Goal: Task Accomplishment & Management: Complete application form

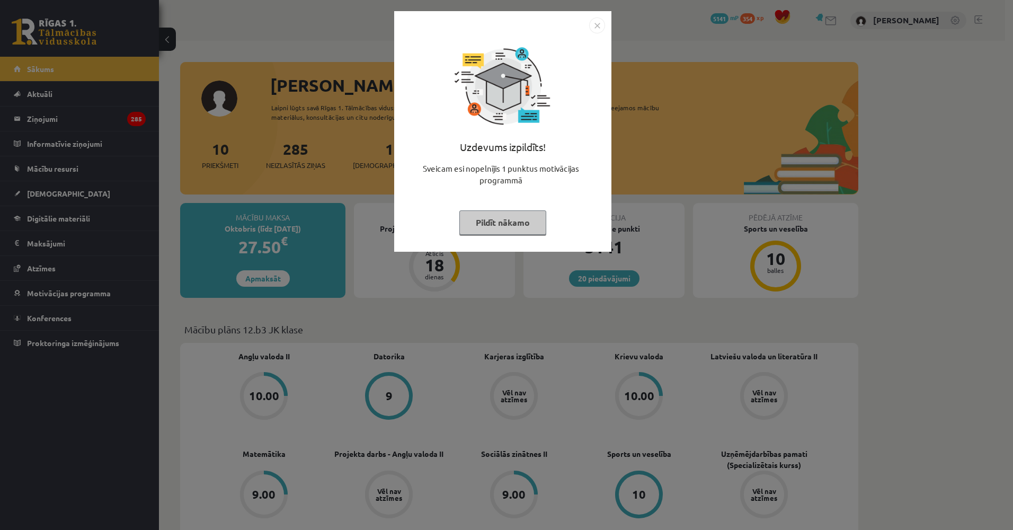
click at [236, 188] on div "Uzdevums izpildīts! Sveicam esi nopelnījis 1 punktus motivācijas programmā Pild…" at bounding box center [506, 265] width 1013 height 530
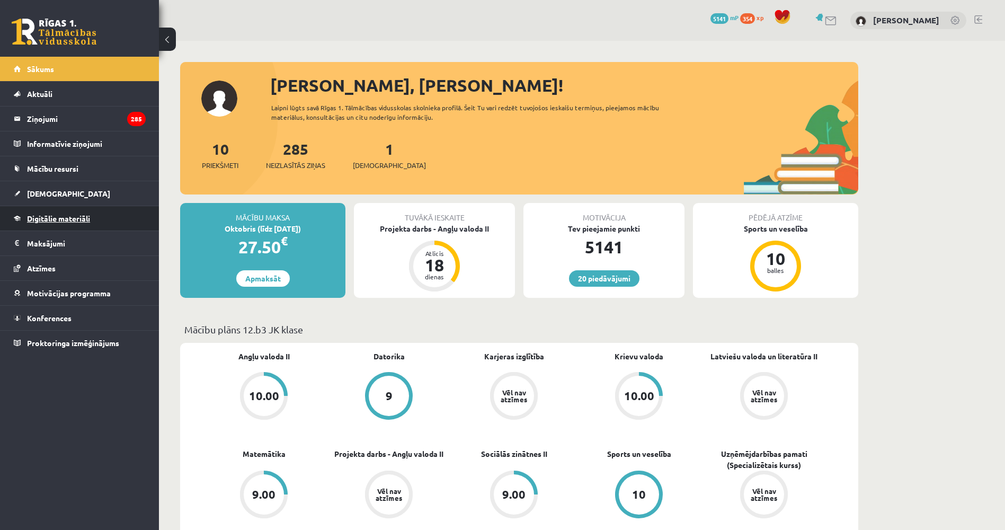
click at [65, 225] on link "Digitālie materiāli" at bounding box center [80, 218] width 132 height 24
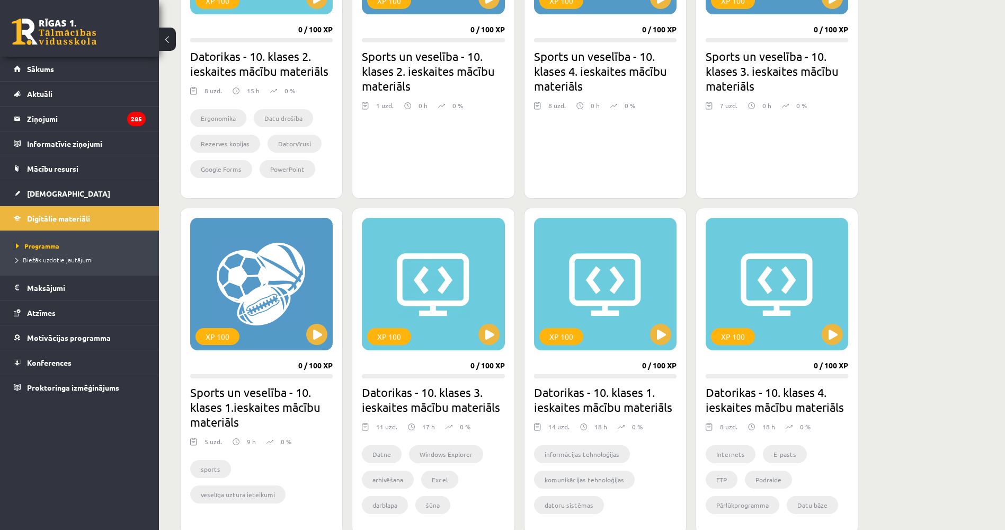
drag, startPoint x: 297, startPoint y: 259, endPoint x: 285, endPoint y: 316, distance: 58.4
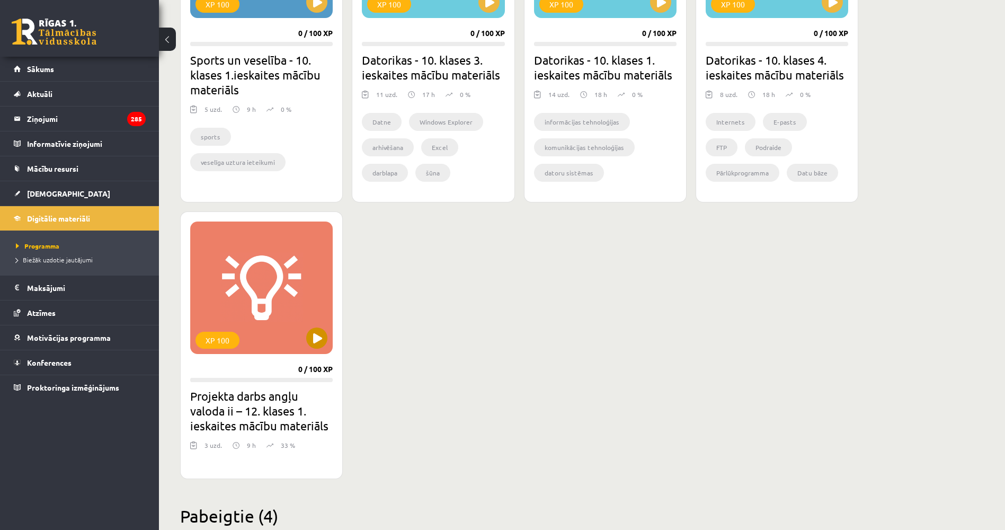
scroll to position [864, 0]
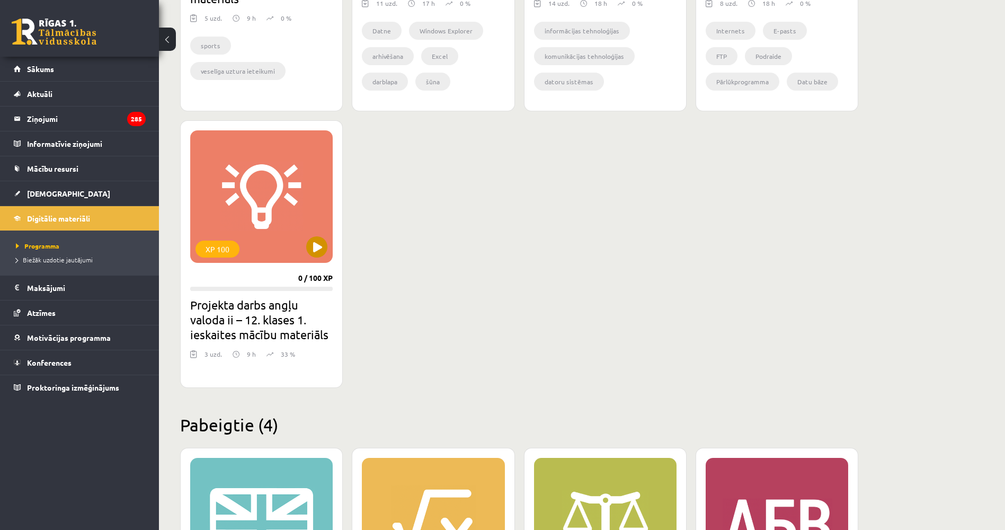
drag, startPoint x: 288, startPoint y: 229, endPoint x: 288, endPoint y: 280, distance: 51.4
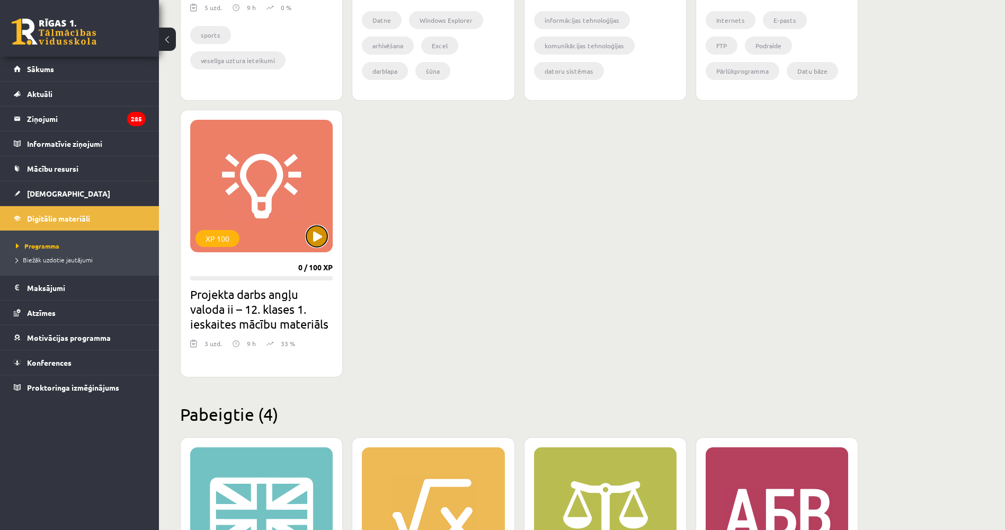
click at [318, 241] on button at bounding box center [316, 236] width 21 height 21
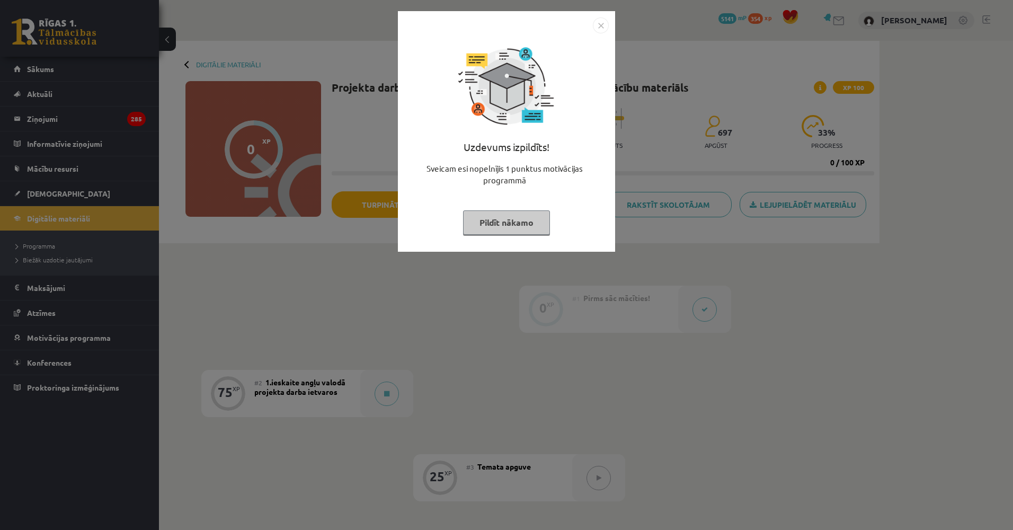
click at [303, 259] on div "Uzdevums izpildīts! Sveicam esi nopelnījis 1 punktus motivācijas programmā Pild…" at bounding box center [506, 265] width 1013 height 530
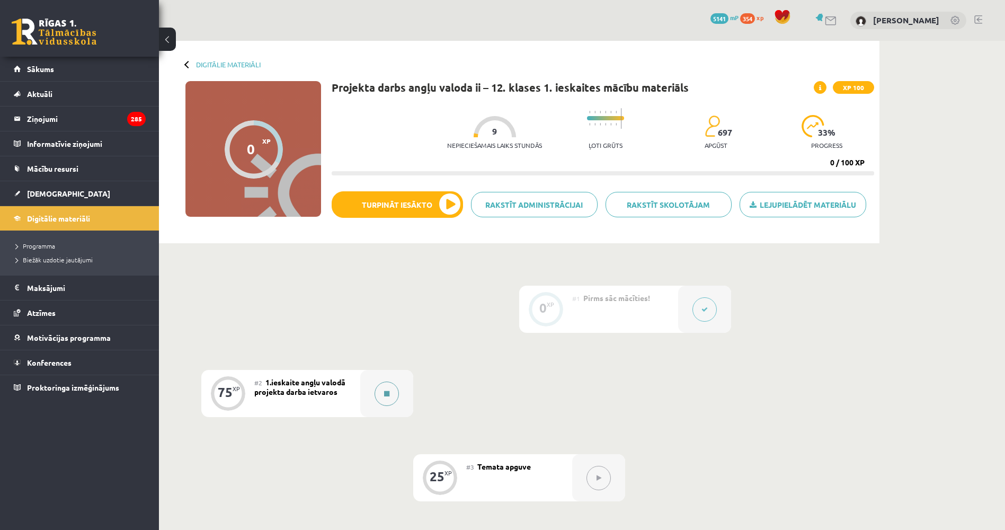
click at [389, 385] on button at bounding box center [387, 394] width 24 height 24
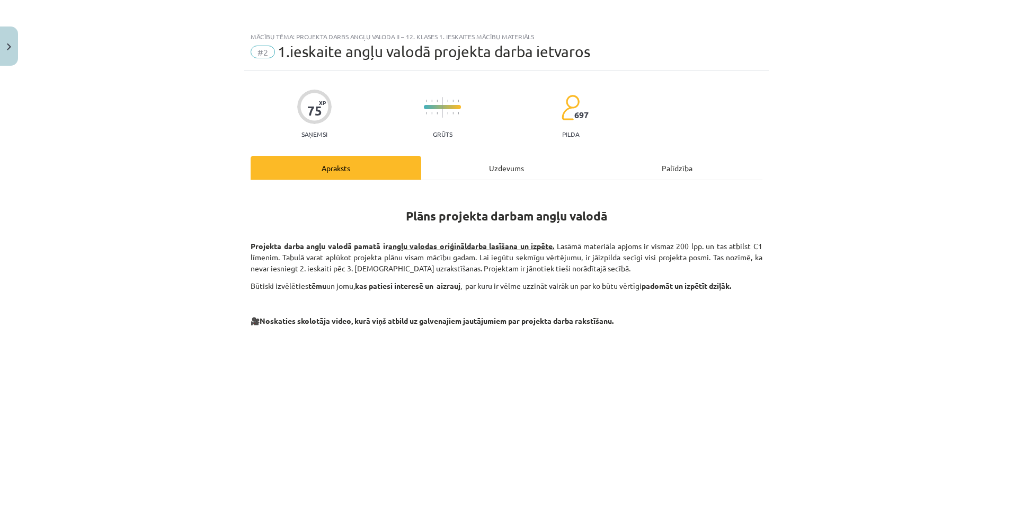
click at [475, 172] on div "Uzdevums" at bounding box center [506, 168] width 171 height 24
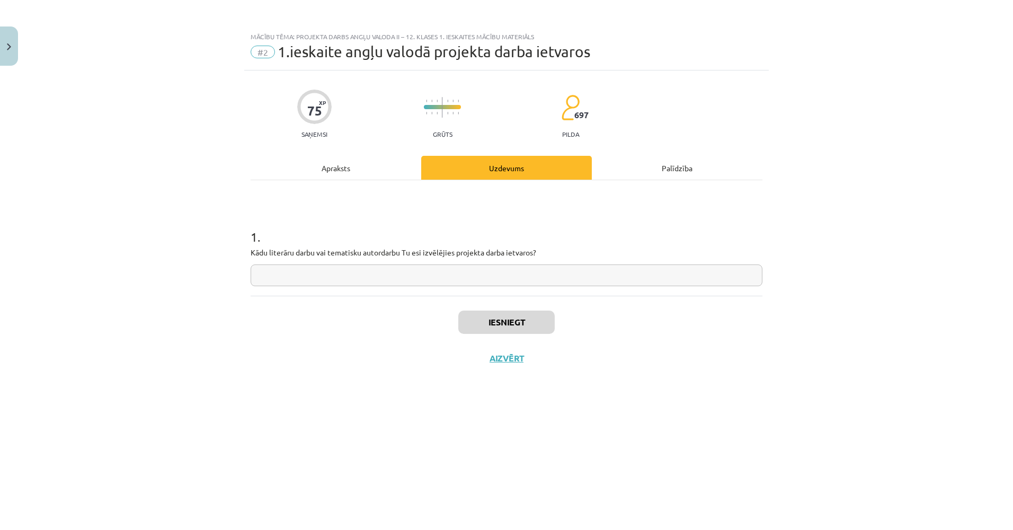
click at [327, 169] on div "Apraksts" at bounding box center [336, 168] width 171 height 24
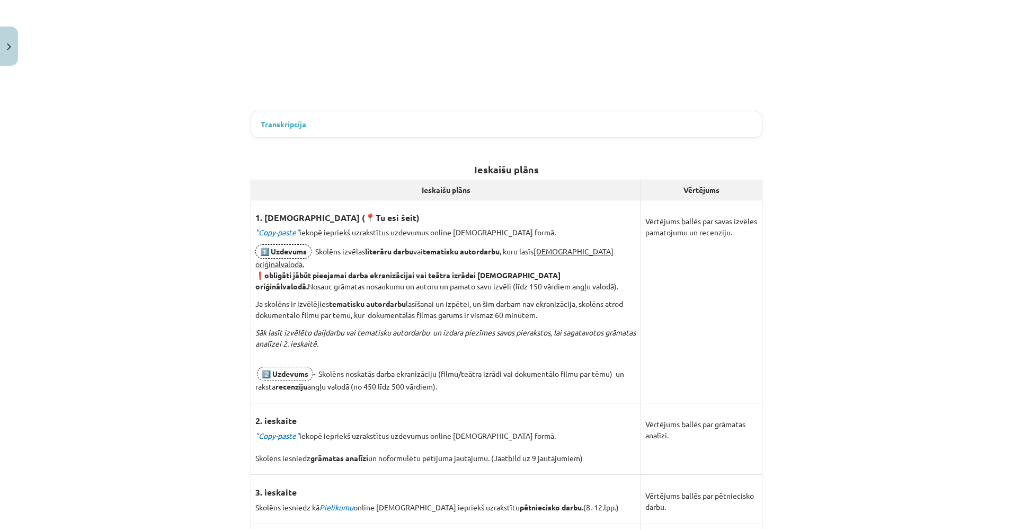
drag, startPoint x: 197, startPoint y: 275, endPoint x: 200, endPoint y: 368, distance: 93.3
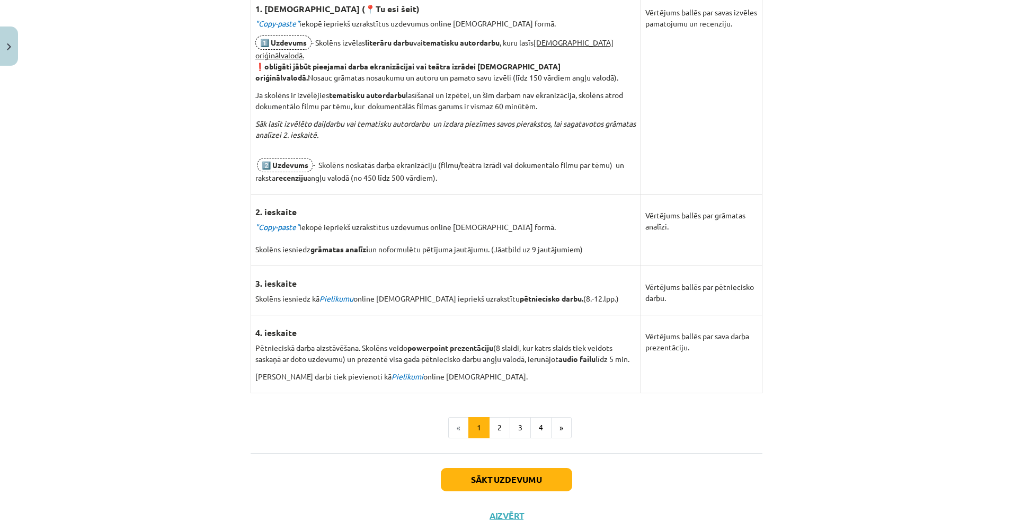
drag, startPoint x: 193, startPoint y: 306, endPoint x: 190, endPoint y: 241, distance: 65.2
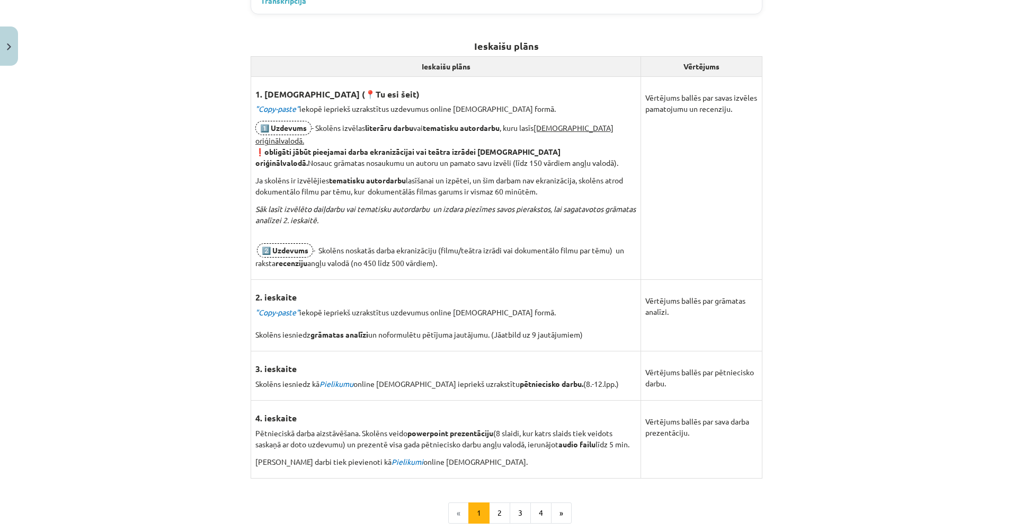
drag, startPoint x: 256, startPoint y: 93, endPoint x: 471, endPoint y: 253, distance: 267.3
click at [471, 253] on td "1. ieskaite ( 📍 Tu esi šeit) "Copy-paste" iekopē iepriekš uzrakstītus uzdevumus…" at bounding box center [446, 177] width 390 height 203
copy td "1. ieskaite ( 📍 Tu esi šeit) "Copy-paste" iekopē iepriekš uzrakstītus uzdevumus…"
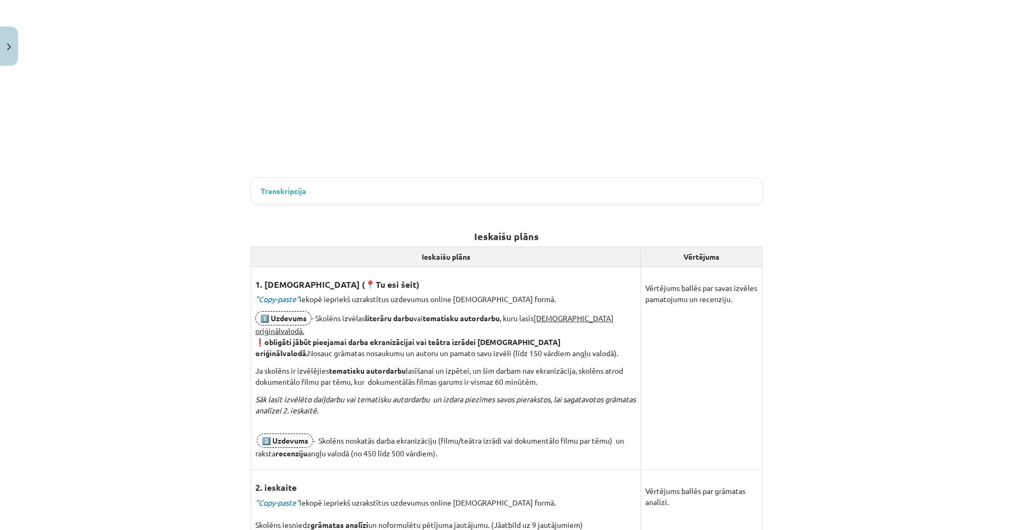
drag, startPoint x: 135, startPoint y: 162, endPoint x: 124, endPoint y: 107, distance: 56.7
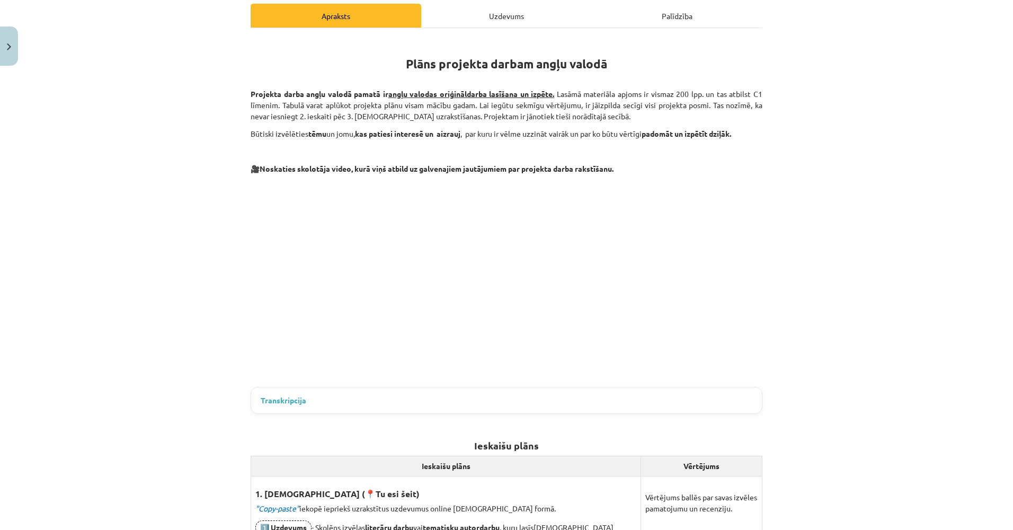
scroll to position [0, 0]
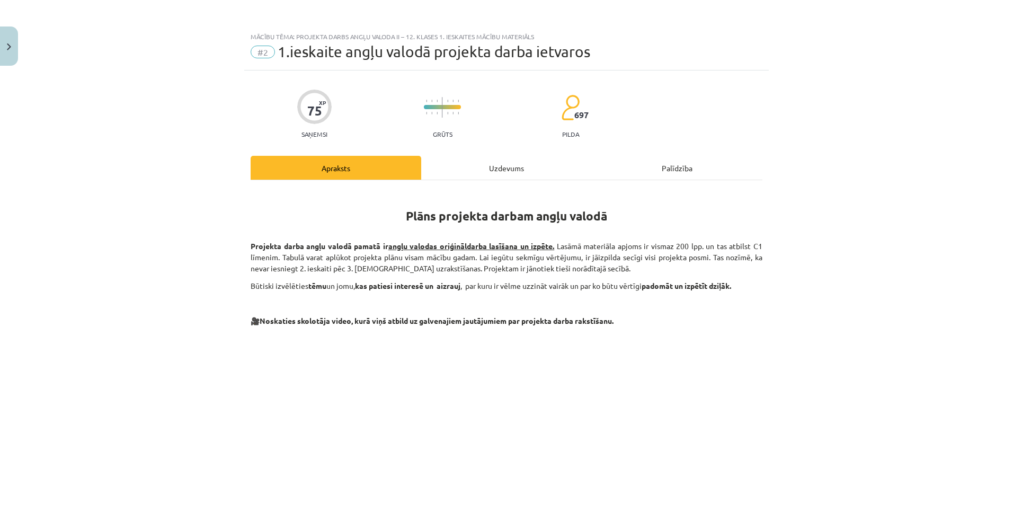
drag, startPoint x: 210, startPoint y: 193, endPoint x: 194, endPoint y: 115, distance: 79.6
click at [474, 165] on div "Uzdevums" at bounding box center [506, 168] width 171 height 24
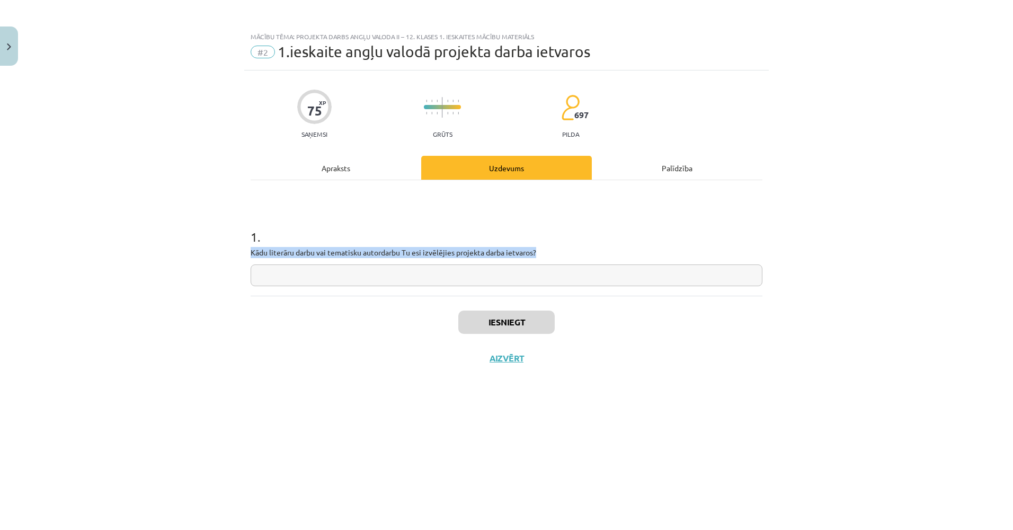
drag, startPoint x: 250, startPoint y: 250, endPoint x: 568, endPoint y: 246, distance: 318.0
click at [568, 246] on div "75 XP Saņemsi Grūts 697 pilda Apraksts Uzdevums Palīdzība 1 . Kādu literāru dar…" at bounding box center [506, 286] width 525 height 433
copy p "Kādu literāru darbu vai tematisku autordarbu Tu esi izvēlējies projekta darba i…"
click at [355, 280] on input "text" at bounding box center [507, 275] width 512 height 22
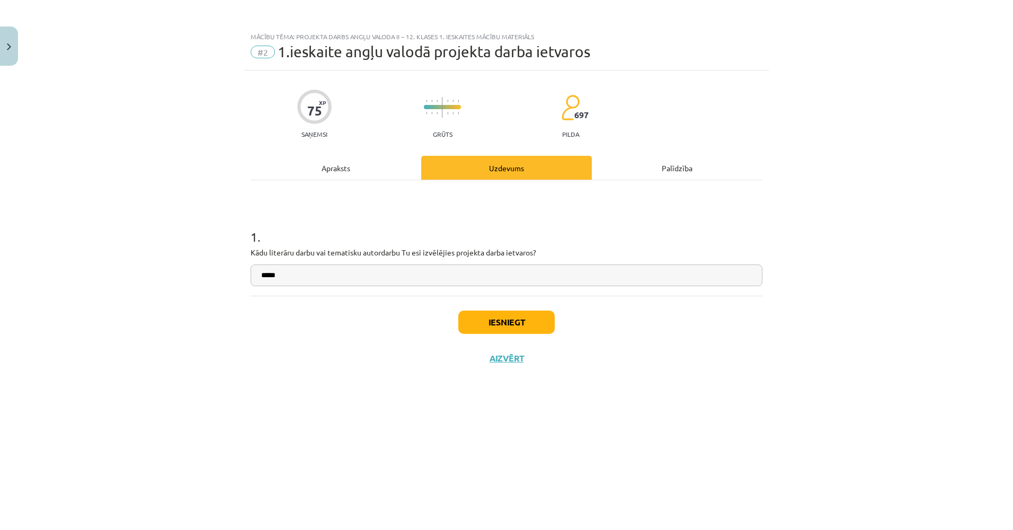
type input "*****"
click at [344, 173] on div "Apraksts" at bounding box center [336, 168] width 171 height 24
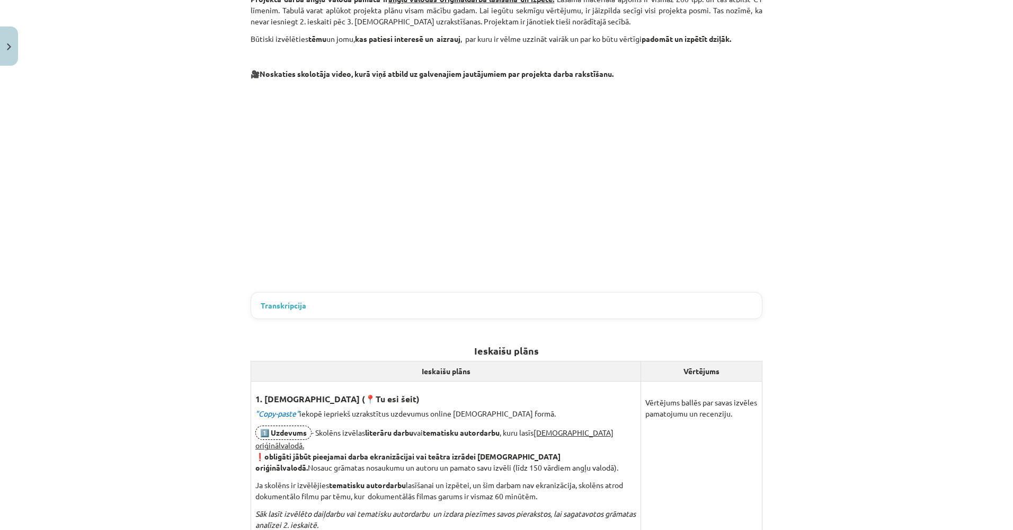
scroll to position [369, 0]
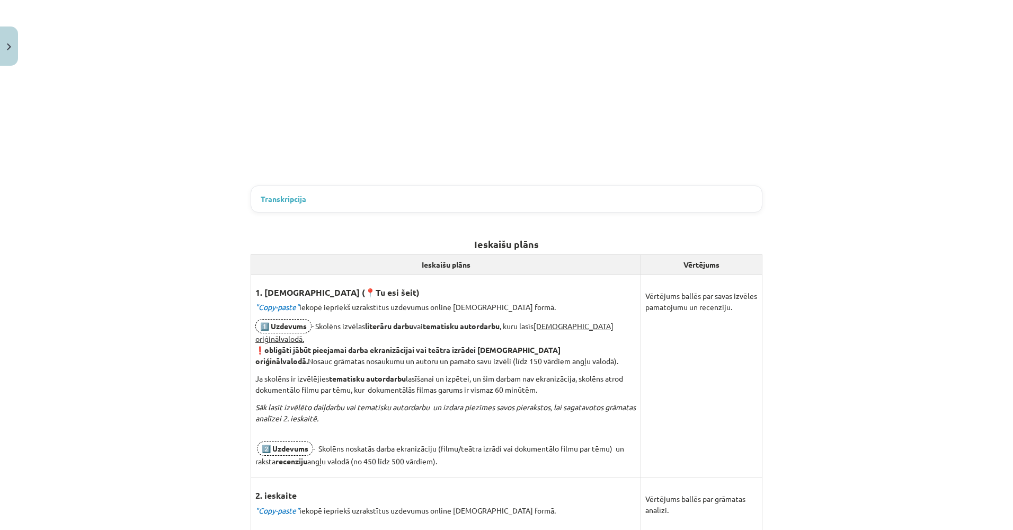
drag, startPoint x: 162, startPoint y: 287, endPoint x: 159, endPoint y: 323, distance: 36.1
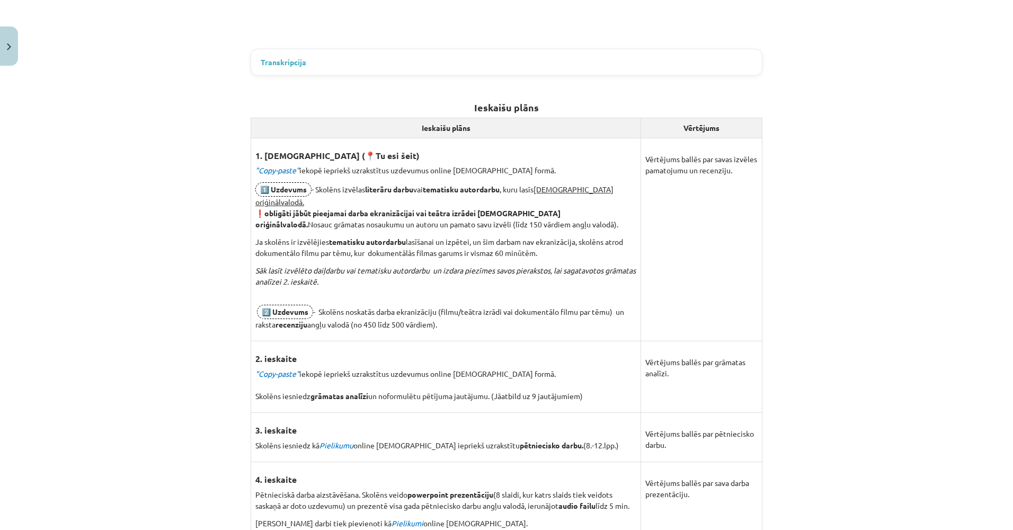
drag, startPoint x: 162, startPoint y: 329, endPoint x: 165, endPoint y: 350, distance: 21.4
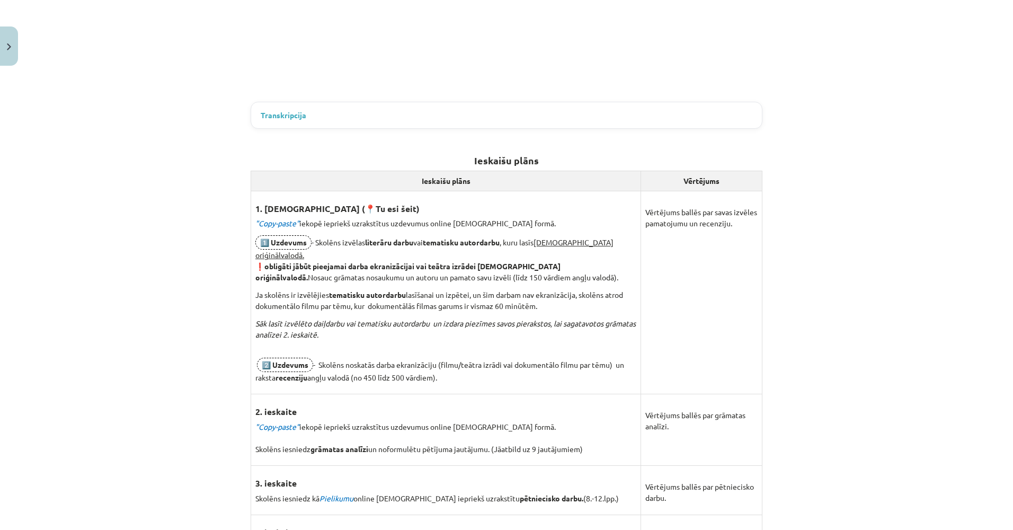
scroll to position [490, 0]
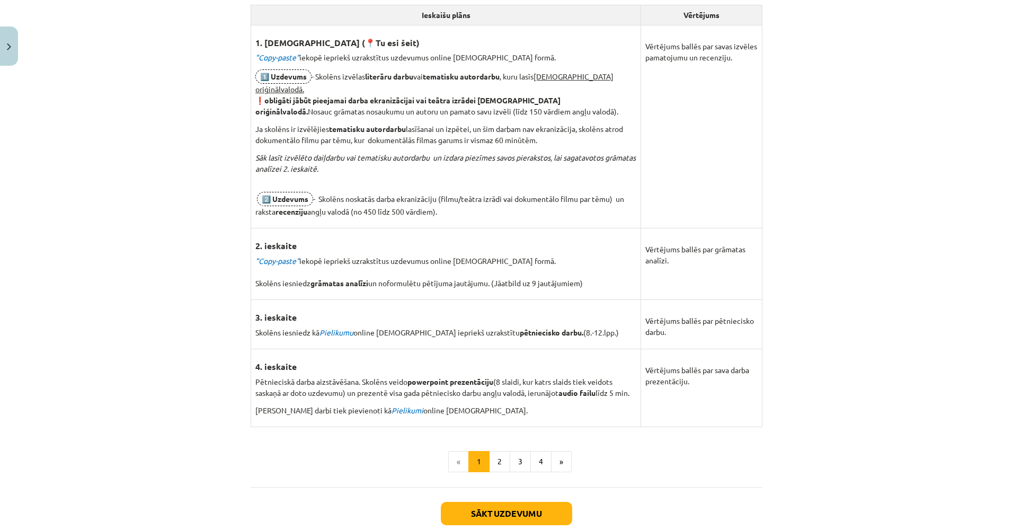
drag, startPoint x: 162, startPoint y: 356, endPoint x: 163, endPoint y: 371, distance: 15.4
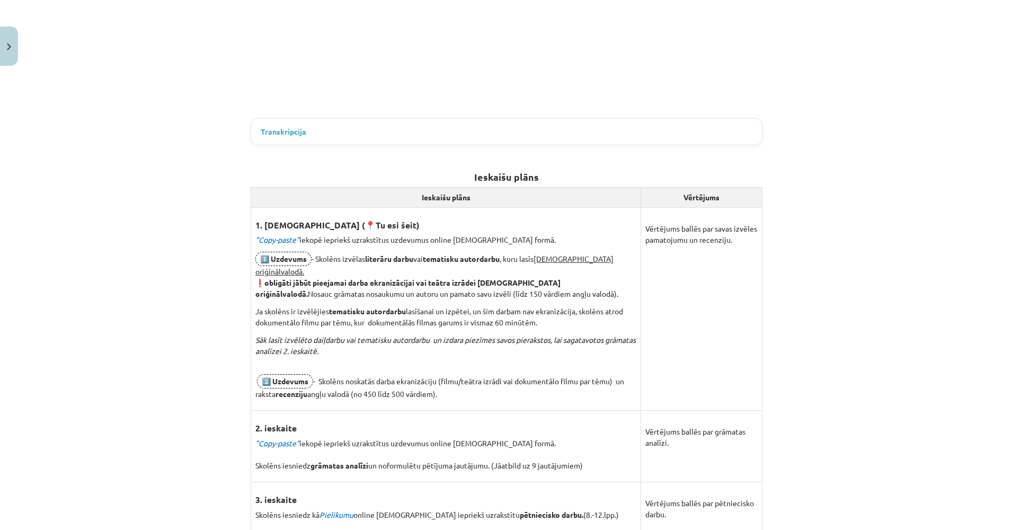
drag, startPoint x: 158, startPoint y: 363, endPoint x: 154, endPoint y: 332, distance: 31.0
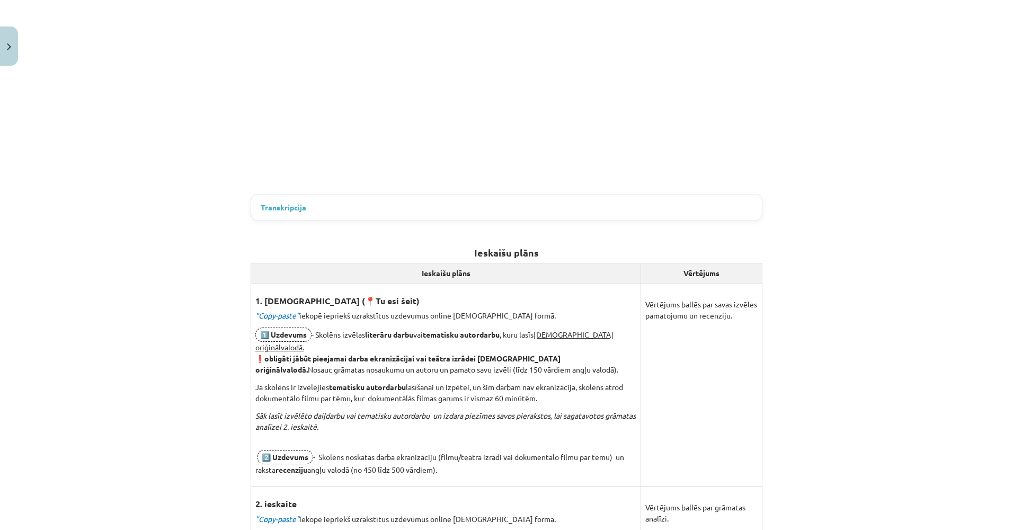
scroll to position [87, 0]
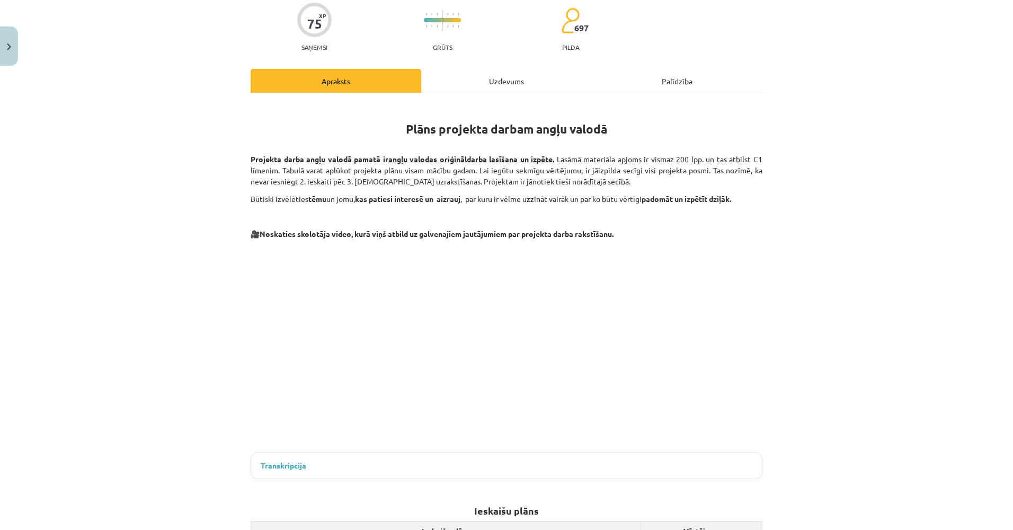
drag, startPoint x: 888, startPoint y: 334, endPoint x: 878, endPoint y: 225, distance: 109.6
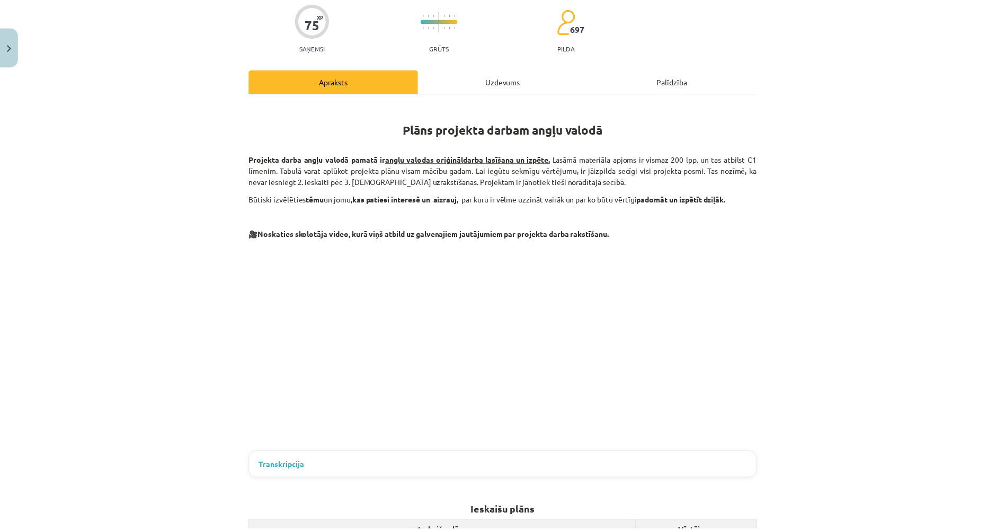
scroll to position [0, 0]
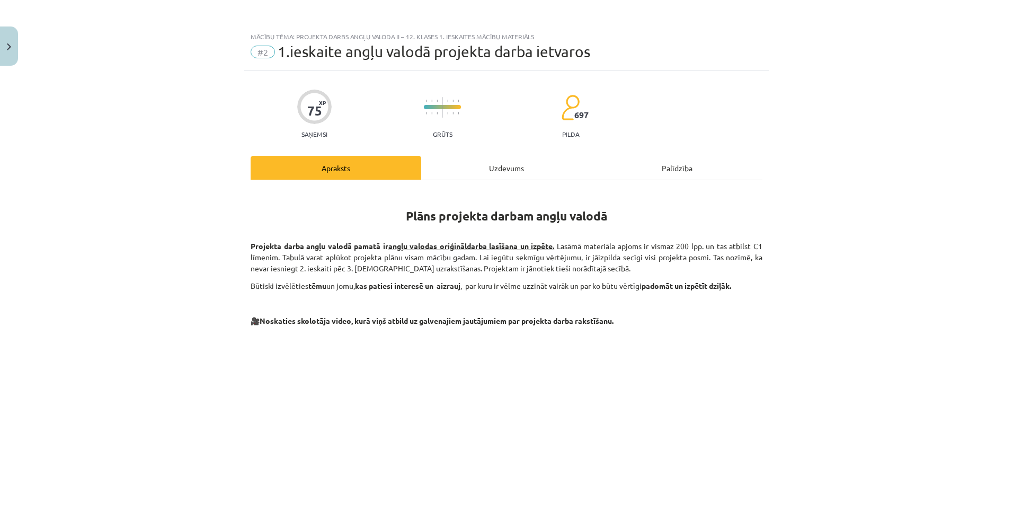
click at [483, 171] on div "Uzdevums" at bounding box center [506, 168] width 171 height 24
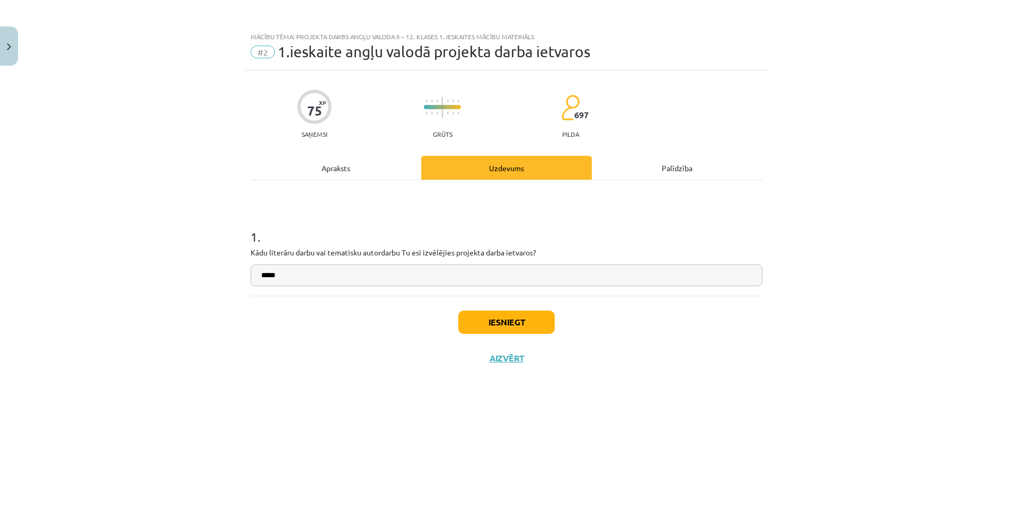
click at [412, 271] on input "*****" at bounding box center [507, 275] width 512 height 22
type input "**********"
click at [473, 320] on button "Iesniegt" at bounding box center [506, 322] width 96 height 23
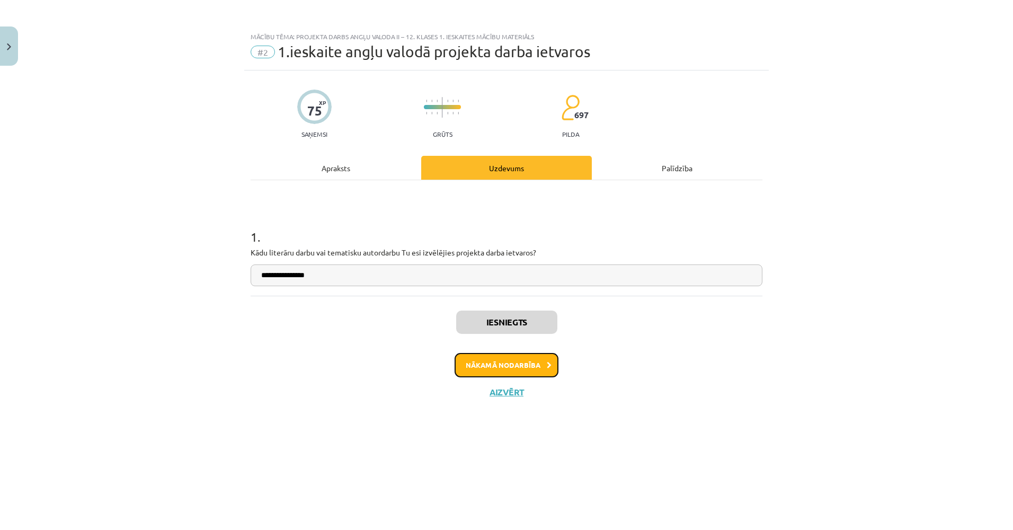
click at [482, 362] on button "Nākamā nodarbība" at bounding box center [507, 365] width 104 height 24
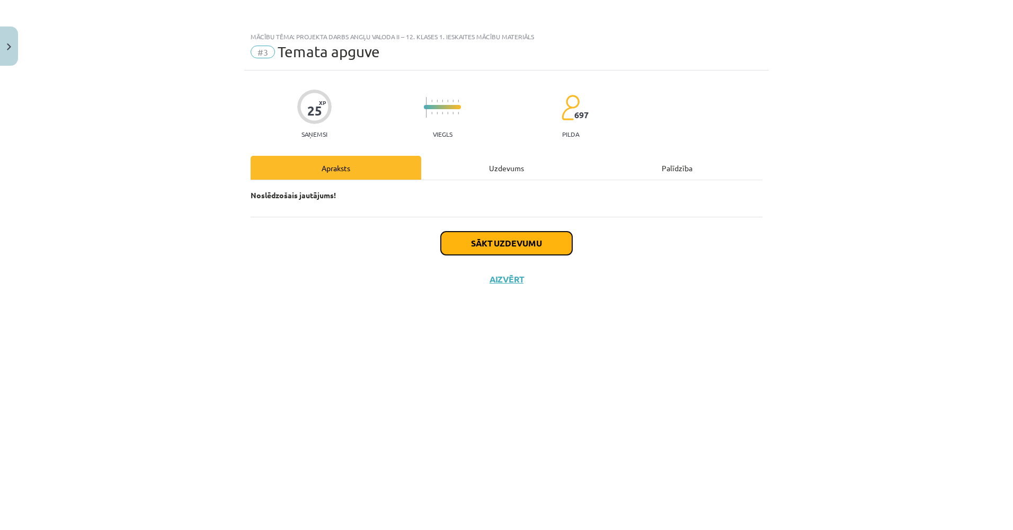
click at [484, 245] on button "Sākt uzdevumu" at bounding box center [506, 243] width 131 height 23
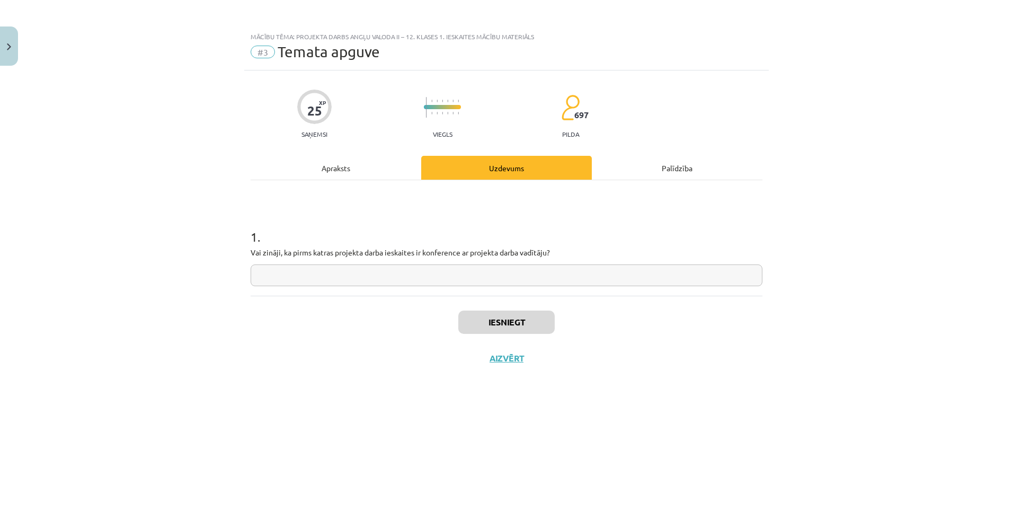
click at [383, 252] on p "Vai zināji, ka pirms katras projekta darba ieskaites ir konference ar projekta …" at bounding box center [507, 252] width 512 height 11
copy p
click at [32, 362] on div "Mācību tēma: Projekta darbs angļu valoda ii – 12. klases 1. ieskaites mācību ma…" at bounding box center [506, 265] width 1013 height 530
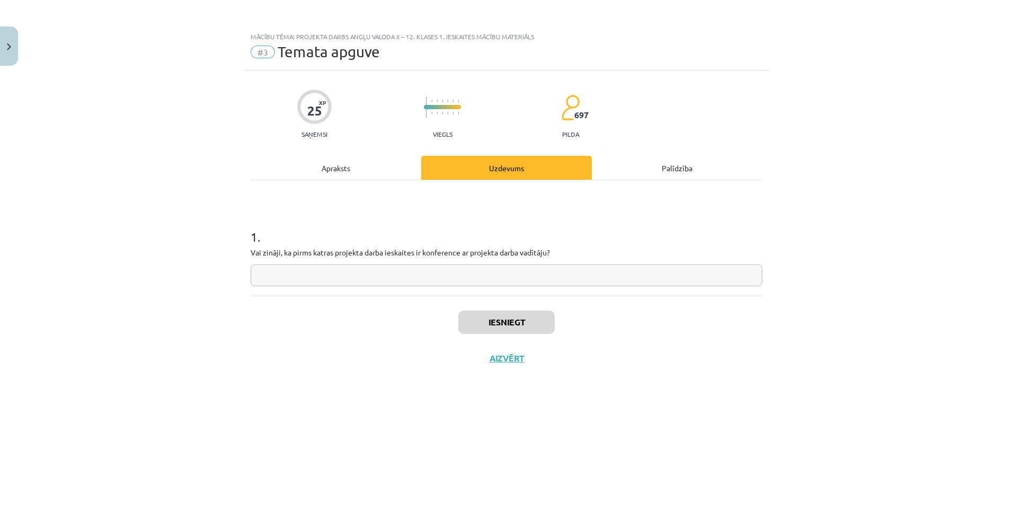
click at [269, 291] on div "1 . Vai zināji, ka pirms katras projekta darba ieskaites ir konference ar proje…" at bounding box center [507, 238] width 512 height 116
click at [276, 275] on input "text" at bounding box center [507, 275] width 512 height 22
type input "**********"
click at [501, 321] on button "Iesniegt" at bounding box center [506, 322] width 96 height 23
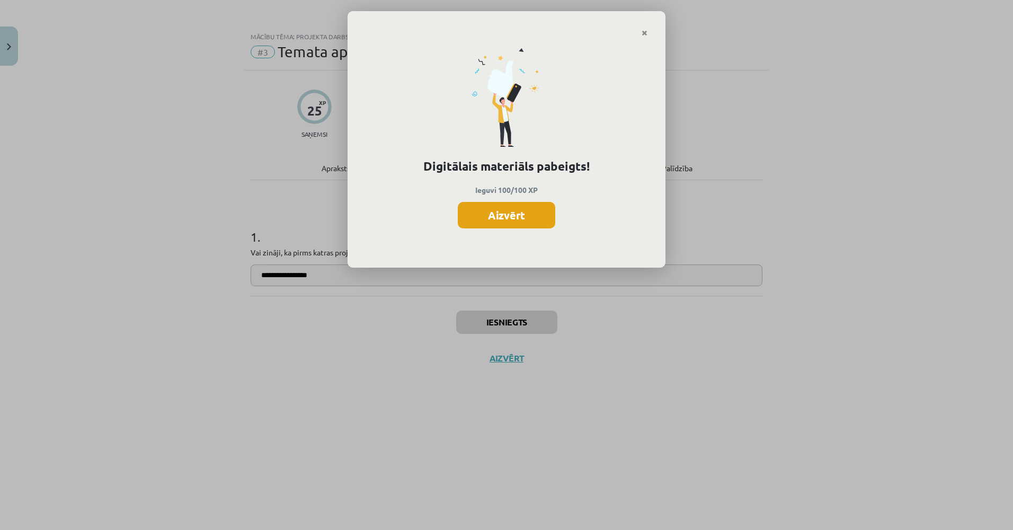
click at [525, 217] on button "Aizvērt" at bounding box center [507, 215] width 98 height 26
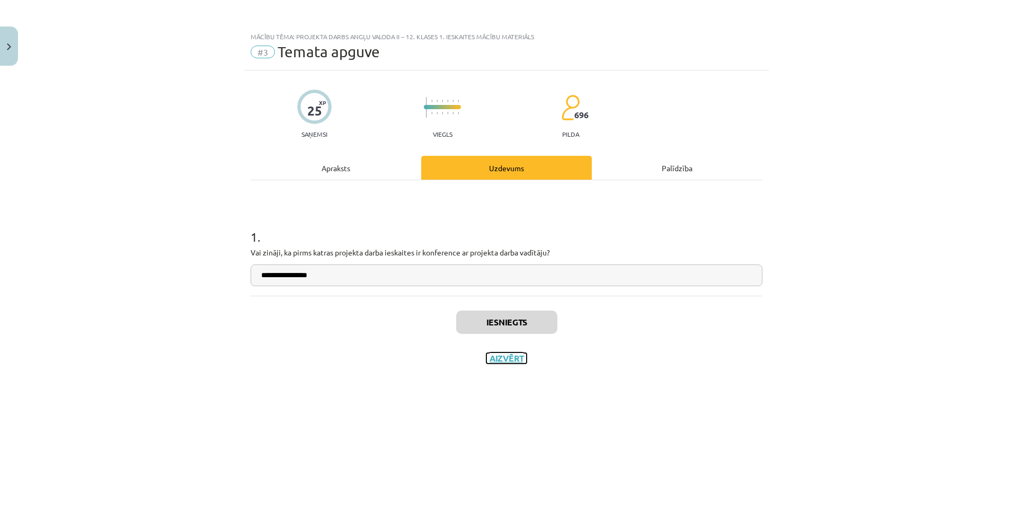
click at [518, 355] on button "Aizvērt" at bounding box center [506, 358] width 40 height 11
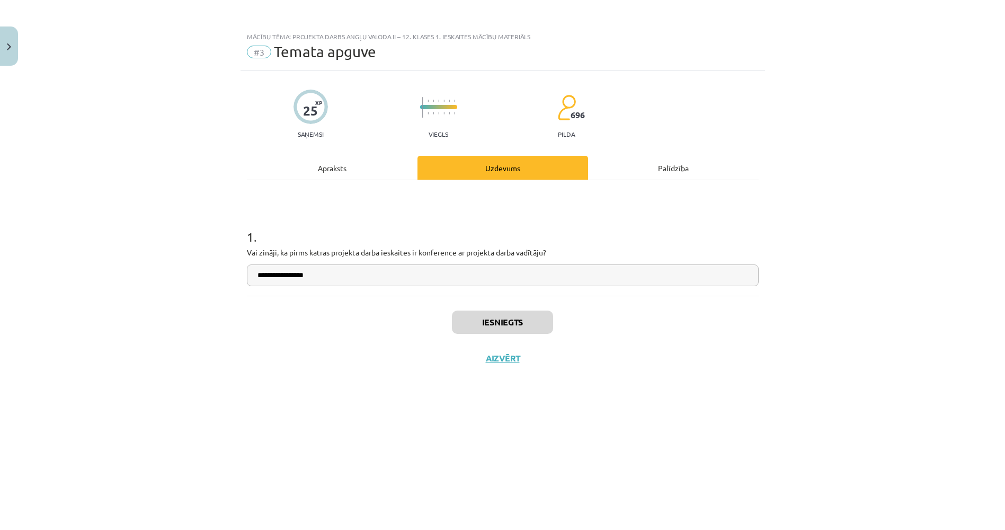
click at [71, 193] on div "**********" at bounding box center [502, 265] width 1005 height 530
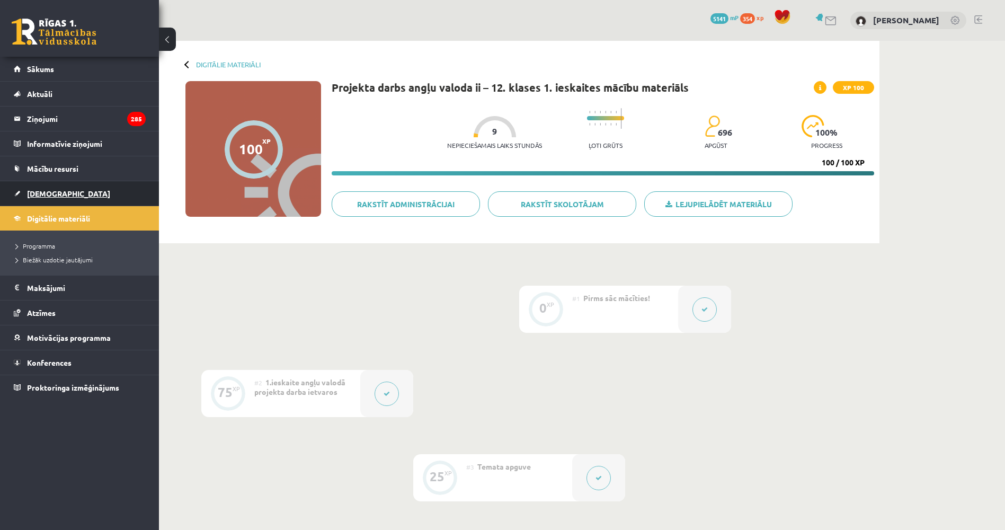
click at [54, 191] on span "[DEMOGRAPHIC_DATA]" at bounding box center [68, 194] width 83 height 10
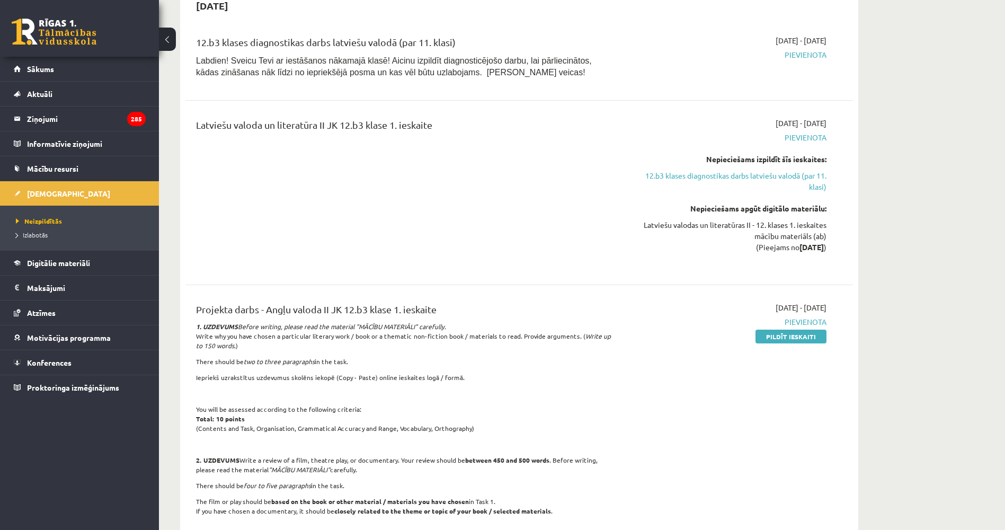
scroll to position [136, 0]
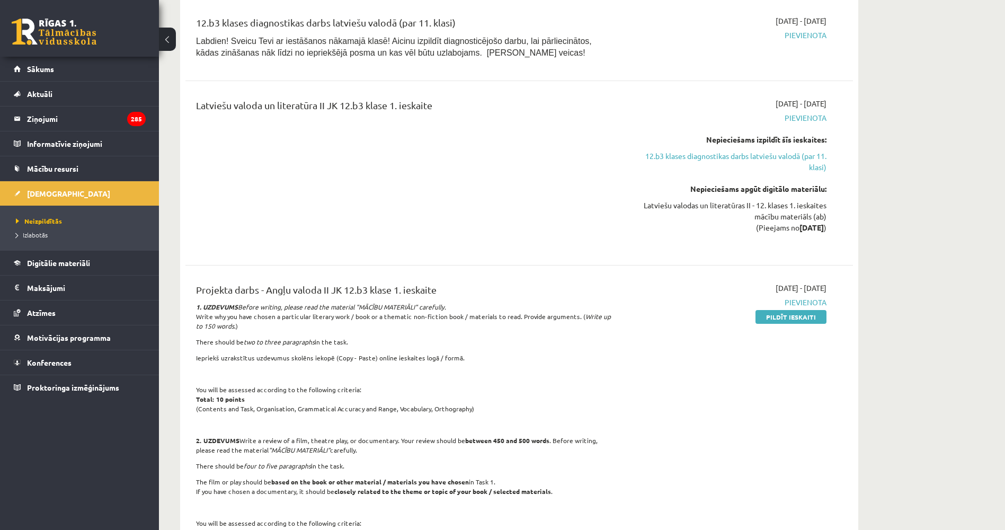
drag, startPoint x: 342, startPoint y: 441, endPoint x: 331, endPoint y: 471, distance: 31.0
click at [243, 449] on p "2. UZDEVUMS Write a review of a film, theatre play, or documentary. Your review…" at bounding box center [403, 445] width 415 height 19
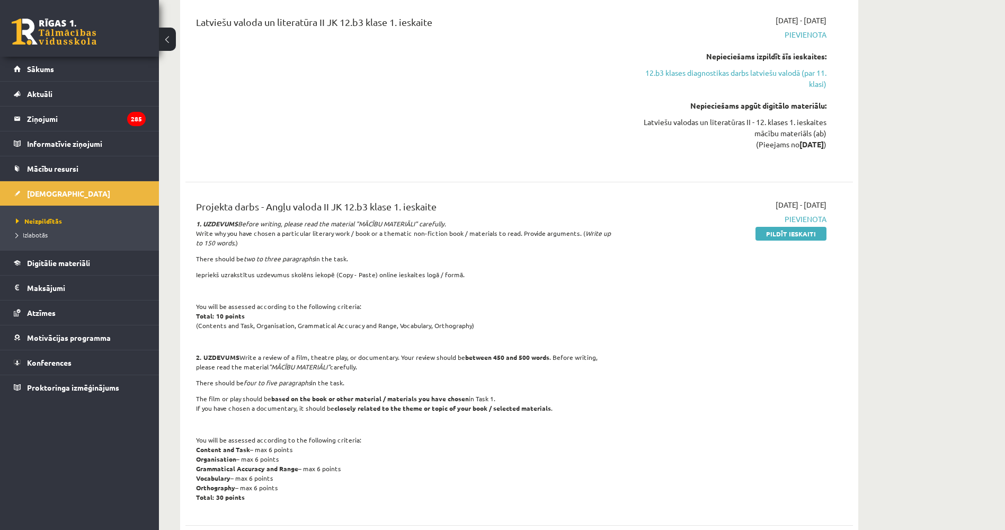
drag, startPoint x: 243, startPoint y: 415, endPoint x: 242, endPoint y: 421, distance: 5.9
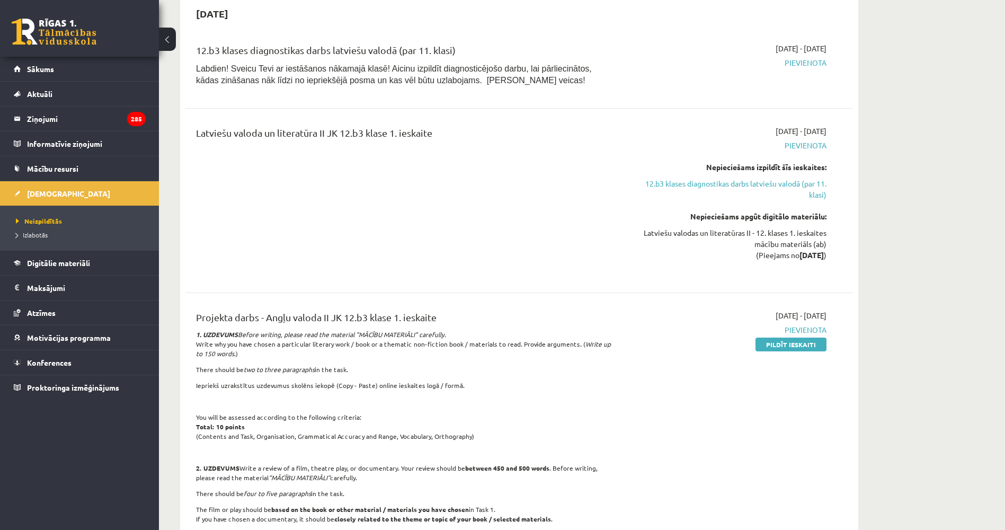
drag, startPoint x: 411, startPoint y: 302, endPoint x: 410, endPoint y: 286, distance: 16.0
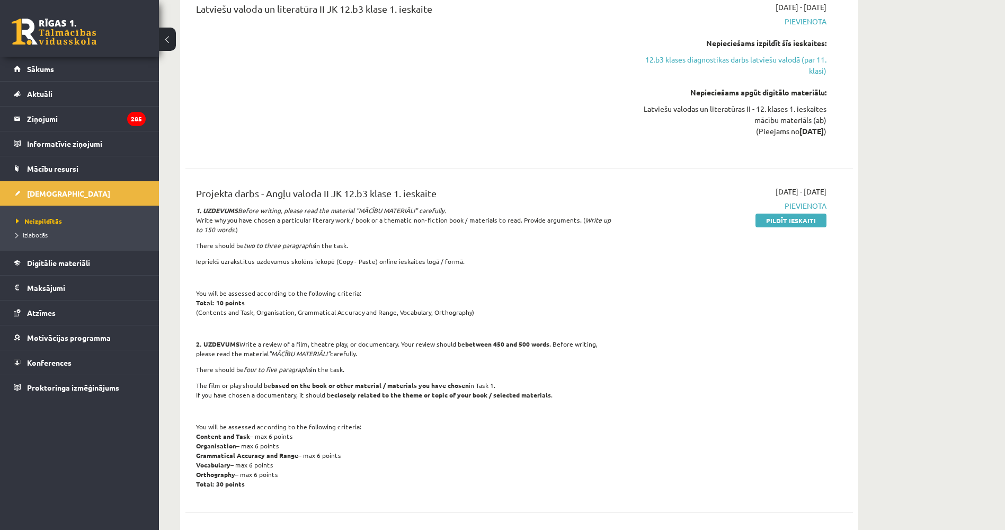
drag, startPoint x: 320, startPoint y: 375, endPoint x: 318, endPoint y: 388, distance: 13.4
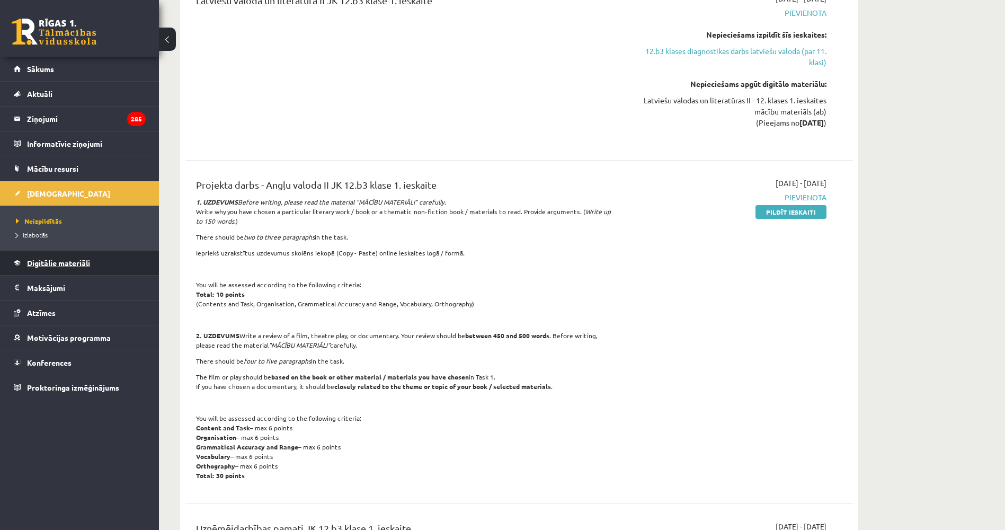
click at [85, 274] on link "Digitālie materiāli" at bounding box center [80, 263] width 132 height 24
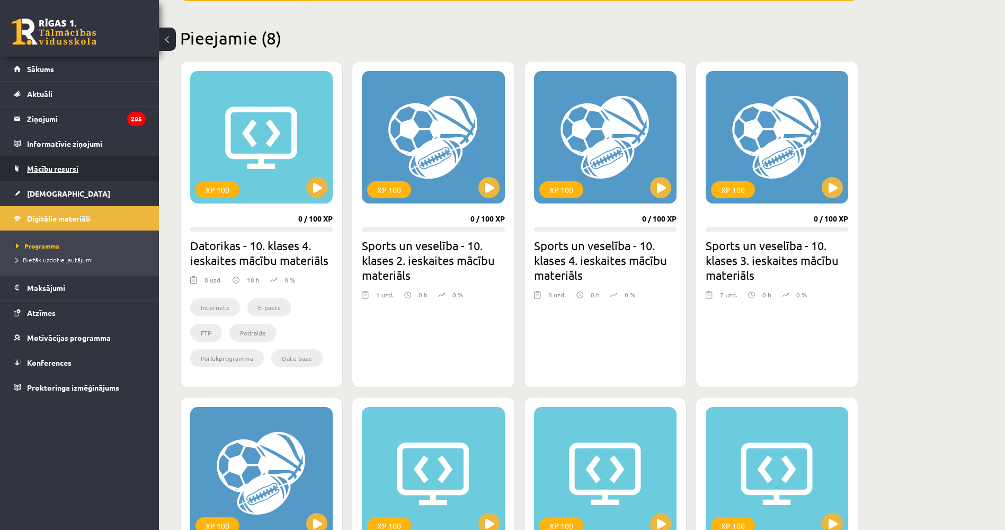
click at [77, 168] on span "Mācību resursi" at bounding box center [52, 169] width 51 height 10
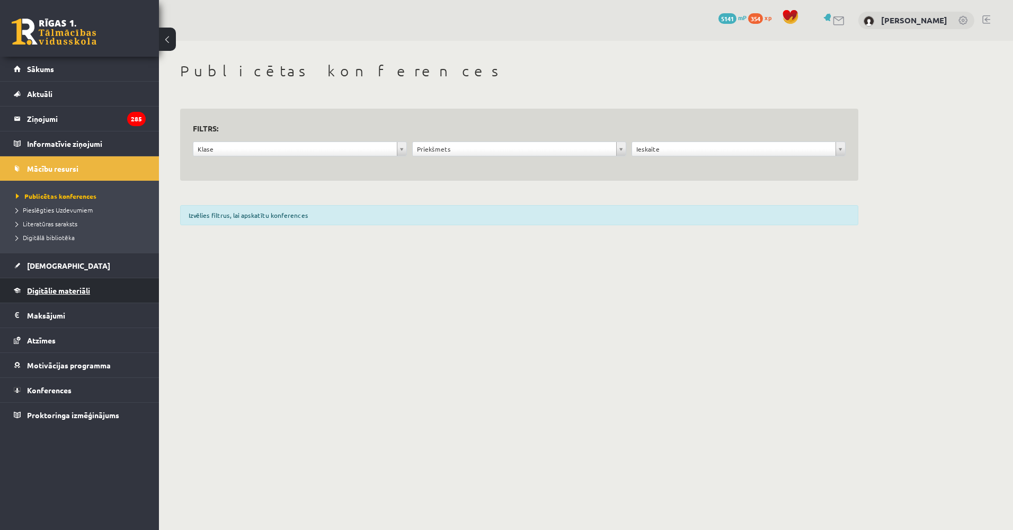
click at [56, 289] on span "Digitālie materiāli" at bounding box center [58, 291] width 63 height 10
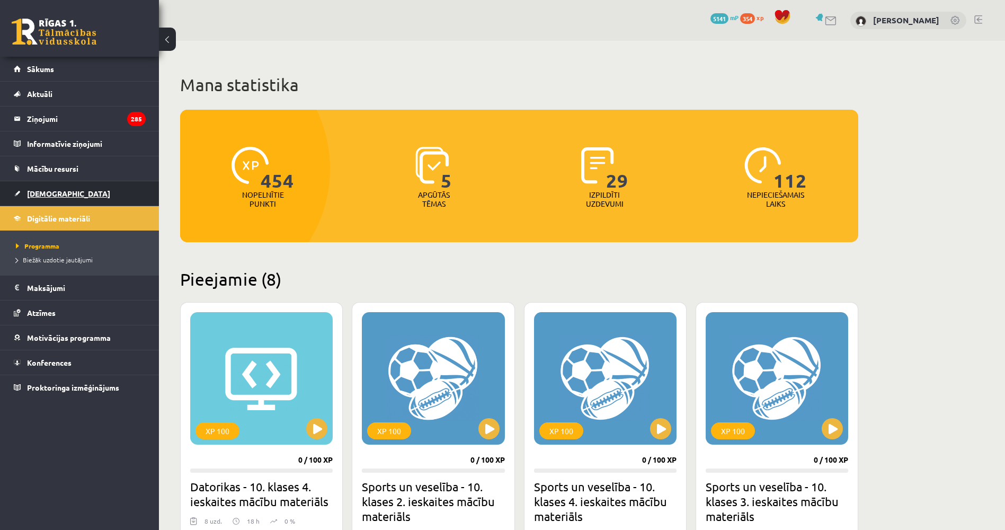
click at [92, 198] on link "[DEMOGRAPHIC_DATA]" at bounding box center [80, 193] width 132 height 24
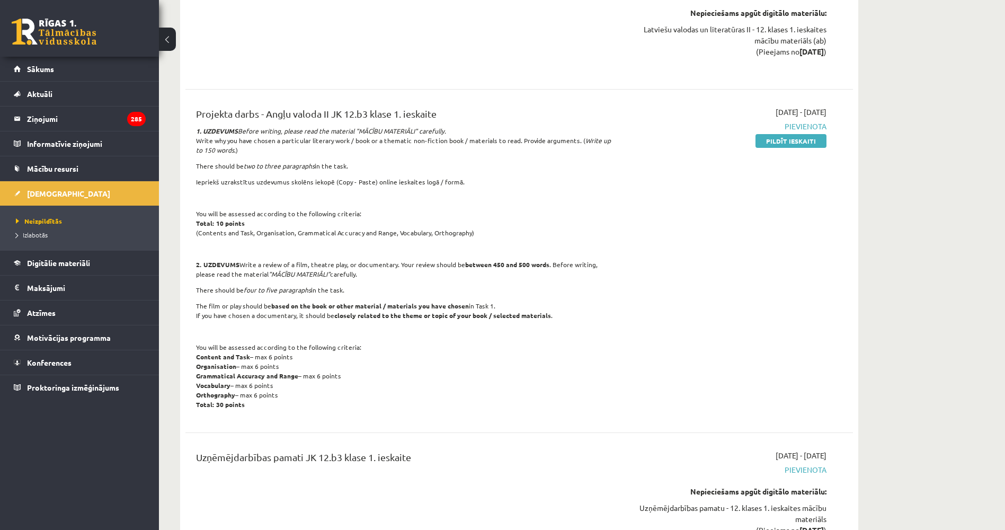
scroll to position [331, 0]
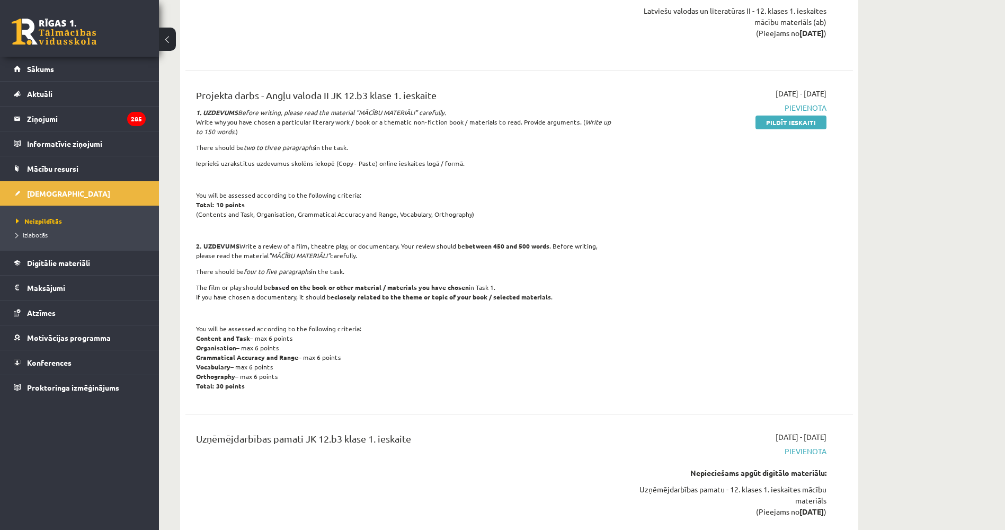
drag, startPoint x: 322, startPoint y: 334, endPoint x: 321, endPoint y: 347, distance: 12.7
click at [77, 265] on span "Digitālie materiāli" at bounding box center [58, 263] width 63 height 10
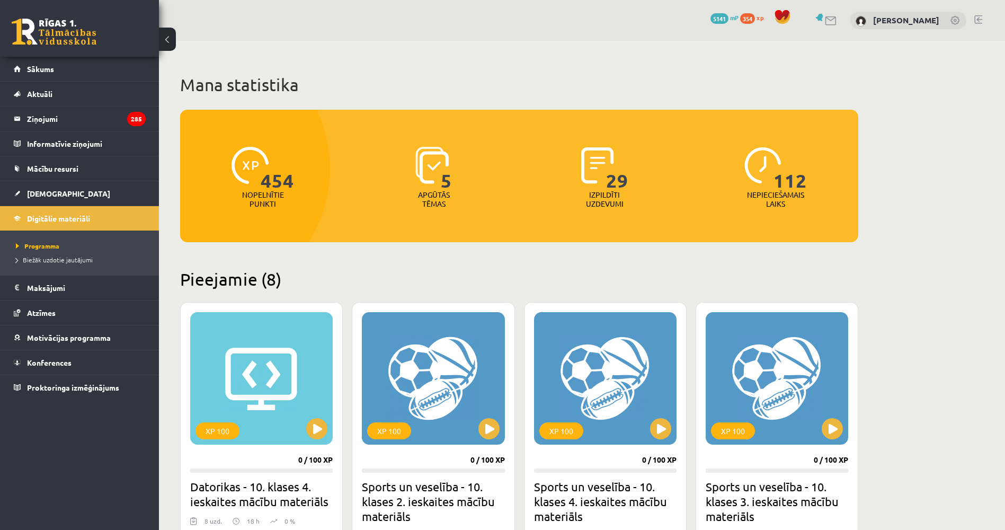
drag, startPoint x: 335, startPoint y: 279, endPoint x: 336, endPoint y: 193, distance: 85.3
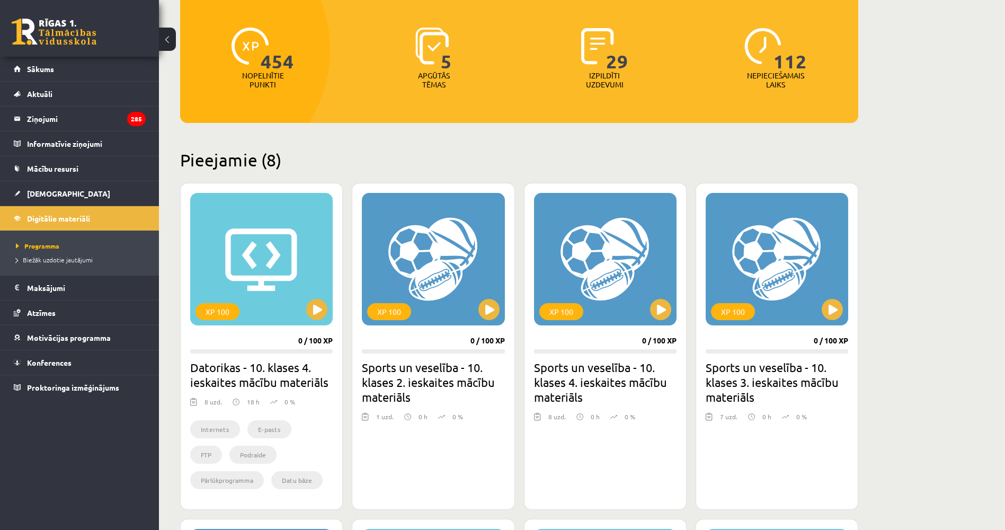
drag, startPoint x: 343, startPoint y: 254, endPoint x: 343, endPoint y: 297, distance: 43.5
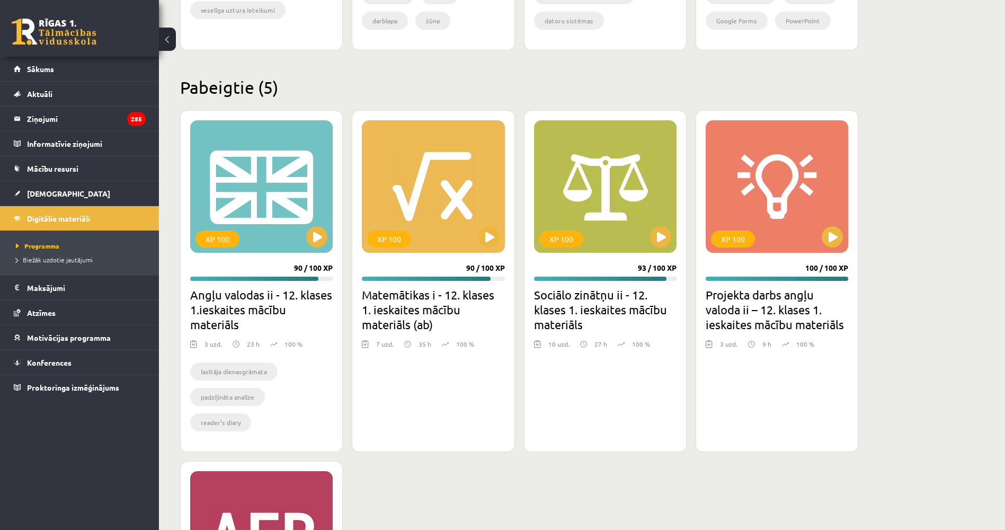
drag, startPoint x: 343, startPoint y: 297, endPoint x: 327, endPoint y: 382, distance: 86.3
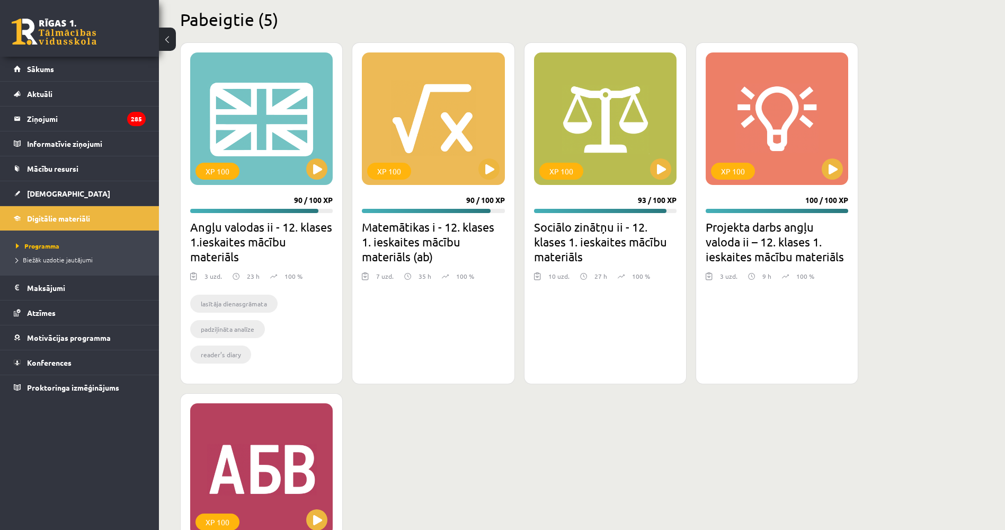
drag, startPoint x: 323, startPoint y: 392, endPoint x: 322, endPoint y: 404, distance: 11.7
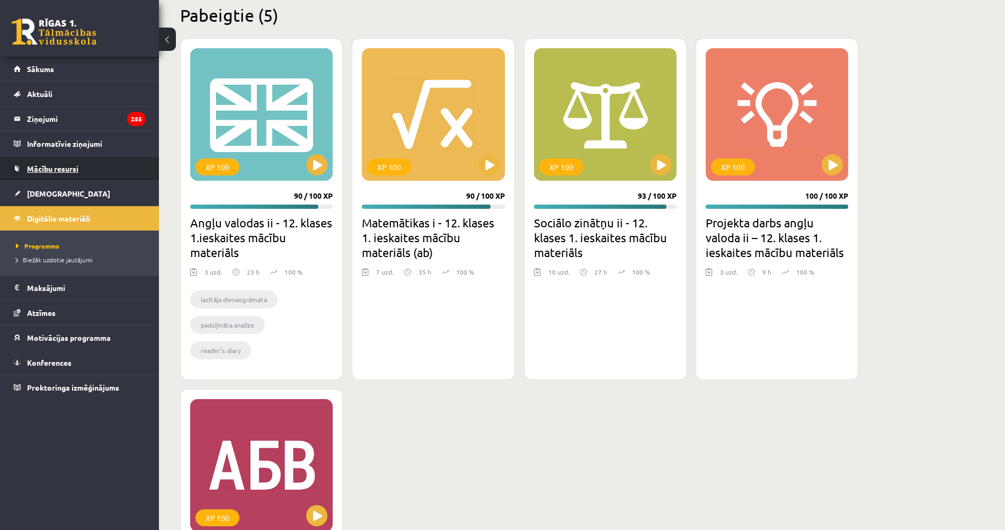
click at [87, 168] on link "Mācību resursi" at bounding box center [80, 168] width 132 height 24
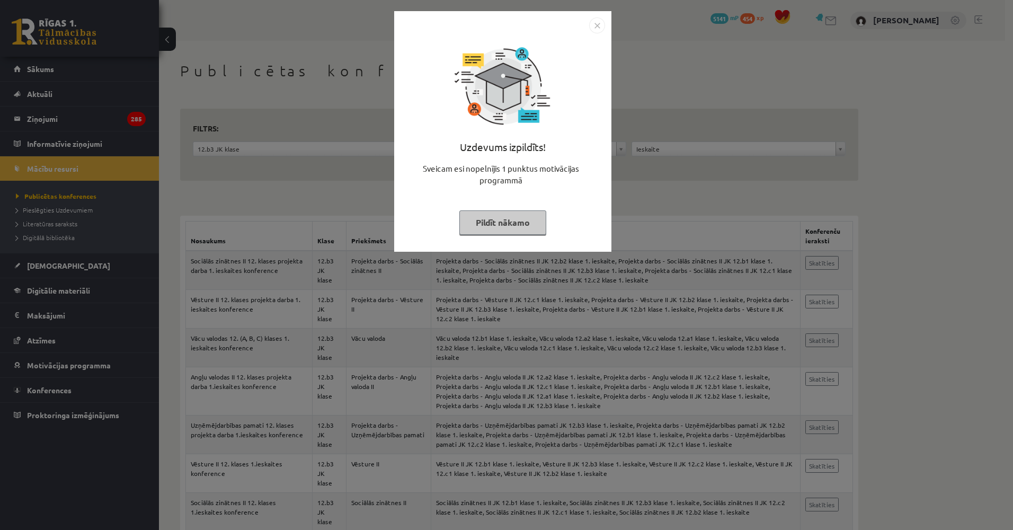
click at [368, 231] on div "Uzdevums izpildīts! Sveicam esi nopelnījis 1 punktus motivācijas programmā Pild…" at bounding box center [506, 265] width 1013 height 530
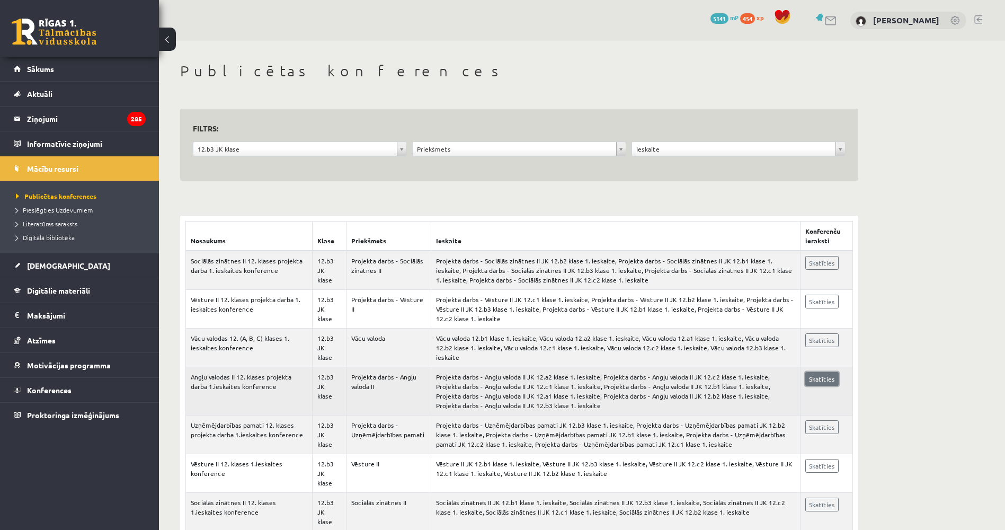
click at [826, 372] on link "Skatīties" at bounding box center [821, 379] width 33 height 14
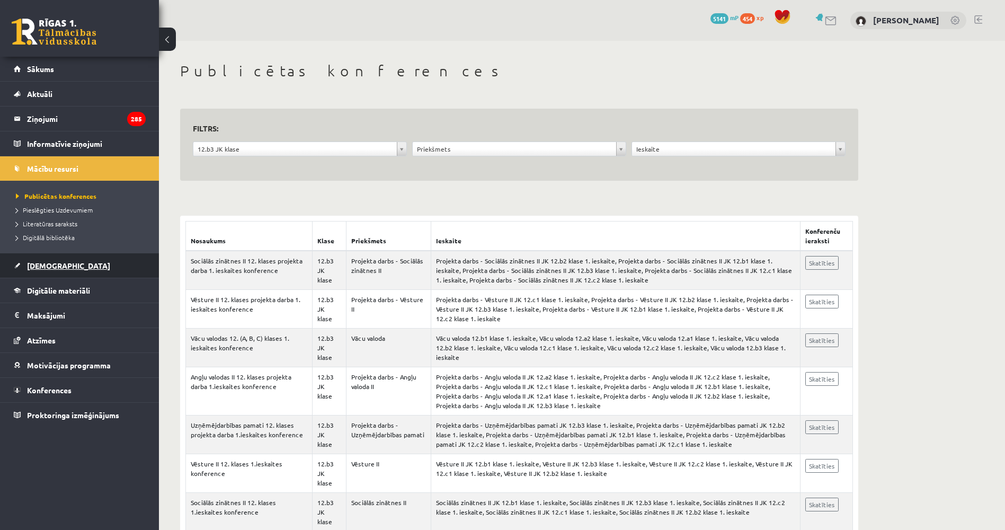
click at [46, 265] on span "[DEMOGRAPHIC_DATA]" at bounding box center [68, 266] width 83 height 10
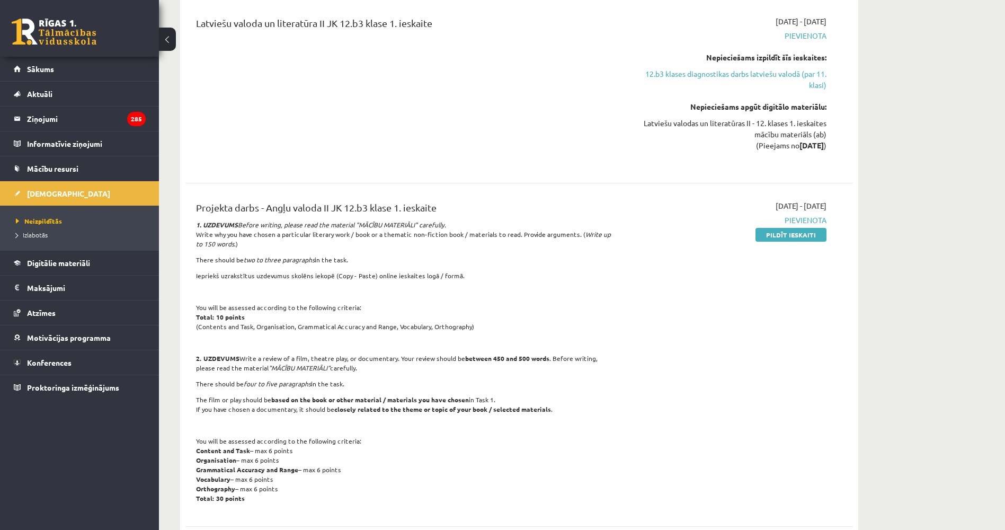
drag, startPoint x: 238, startPoint y: 252, endPoint x: 240, endPoint y: 282, distance: 29.8
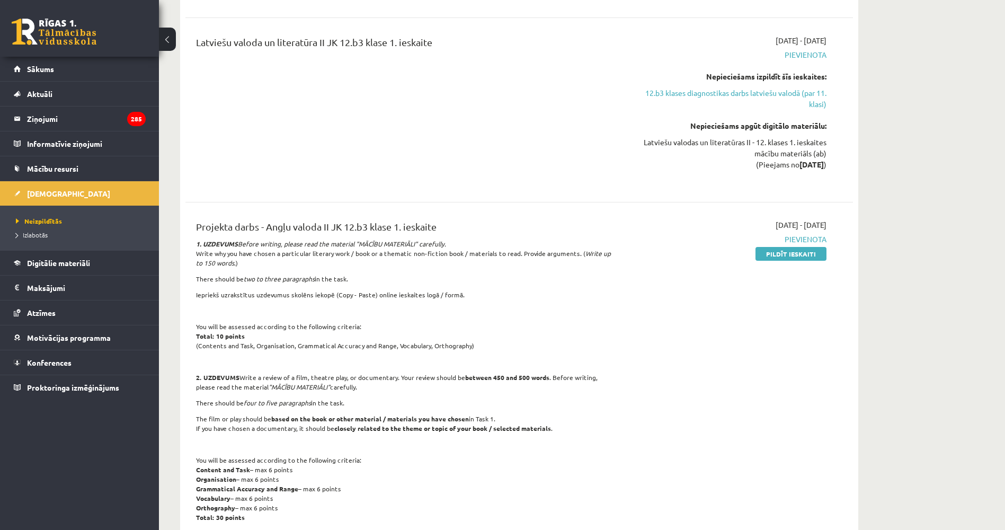
drag, startPoint x: 241, startPoint y: 269, endPoint x: 237, endPoint y: 265, distance: 5.6
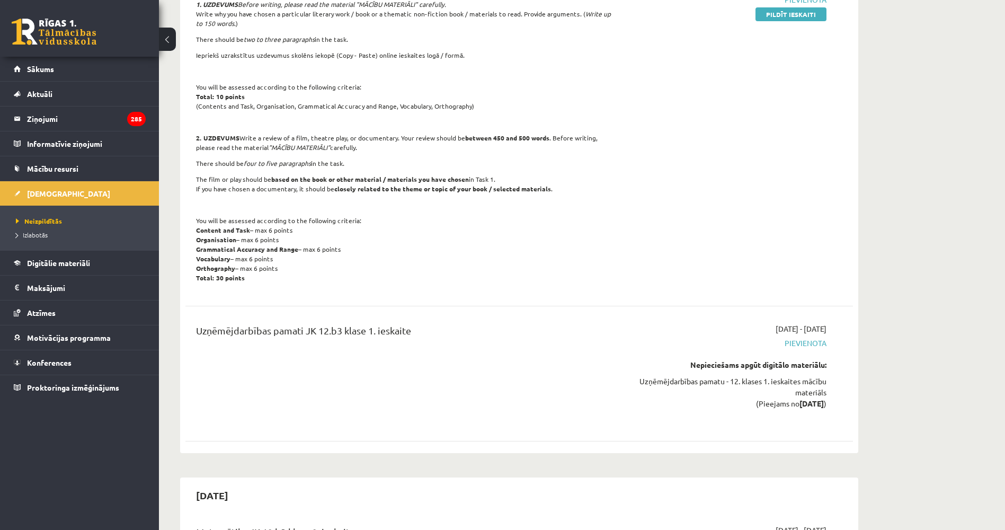
drag, startPoint x: 242, startPoint y: 291, endPoint x: 250, endPoint y: 325, distance: 35.3
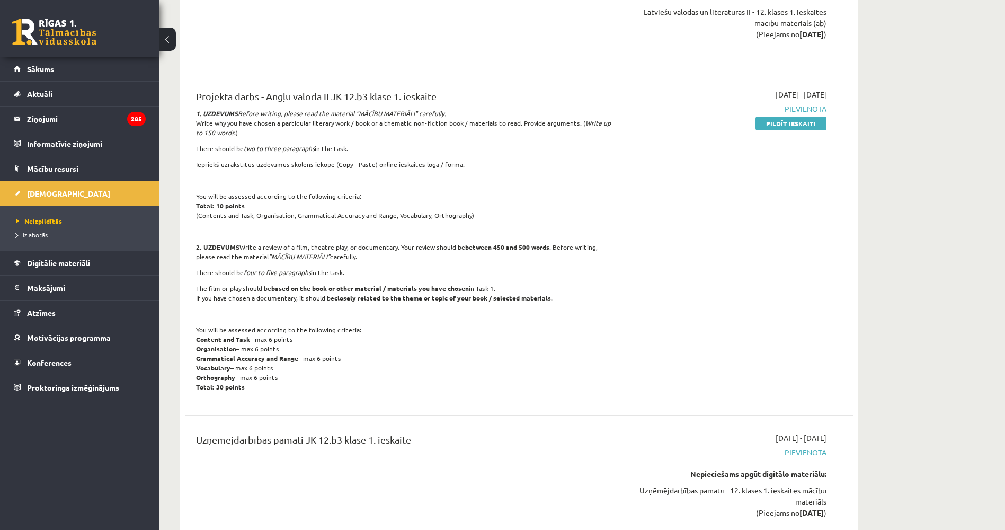
drag, startPoint x: 250, startPoint y: 304, endPoint x: 249, endPoint y: 283, distance: 20.7
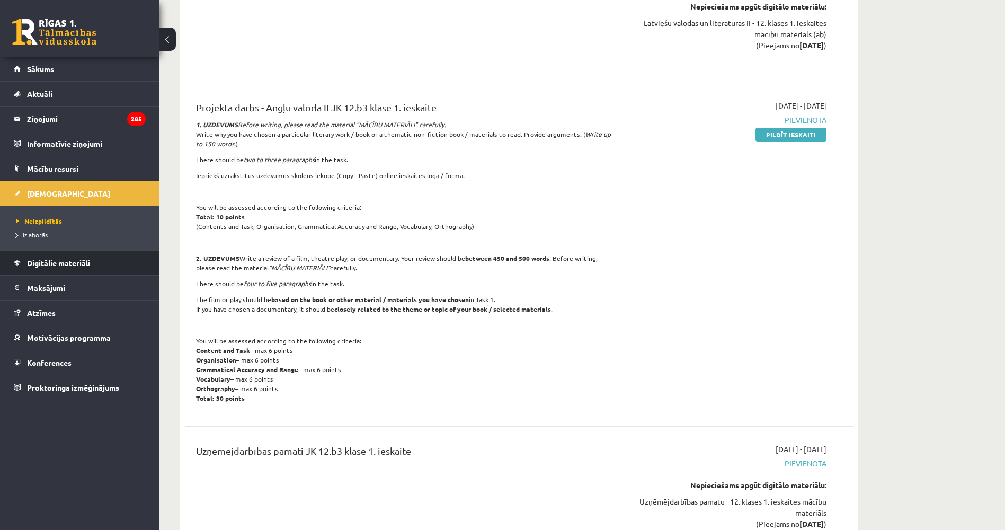
click at [91, 263] on link "Digitālie materiāli" at bounding box center [80, 263] width 132 height 24
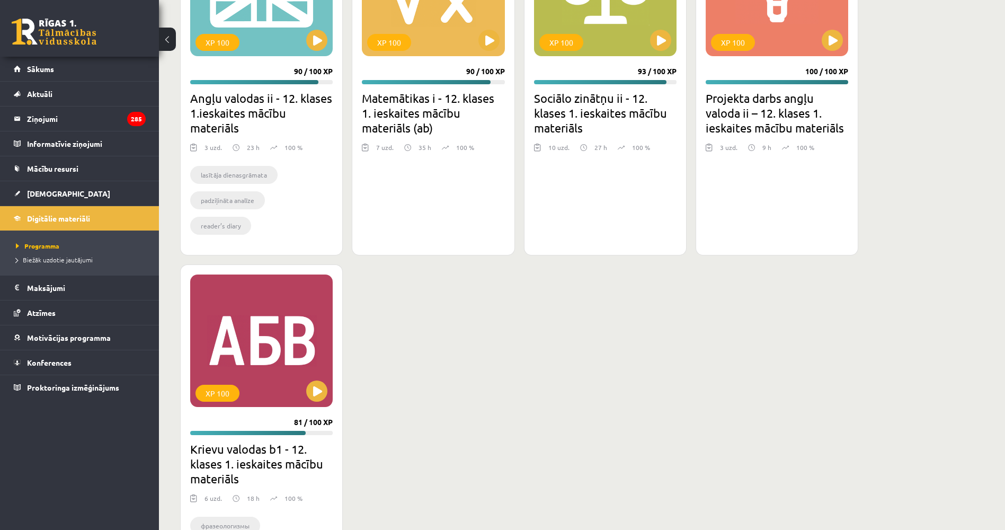
drag, startPoint x: 430, startPoint y: 298, endPoint x: 405, endPoint y: 384, distance: 89.4
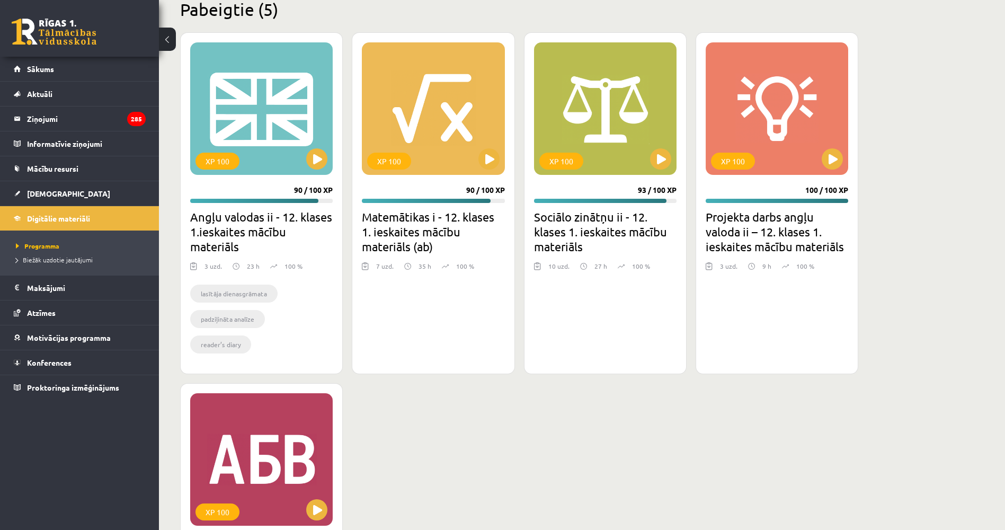
scroll to position [942, 0]
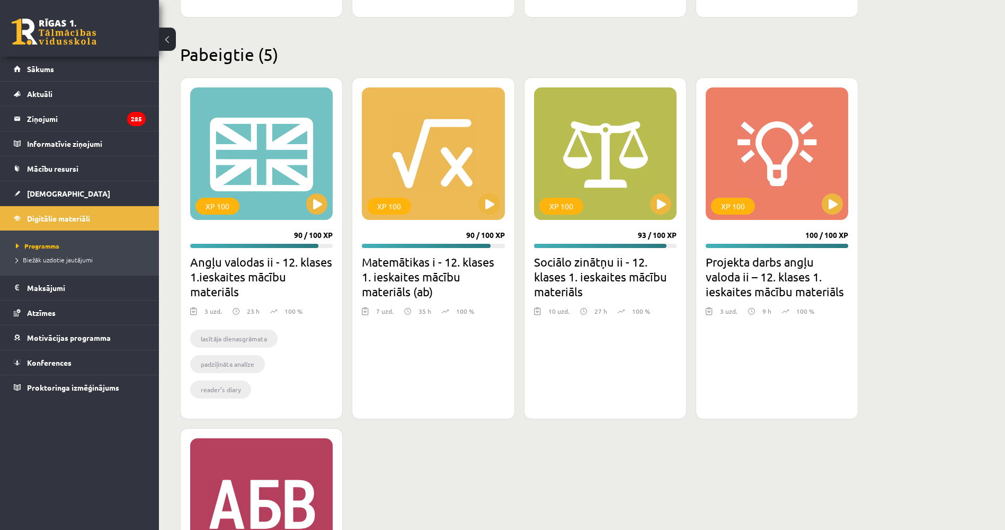
drag, startPoint x: 383, startPoint y: 320, endPoint x: 377, endPoint y: 281, distance: 38.6
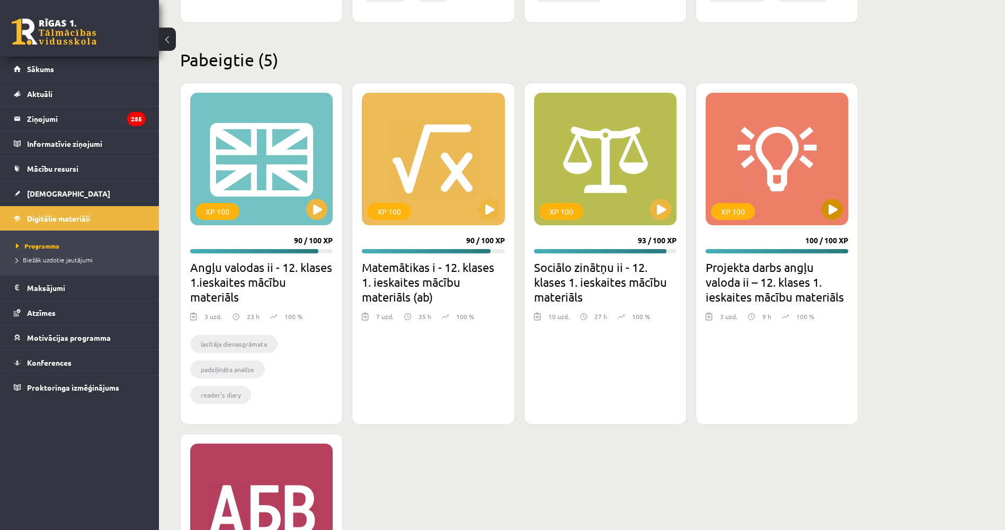
click at [816, 205] on div "XP 100" at bounding box center [777, 159] width 143 height 132
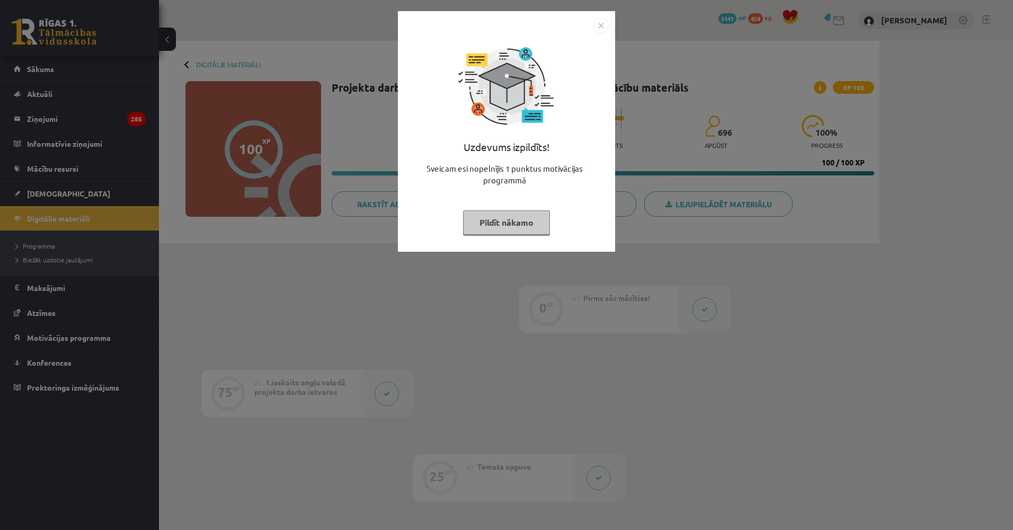
click at [501, 288] on div "Uzdevums izpildīts! Sveicam esi nopelnījis 1 punktus motivācijas programmā Pild…" at bounding box center [506, 265] width 1013 height 530
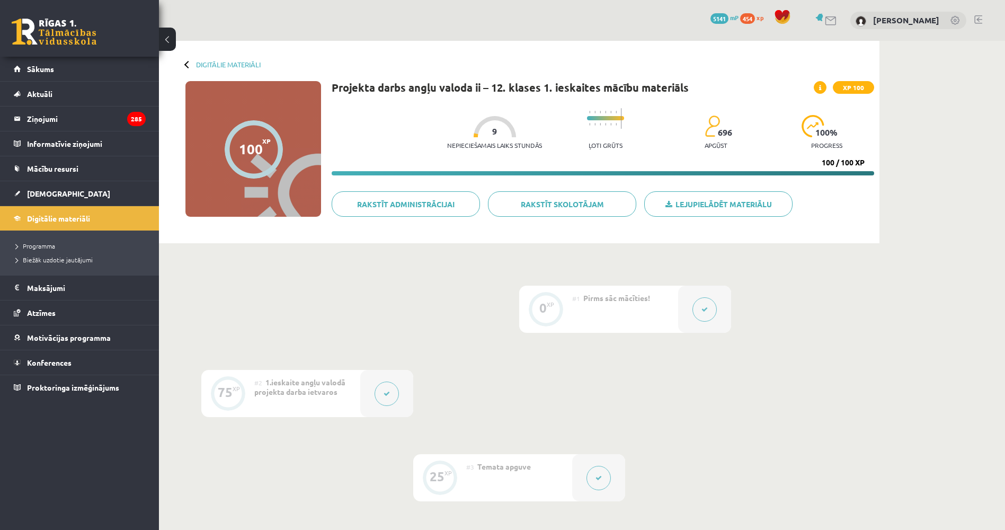
click at [394, 383] on div at bounding box center [386, 393] width 53 height 47
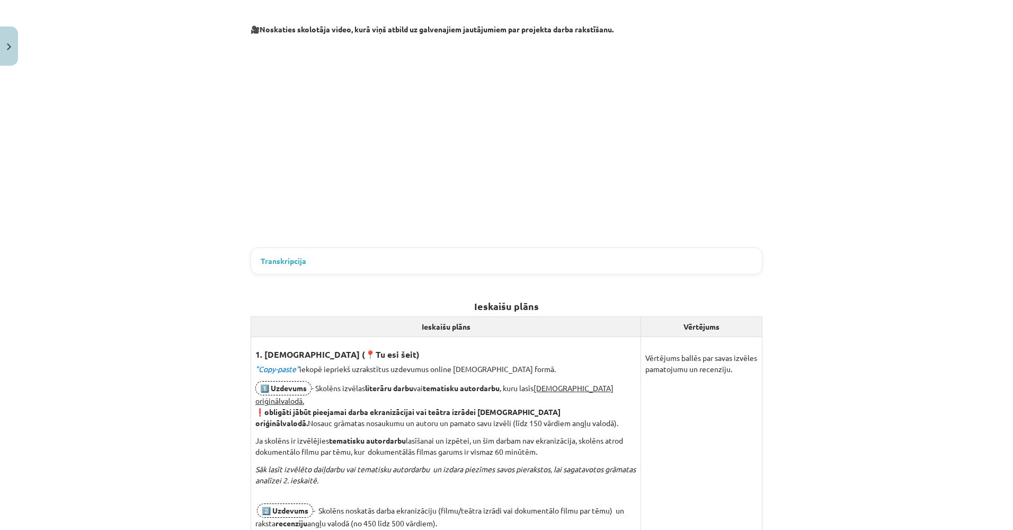
drag, startPoint x: 236, startPoint y: 287, endPoint x: 236, endPoint y: 323, distance: 36.0
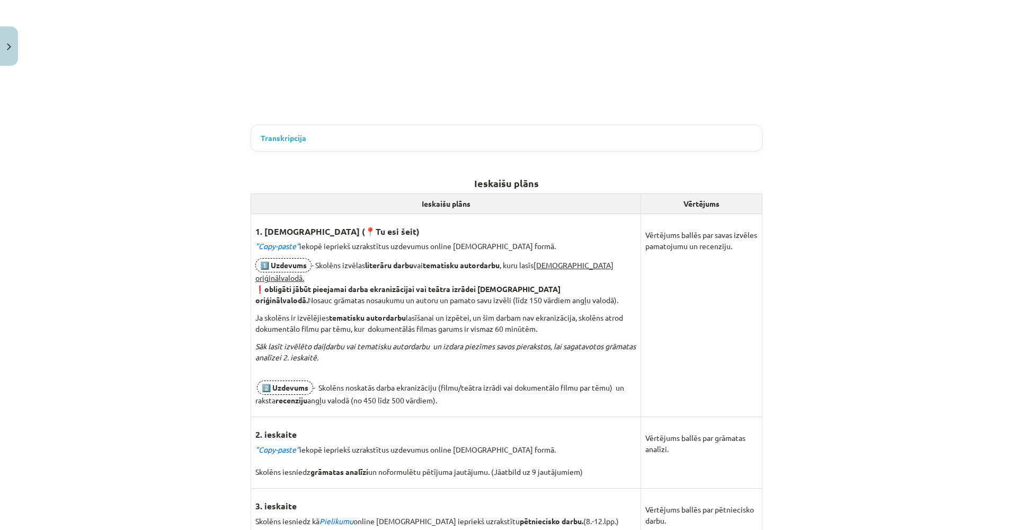
drag, startPoint x: 195, startPoint y: 244, endPoint x: 193, endPoint y: 258, distance: 14.5
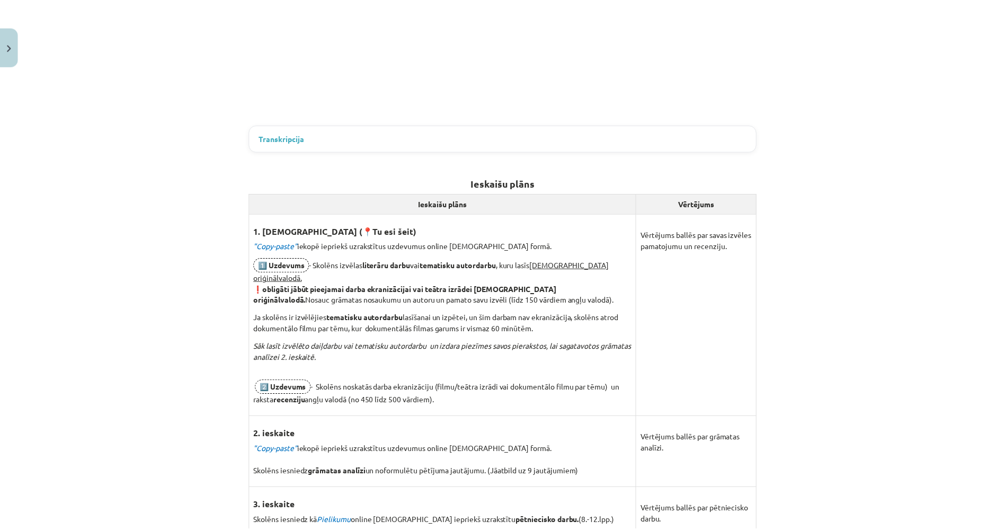
scroll to position [426, 0]
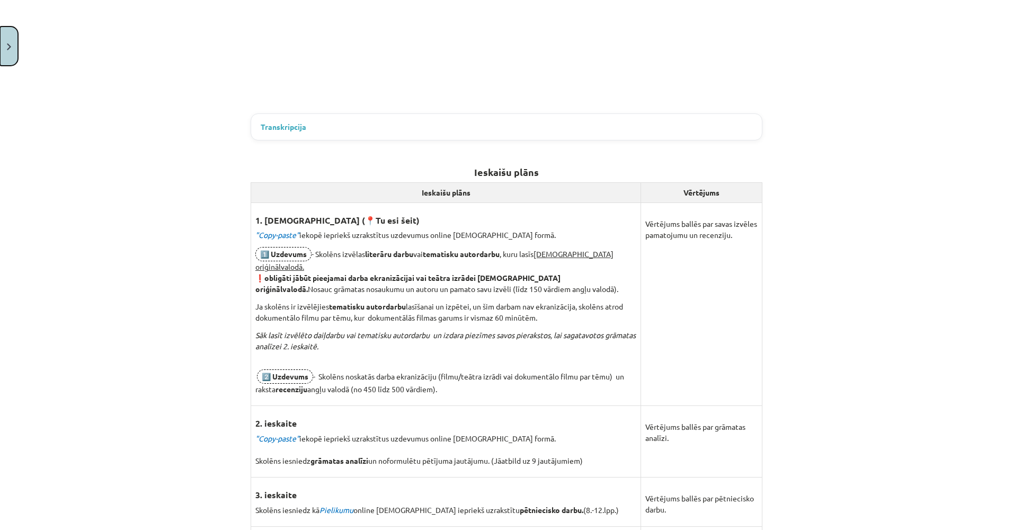
click at [6, 41] on button "Close" at bounding box center [9, 45] width 18 height 39
click at [52, 192] on div "Mācību tēma: Projekta darbs angļu valoda ii – 12. klases 1. ieskaites mācību ma…" at bounding box center [506, 265] width 1013 height 530
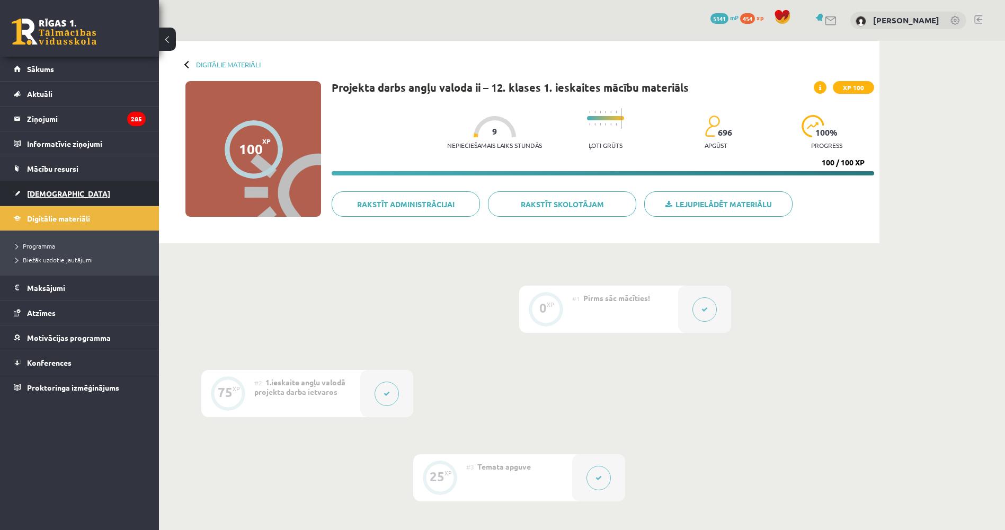
click at [52, 193] on span "[DEMOGRAPHIC_DATA]" at bounding box center [68, 194] width 83 height 10
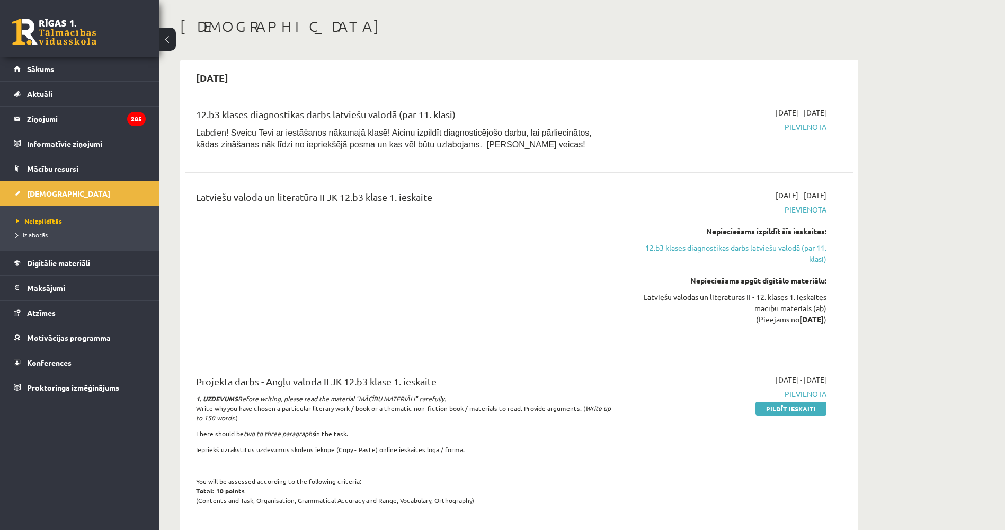
drag, startPoint x: 630, startPoint y: 348, endPoint x: 630, endPoint y: 361, distance: 13.8
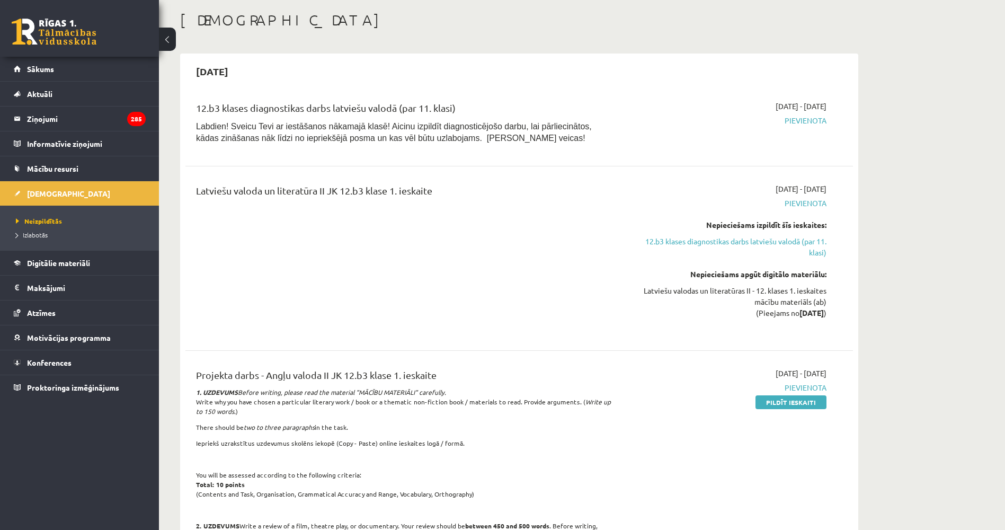
drag, startPoint x: 473, startPoint y: 494, endPoint x: 194, endPoint y: 482, distance: 279.5
click at [194, 482] on div "Projekta darbs - Angļu valoda II JK 12.b3 klase 1. ieskaite 1. UZDEVUMS Before …" at bounding box center [403, 522] width 431 height 309
copy p "Total: 10 points (Contents and Task, Organisation, Grammatical Accuracy and Ran…"
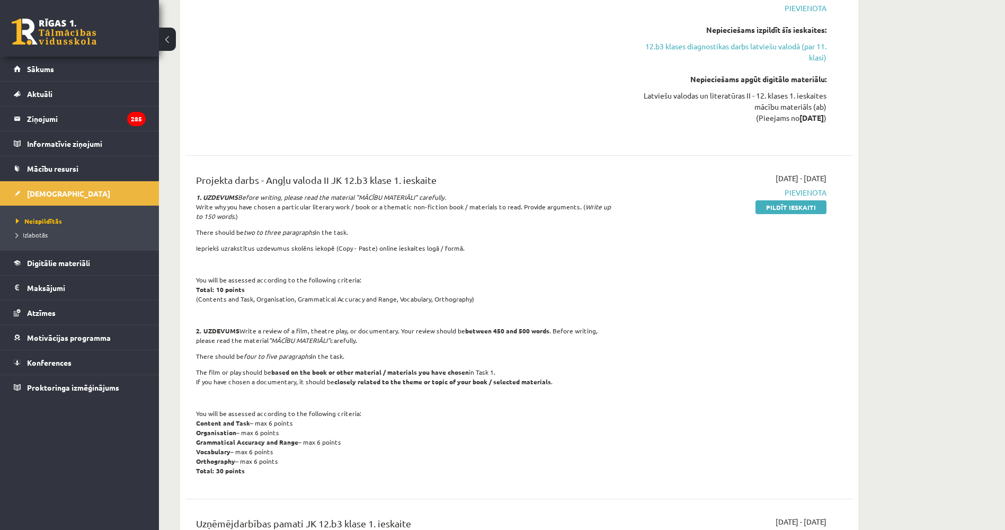
drag, startPoint x: 350, startPoint y: 358, endPoint x: 330, endPoint y: 426, distance: 70.8
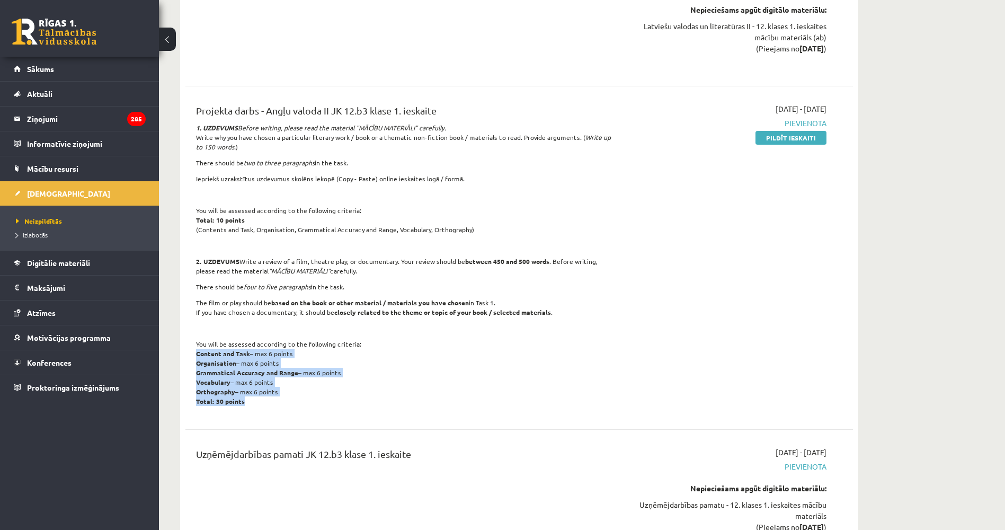
drag, startPoint x: 259, startPoint y: 403, endPoint x: 193, endPoint y: 351, distance: 84.2
click at [193, 351] on div "Projekta darbs - Angļu valoda II JK 12.b3 klase 1. ieskaite 1. UZDEVUMS Before …" at bounding box center [403, 257] width 431 height 309
copy p "Content and Task – max 6 points Organisation – max 6 points Grammatical Accurac…"
drag, startPoint x: 489, startPoint y: 330, endPoint x: 494, endPoint y: 331, distance: 5.4
click at [493, 331] on p at bounding box center [403, 328] width 415 height 10
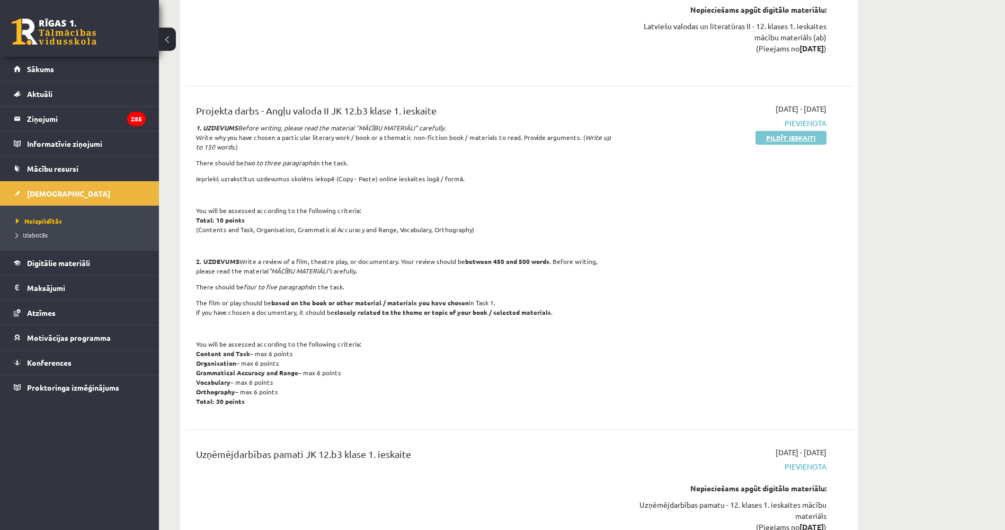
click at [799, 139] on link "Pildīt ieskaiti" at bounding box center [791, 138] width 71 height 14
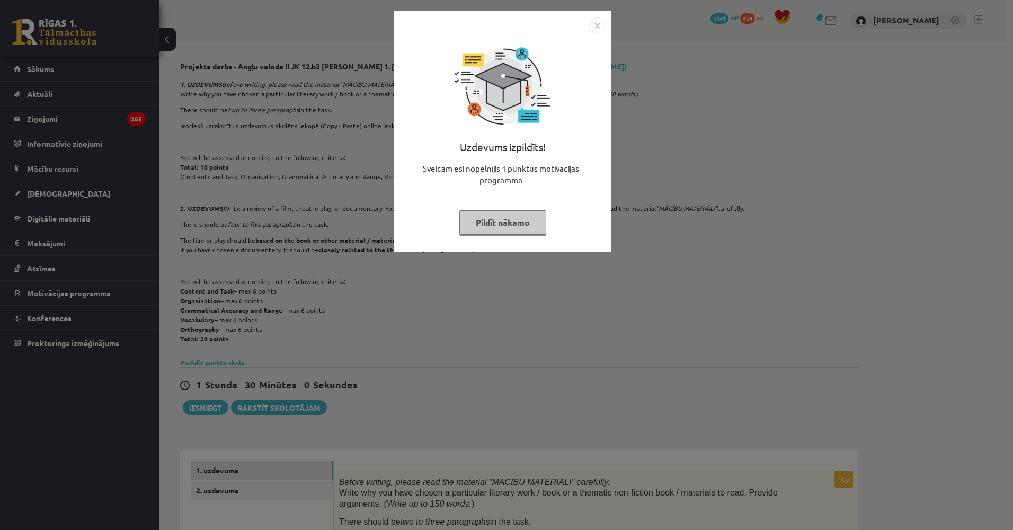
click at [295, 228] on div "Uzdevums izpildīts! Sveicam esi nopelnījis 1 punktus motivācijas programmā Pild…" at bounding box center [506, 265] width 1013 height 530
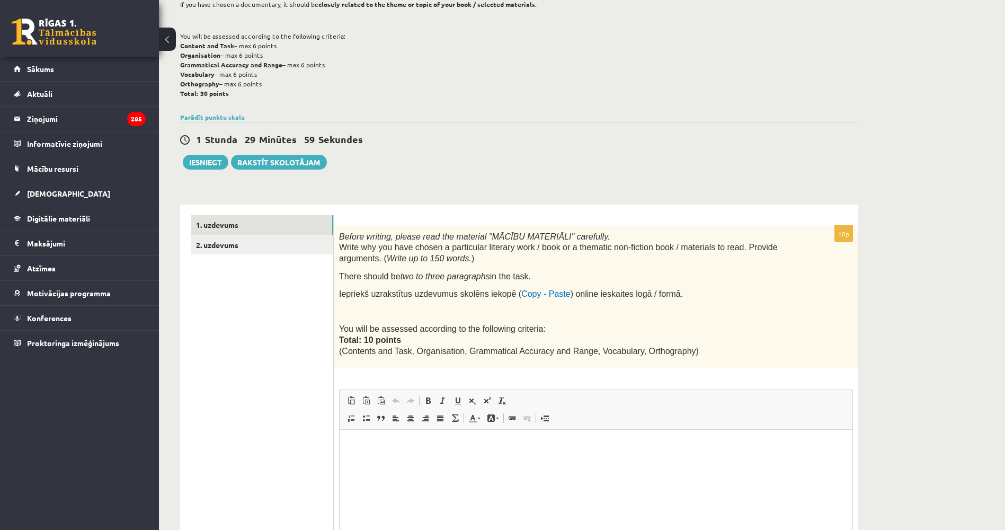
drag, startPoint x: 350, startPoint y: 215, endPoint x: 349, endPoint y: 254, distance: 39.2
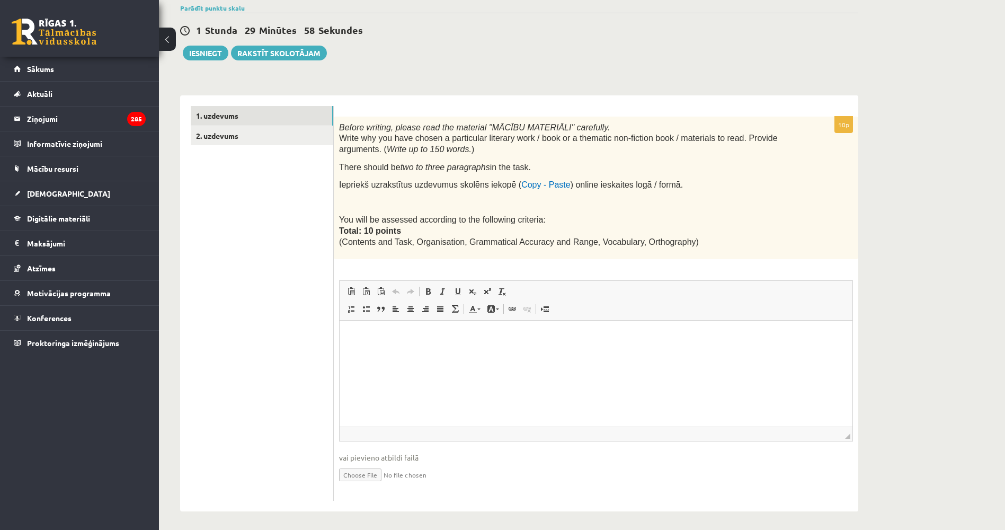
scroll to position [358, 0]
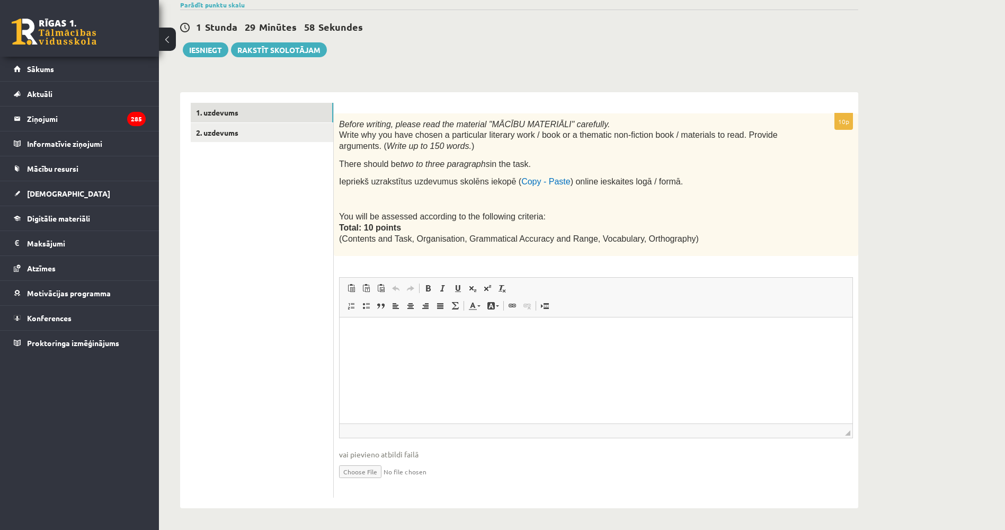
drag, startPoint x: 451, startPoint y: 198, endPoint x: 447, endPoint y: 229, distance: 31.6
click at [395, 348] on html at bounding box center [596, 333] width 513 height 32
click at [528, 350] on html at bounding box center [596, 333] width 513 height 32
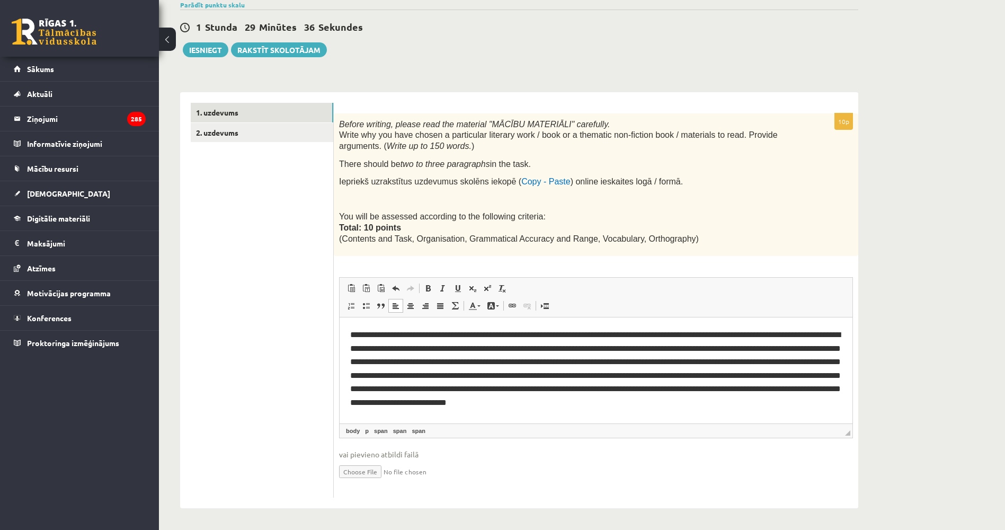
click at [235, 143] on ul "1. uzdevums 2. uzdevums" at bounding box center [262, 300] width 143 height 395
click at [235, 134] on link "2. uzdevums" at bounding box center [262, 133] width 143 height 20
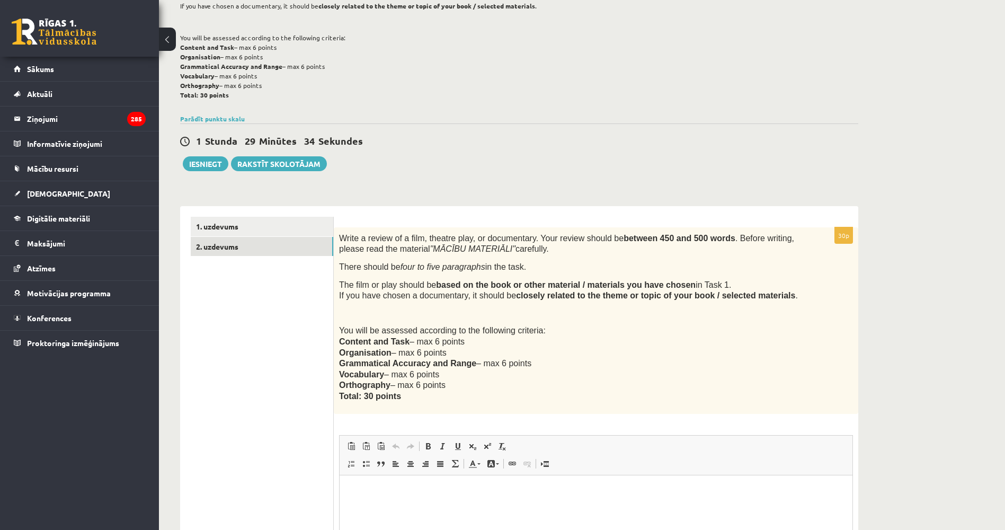
scroll to position [0, 0]
click at [384, 497] on html at bounding box center [596, 491] width 513 height 32
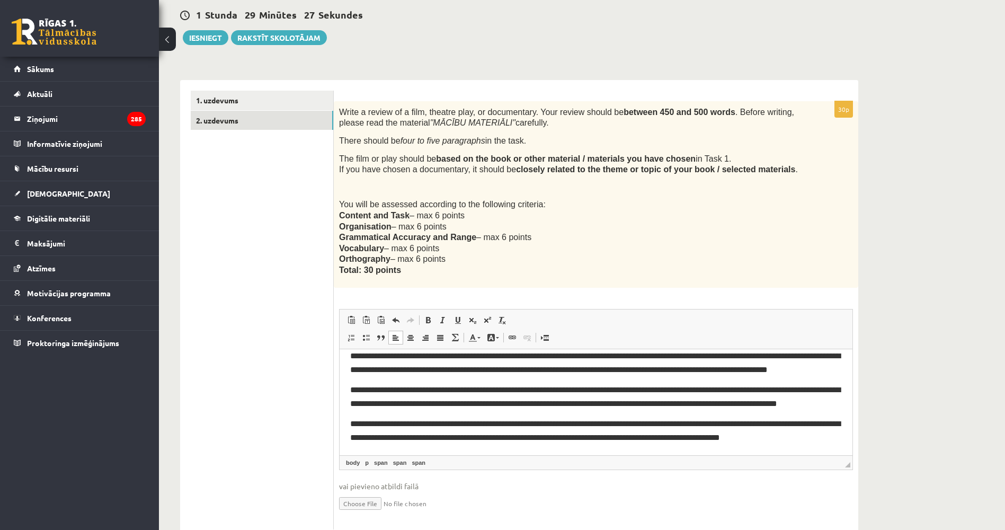
scroll to position [402, 0]
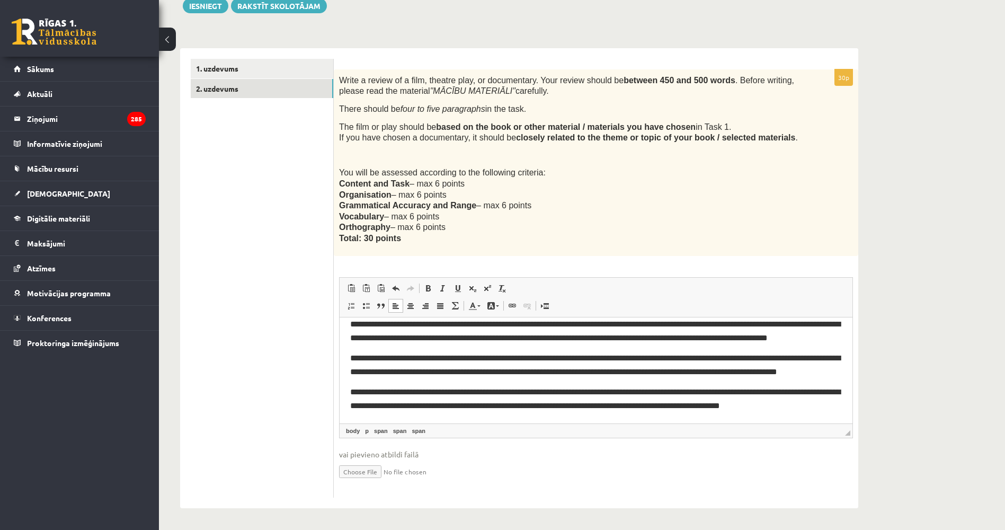
drag, startPoint x: 261, startPoint y: 462, endPoint x: 264, endPoint y: 486, distance: 24.6
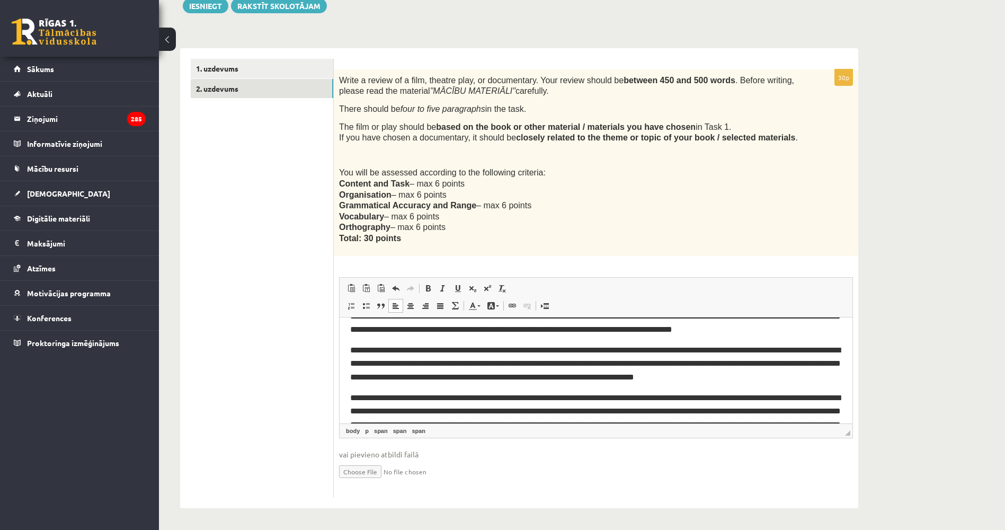
scroll to position [0, 0]
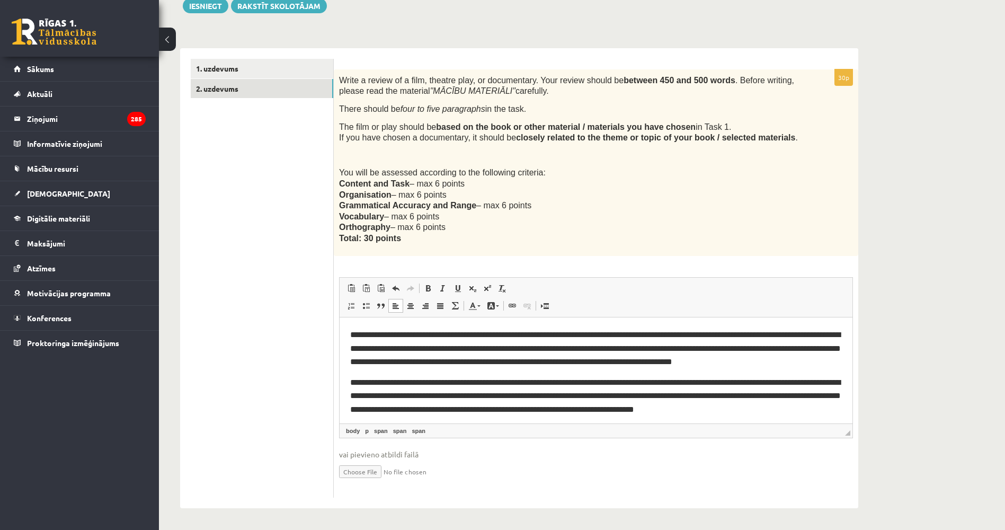
drag, startPoint x: 849, startPoint y: 400, endPoint x: 871, endPoint y: 534, distance: 135.3
click at [226, 72] on link "1. uzdevums" at bounding box center [262, 69] width 143 height 20
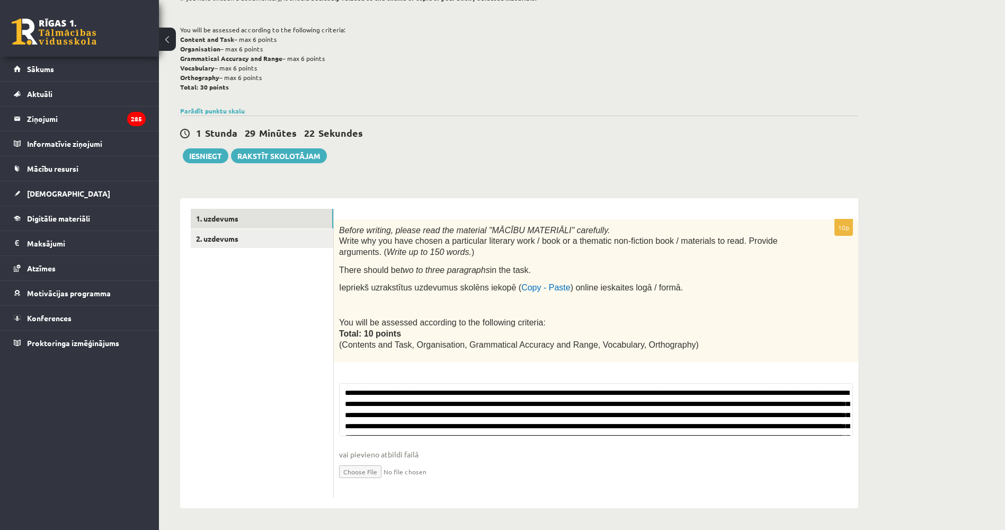
scroll to position [253, 0]
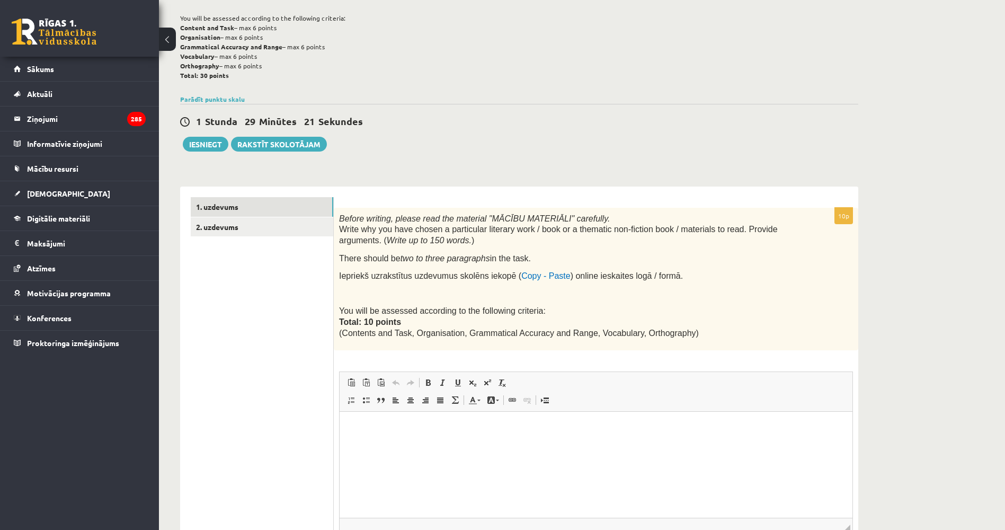
drag, startPoint x: 898, startPoint y: 331, endPoint x: 898, endPoint y: 357, distance: 26.0
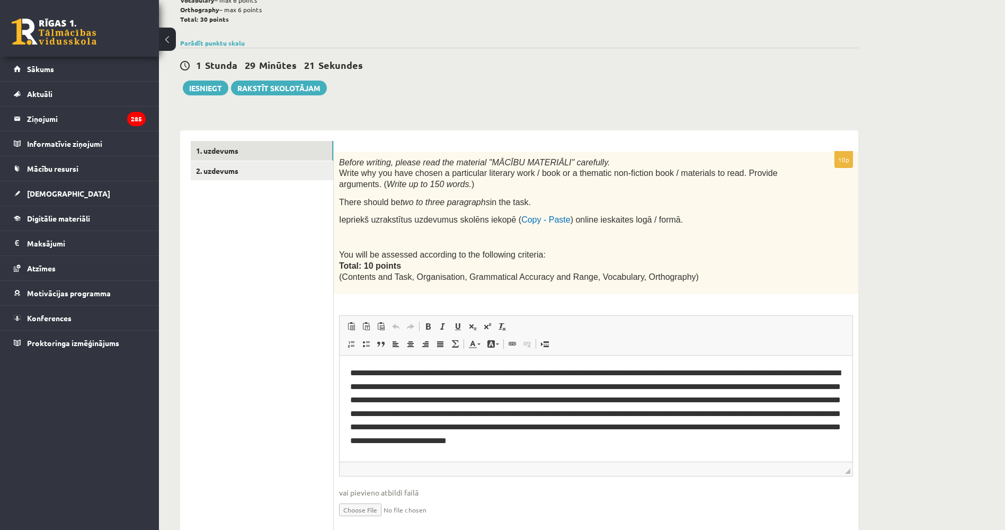
scroll to position [344, 0]
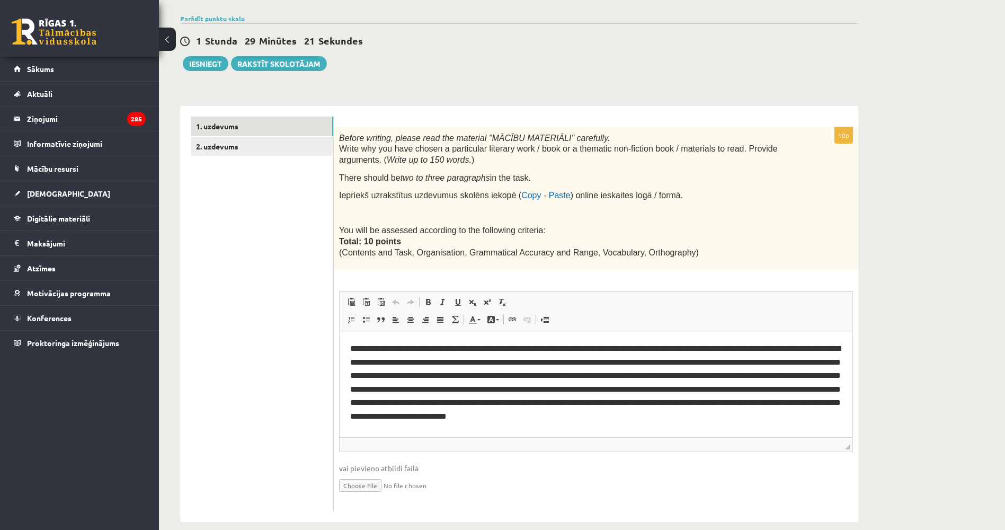
drag, startPoint x: 894, startPoint y: 360, endPoint x: 857, endPoint y: 395, distance: 50.2
click at [876, 368] on div "Projekta darbs - Angļu valoda II JK 12.b3 klase 1. ieskaite , Oskars Pokrovskis…" at bounding box center [519, 120] width 721 height 846
click at [242, 155] on link "2. uzdevums" at bounding box center [262, 147] width 143 height 20
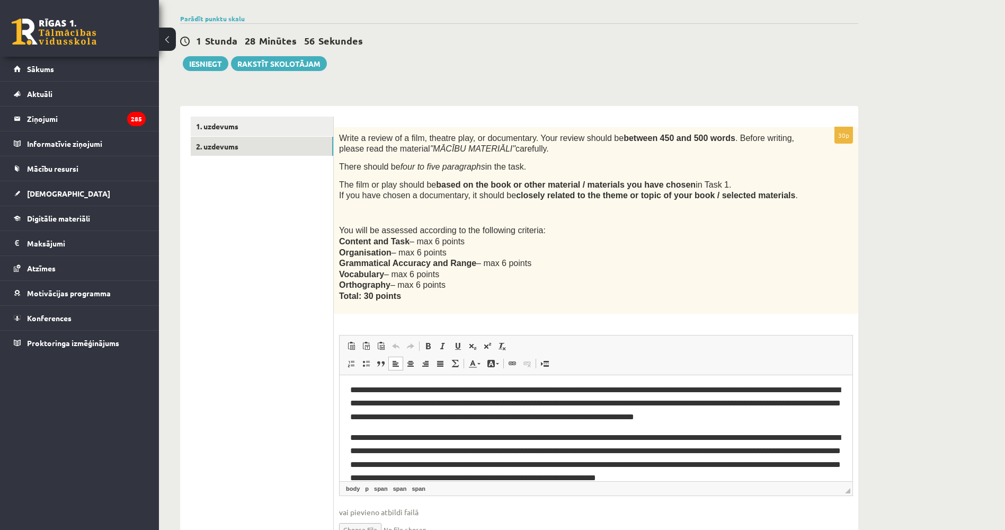
scroll to position [0, 0]
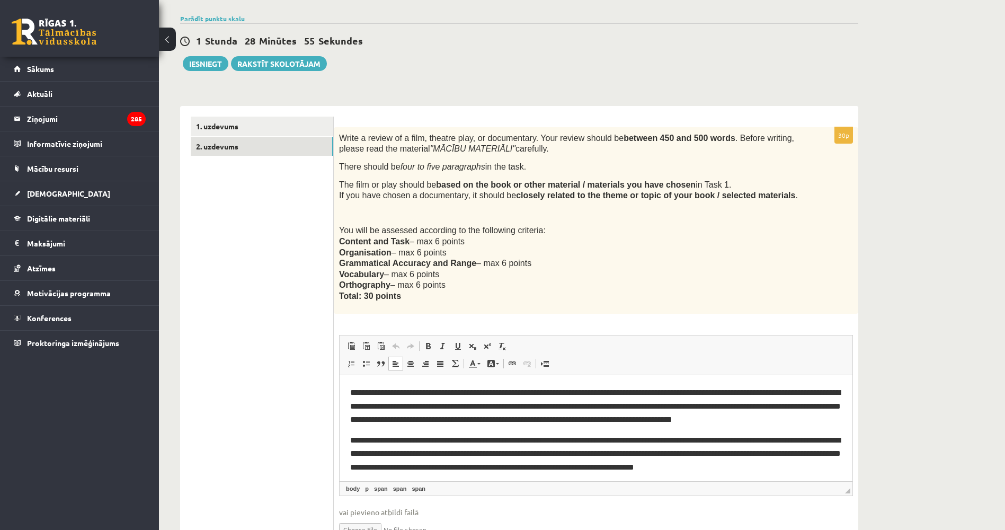
drag, startPoint x: 848, startPoint y: 395, endPoint x: 1206, endPoint y: 732, distance: 491.8
click at [236, 133] on link "1. uzdevums" at bounding box center [262, 127] width 143 height 20
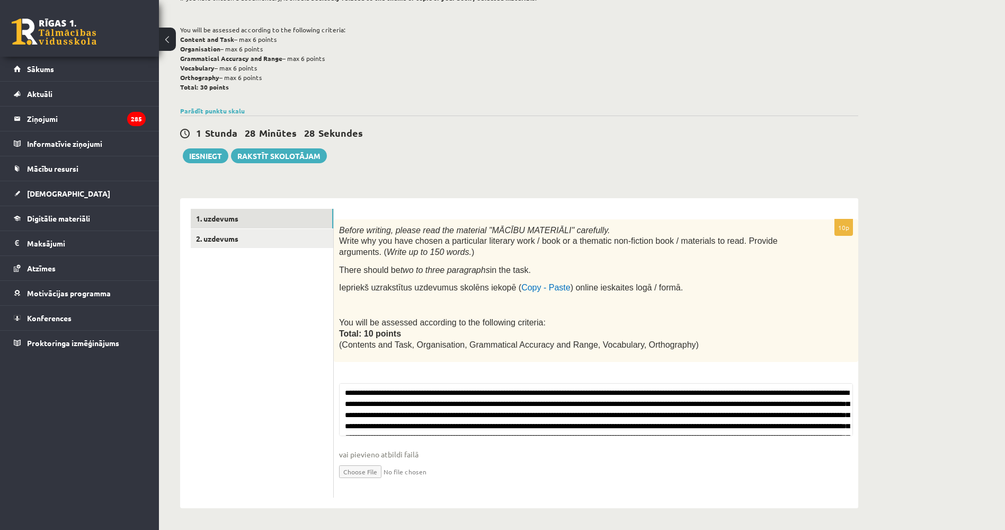
drag, startPoint x: 908, startPoint y: 291, endPoint x: 906, endPoint y: 331, distance: 40.3
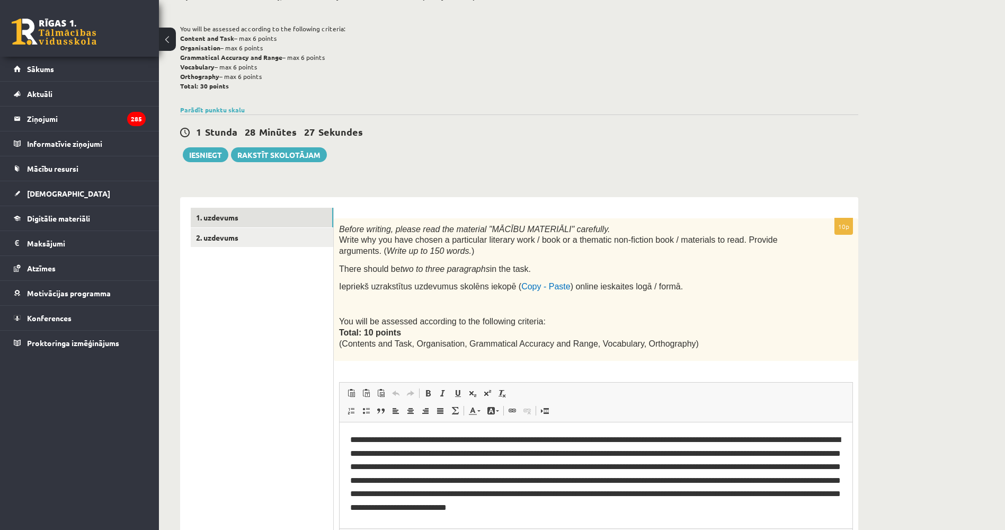
scroll to position [300, 0]
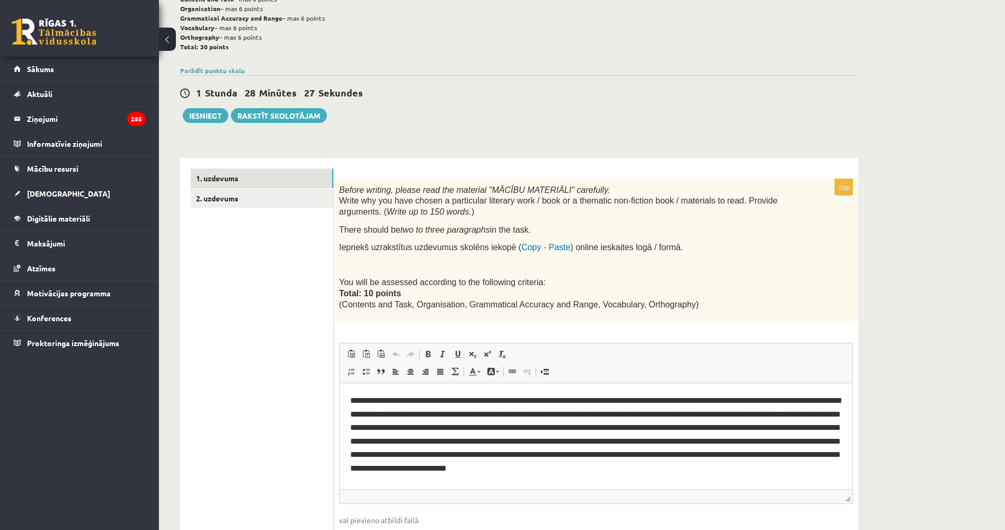
drag, startPoint x: 888, startPoint y: 427, endPoint x: 881, endPoint y: 433, distance: 9.0
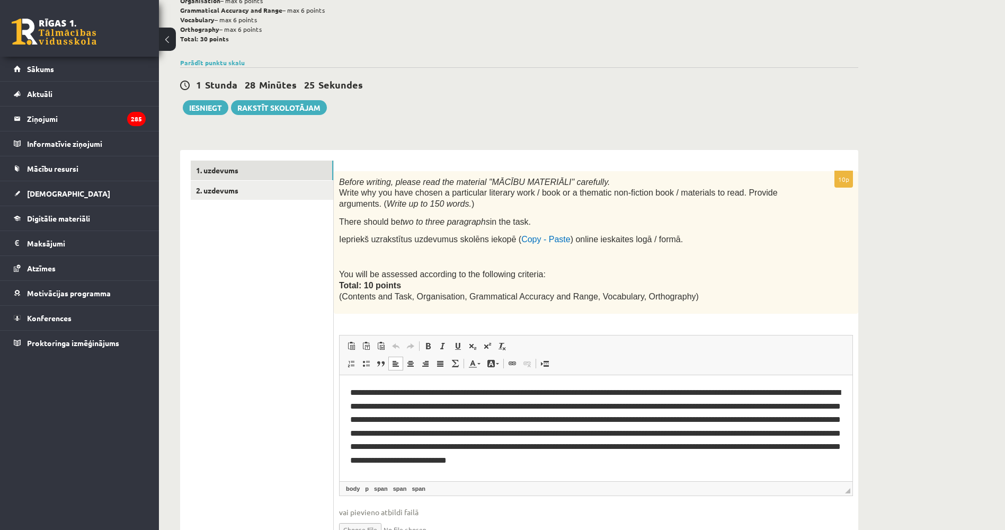
scroll to position [10, 0]
drag, startPoint x: 848, startPoint y: 410, endPoint x: 1192, endPoint y: 826, distance: 540.1
click at [282, 196] on link "2. uzdevums" at bounding box center [262, 191] width 143 height 20
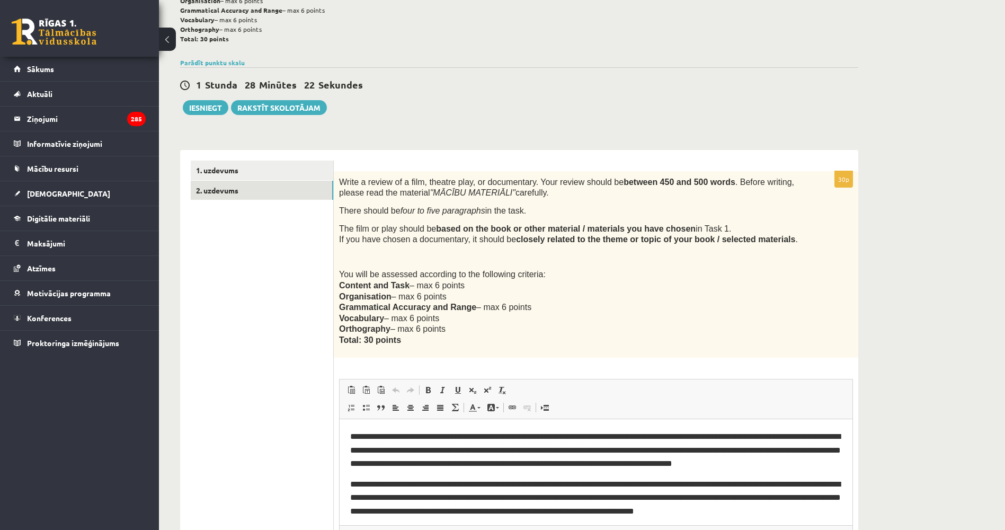
scroll to position [0, 0]
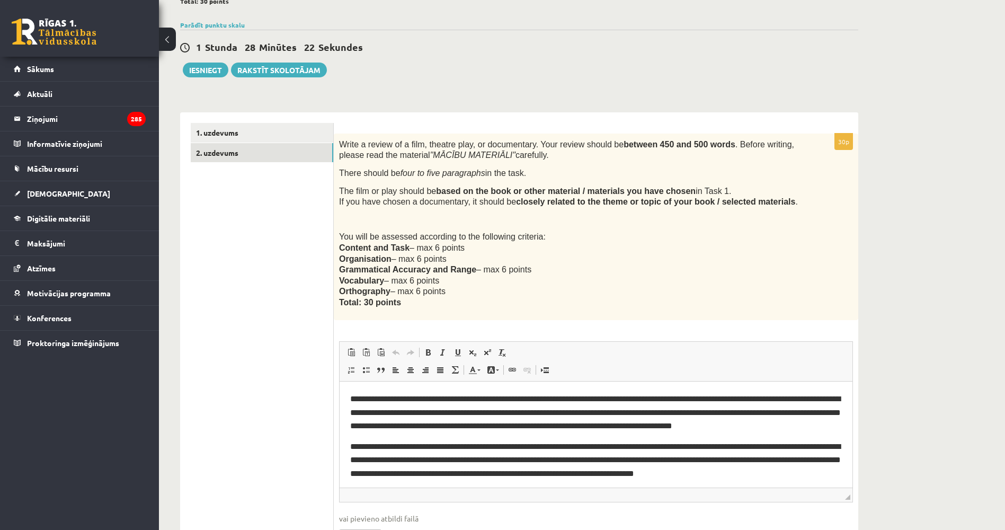
drag, startPoint x: 888, startPoint y: 430, endPoint x: 890, endPoint y: 438, distance: 8.1
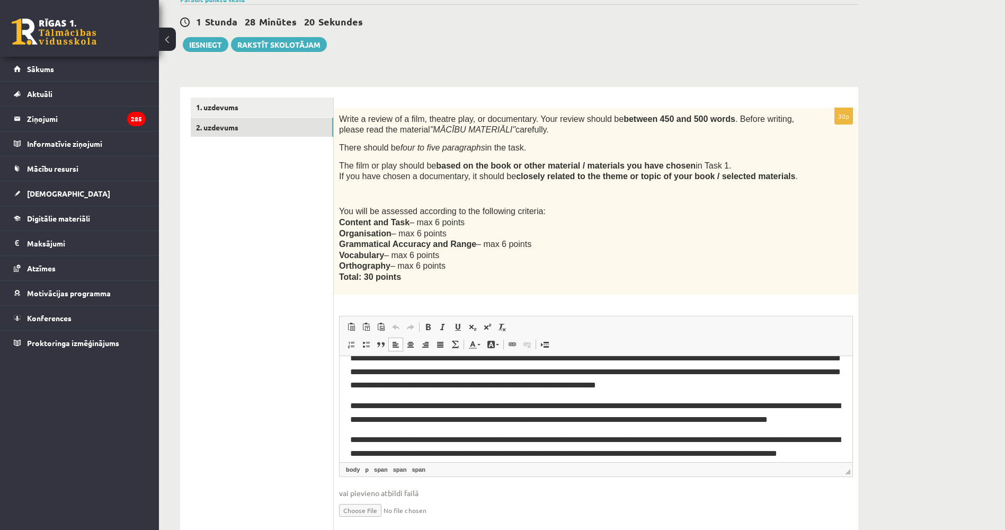
scroll to position [248, 0]
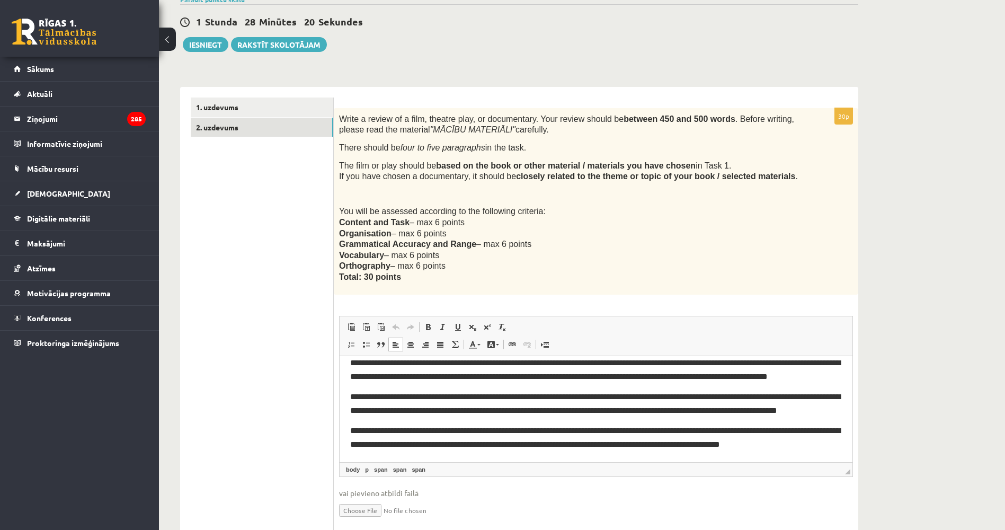
drag, startPoint x: 848, startPoint y: 378, endPoint x: 1202, endPoint y: 819, distance: 564.6
click at [418, 457] on html "**********" at bounding box center [596, 325] width 513 height 273
click at [463, 448] on p "**********" at bounding box center [596, 436] width 492 height 27
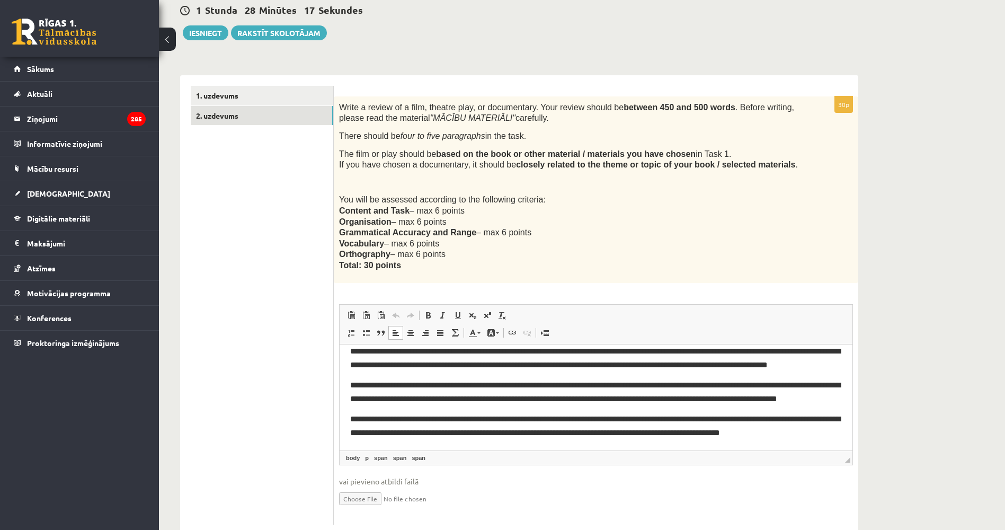
scroll to position [402, 0]
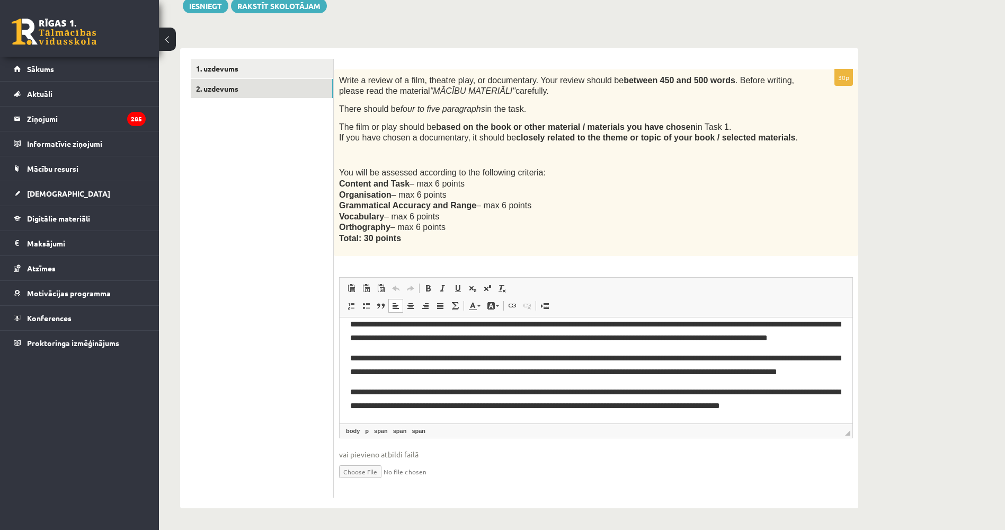
drag, startPoint x: 265, startPoint y: 439, endPoint x: 277, endPoint y: 463, distance: 26.3
click at [210, 6] on button "Iesniegt" at bounding box center [206, 5] width 46 height 15
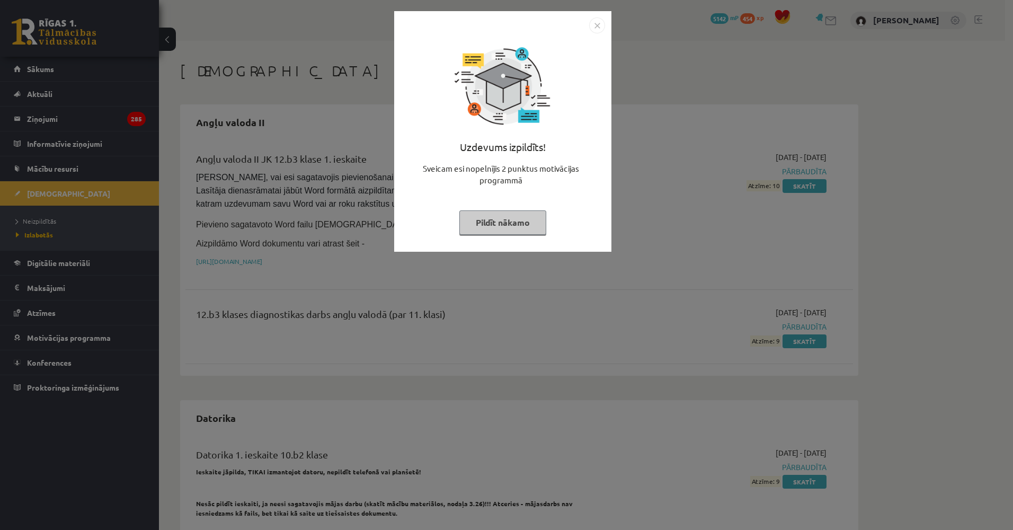
click at [258, 10] on div "Uzdevums izpildīts! Sveicam esi nopelnījis 2 punktus motivācijas programmā Pild…" at bounding box center [506, 265] width 1013 height 530
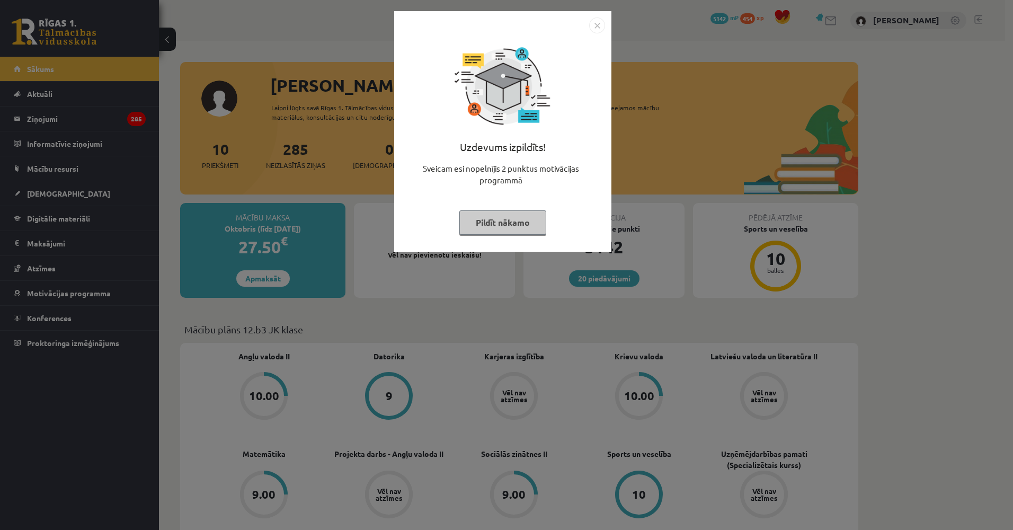
click at [153, 230] on div "Uzdevums izpildīts! Sveicam esi nopelnījis 2 punktus motivācijas programmā Pild…" at bounding box center [506, 265] width 1013 height 530
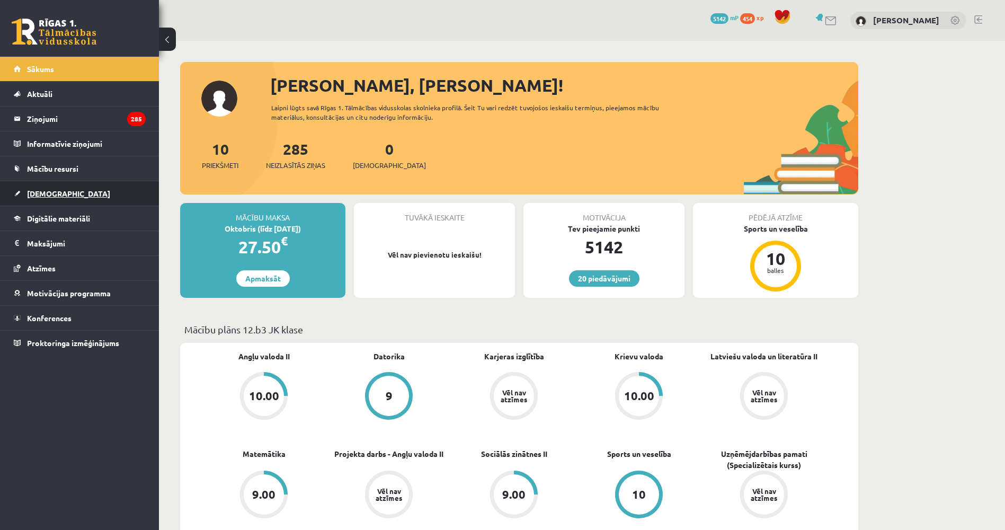
click at [76, 189] on link "[DEMOGRAPHIC_DATA]" at bounding box center [80, 193] width 132 height 24
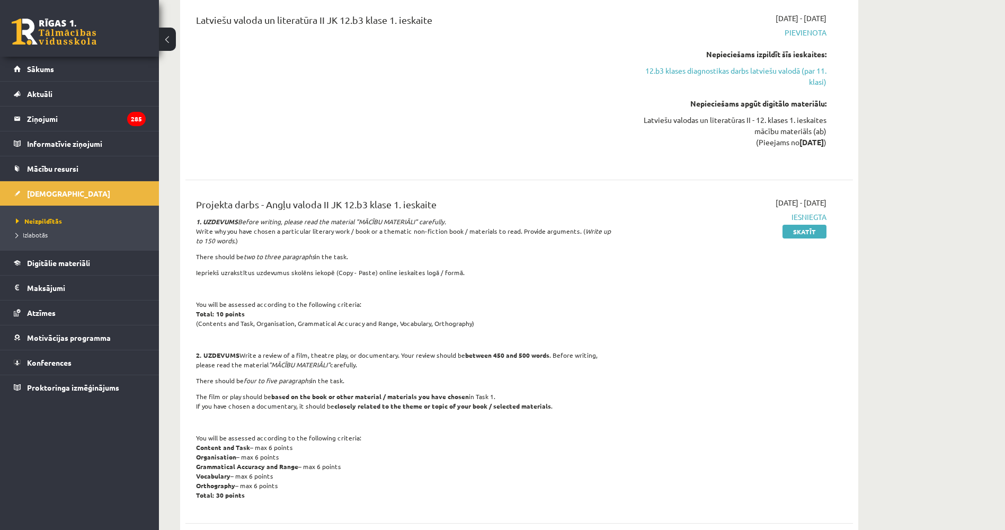
drag, startPoint x: 631, startPoint y: 173, endPoint x: 626, endPoint y: 215, distance: 42.7
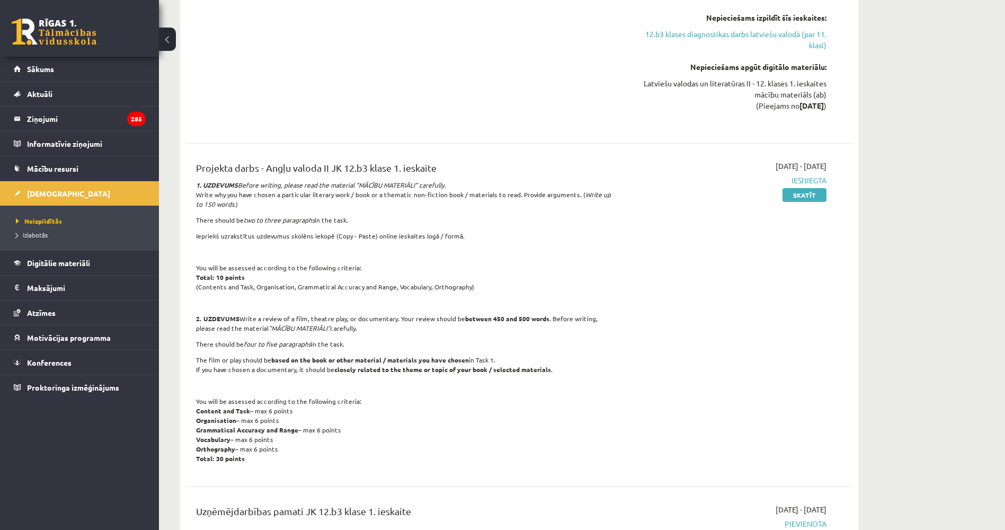
drag, startPoint x: 625, startPoint y: 218, endPoint x: 628, endPoint y: 251, distance: 32.5
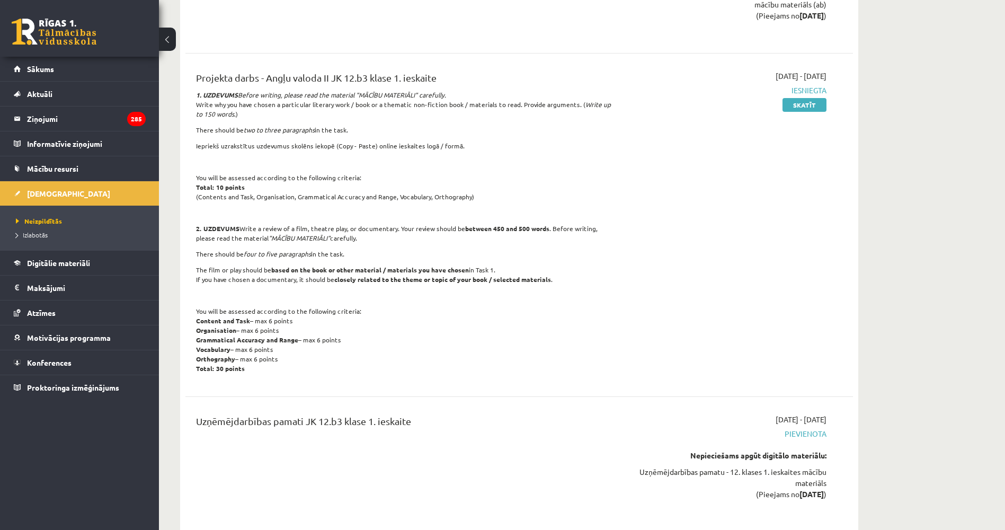
drag, startPoint x: 799, startPoint y: 242, endPoint x: 796, endPoint y: 261, distance: 19.2
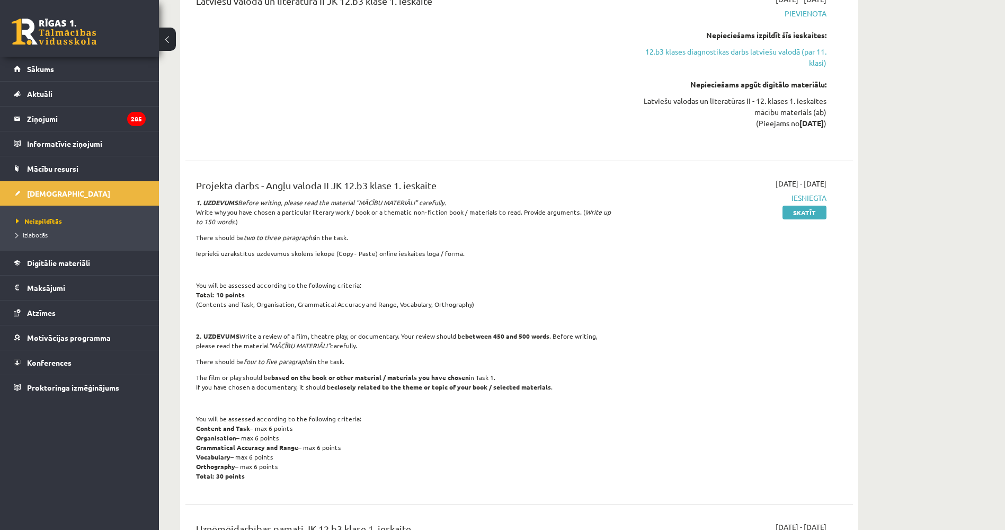
scroll to position [199, 0]
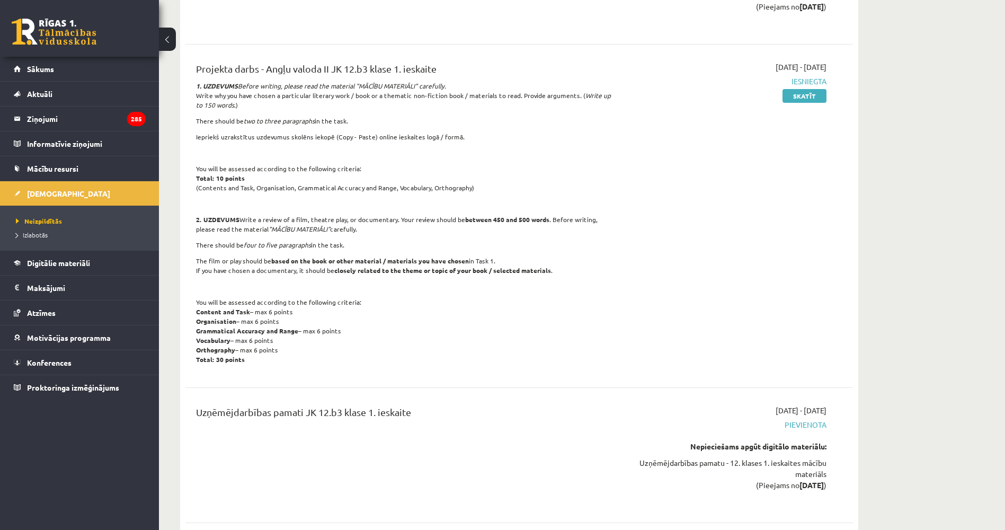
drag, startPoint x: 752, startPoint y: 297, endPoint x: 748, endPoint y: 316, distance: 19.1
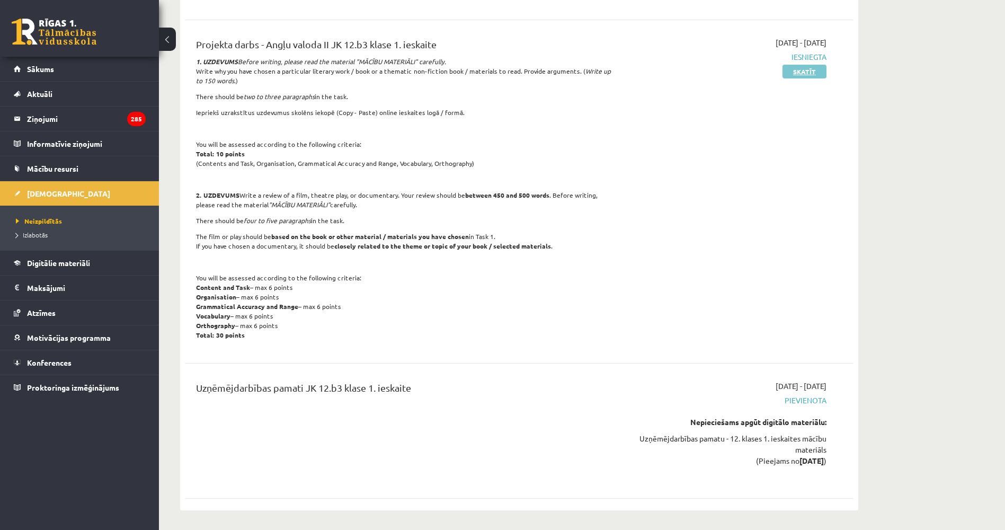
click at [798, 66] on link "Skatīt" at bounding box center [805, 72] width 44 height 14
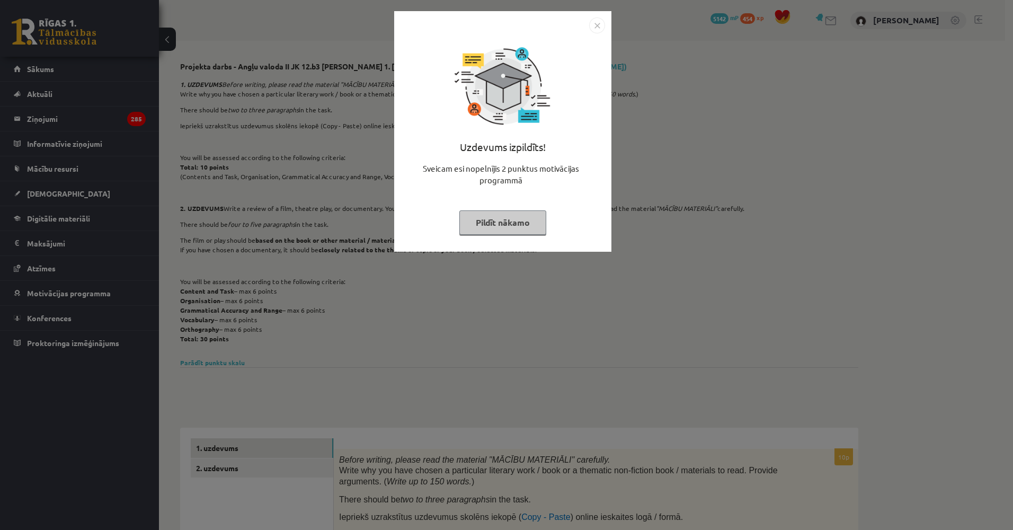
click at [666, 190] on div "Uzdevums izpildīts! Sveicam esi nopelnījis 2 punktus motivācijas programmā Pild…" at bounding box center [506, 265] width 1013 height 530
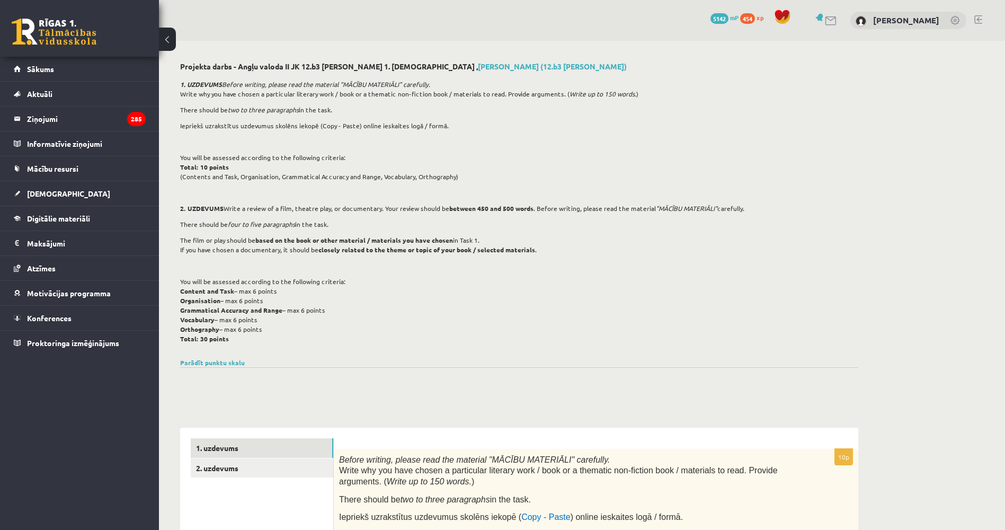
drag, startPoint x: 661, startPoint y: 182, endPoint x: 620, endPoint y: 259, distance: 87.7
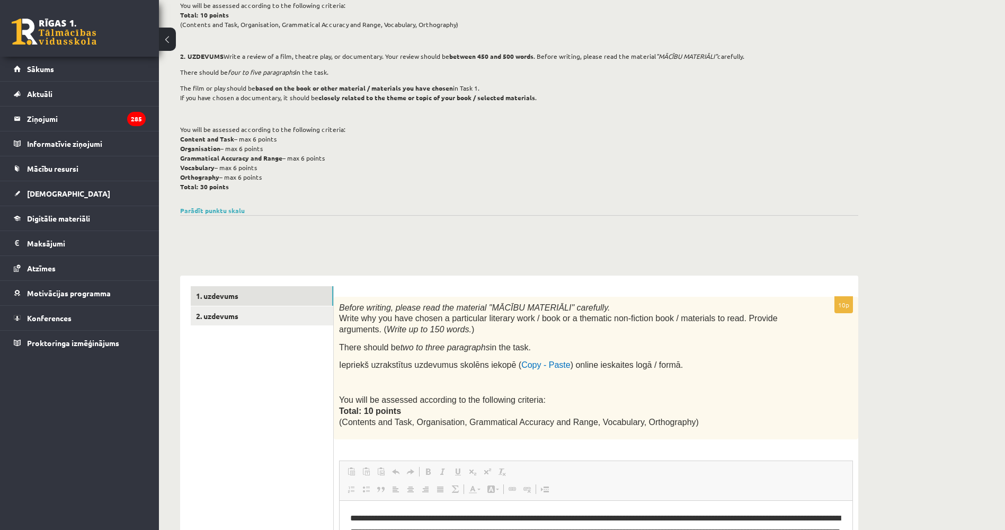
scroll to position [243, 0]
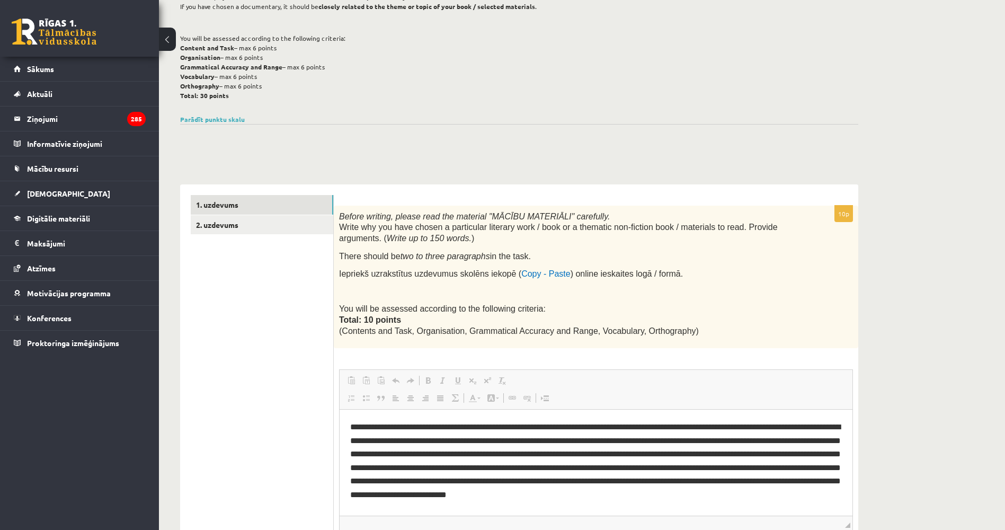
drag, startPoint x: 613, startPoint y: 264, endPoint x: 578, endPoint y: 329, distance: 73.7
click at [270, 227] on link "2. uzdevums" at bounding box center [262, 225] width 143 height 20
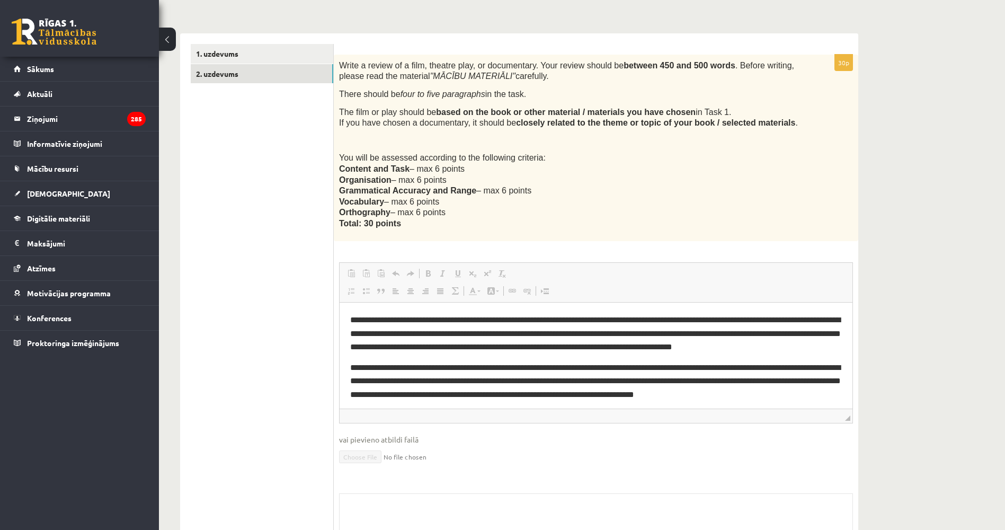
scroll to position [446, 0]
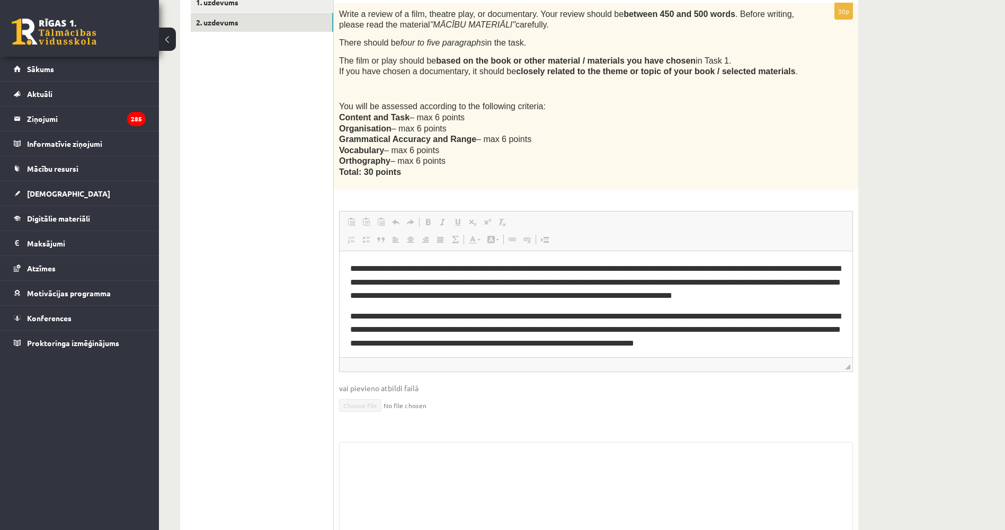
drag, startPoint x: 402, startPoint y: 144, endPoint x: 393, endPoint y: 211, distance: 67.8
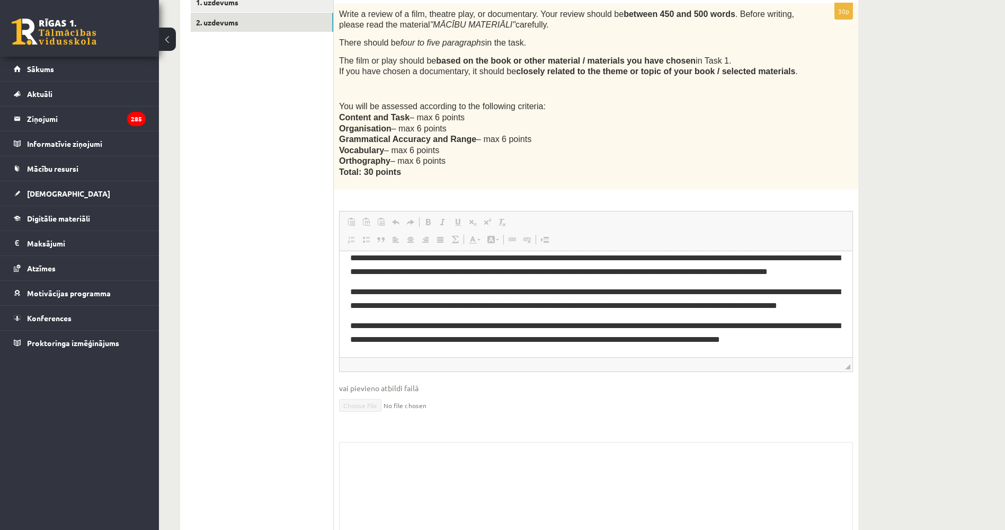
scroll to position [248, 0]
drag, startPoint x: 848, startPoint y: 276, endPoint x: 1189, endPoint y: 608, distance: 476.3
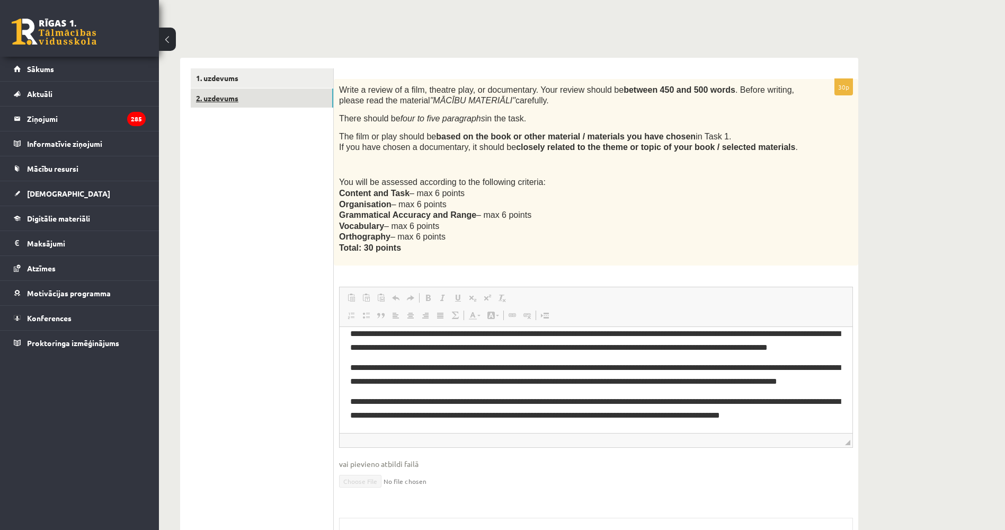
scroll to position [343, 0]
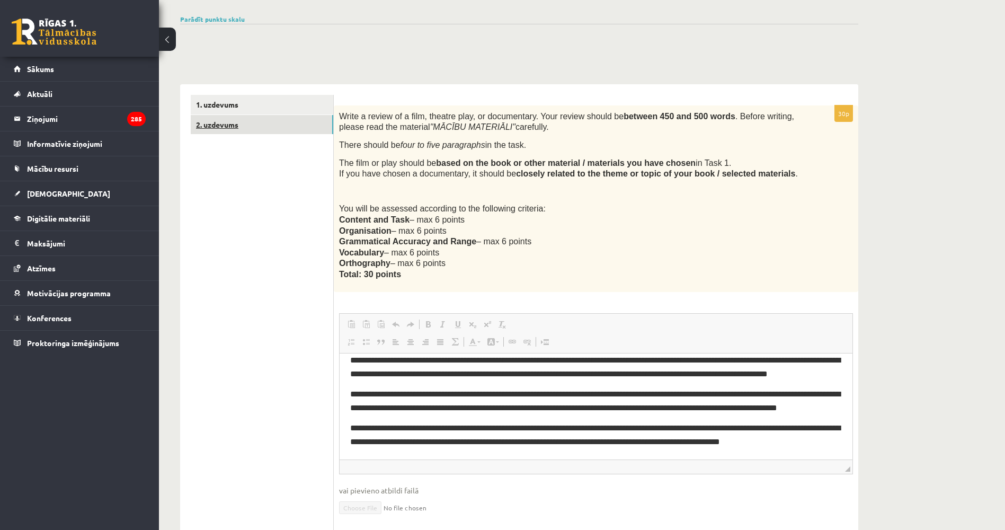
drag, startPoint x: 288, startPoint y: 79, endPoint x: 276, endPoint y: 56, distance: 25.6
click at [462, 423] on span "**********" at bounding box center [595, 434] width 490 height 22
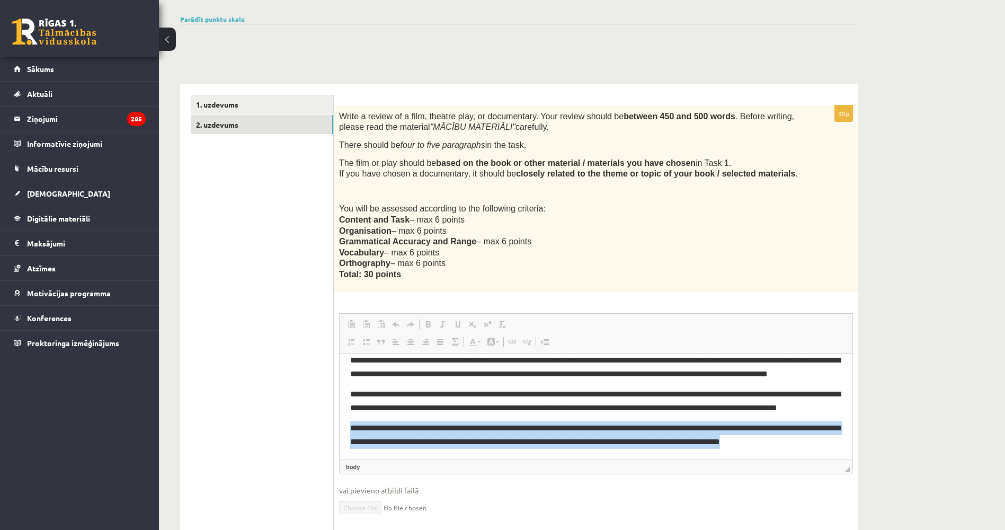
click at [462, 423] on span "**********" at bounding box center [595, 434] width 490 height 22
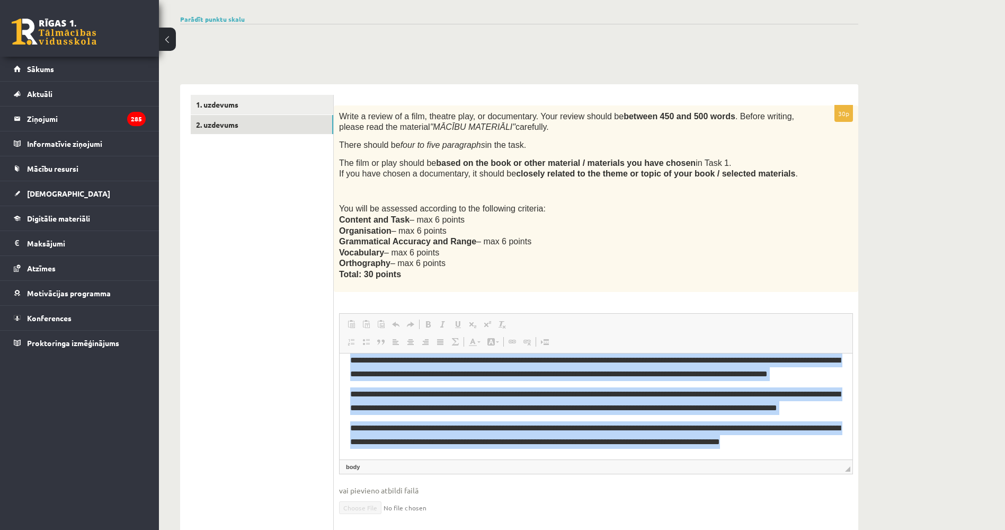
copy body "**********"
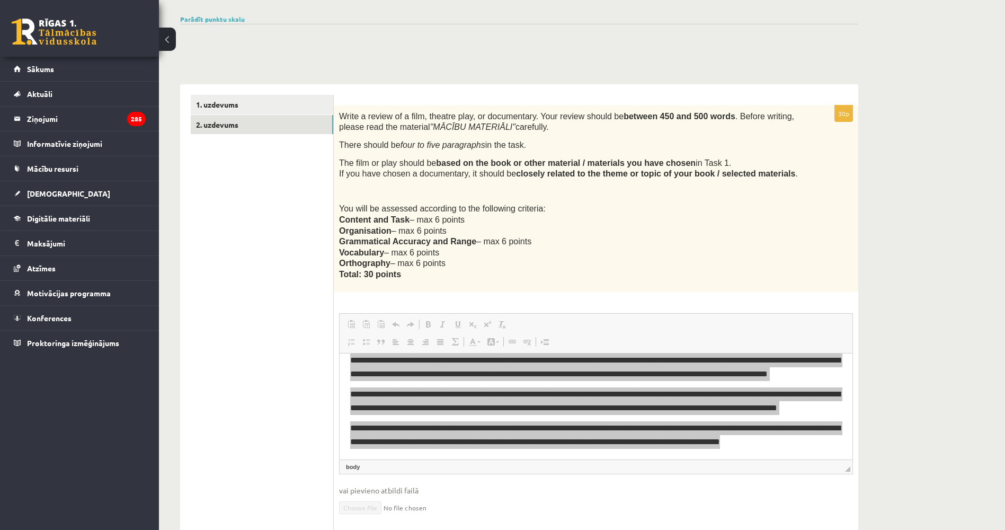
click at [231, 325] on ul "1. uzdevums 2. uzdevums" at bounding box center [262, 375] width 143 height 561
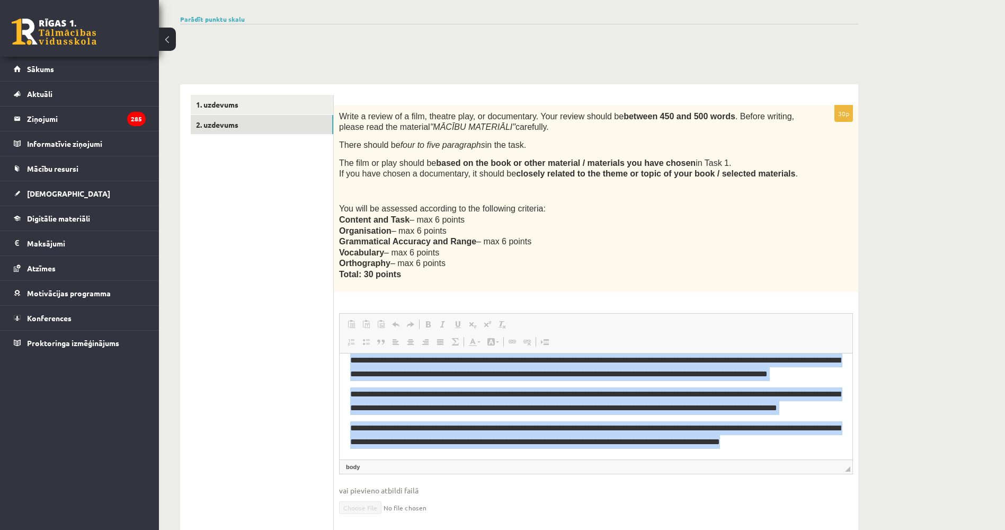
click at [382, 387] on p "**********" at bounding box center [596, 400] width 492 height 27
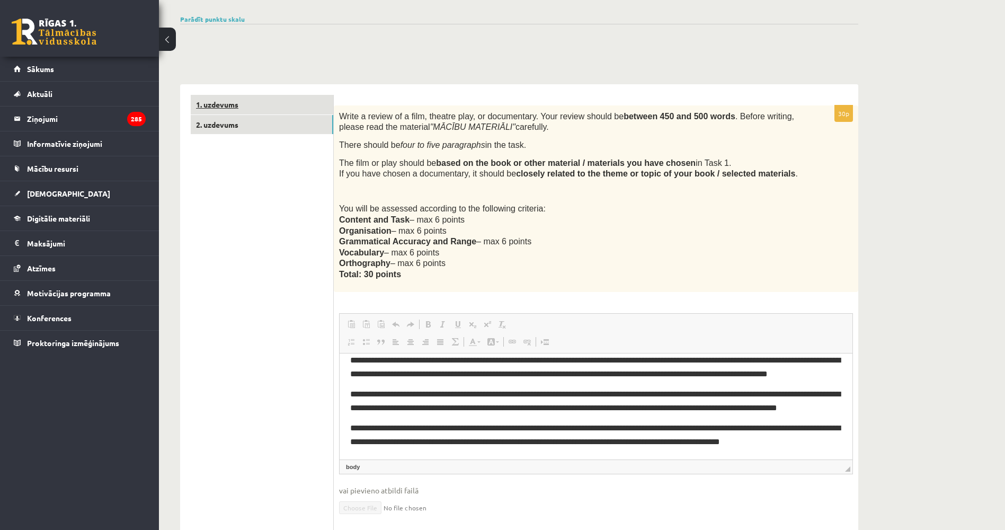
click at [278, 104] on link "1. uzdevums" at bounding box center [262, 105] width 143 height 20
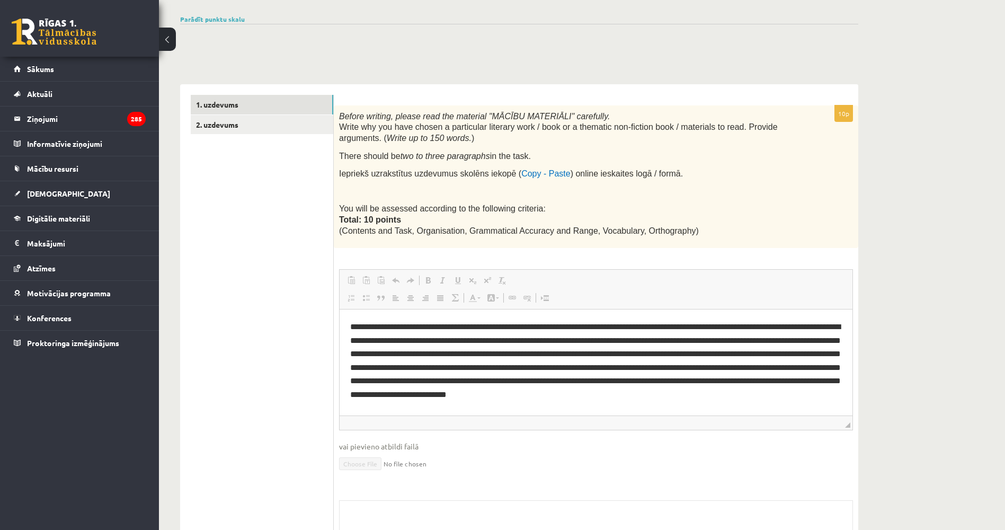
scroll to position [0, 0]
